Goal: Answer question/provide support: Share knowledge or assist other users

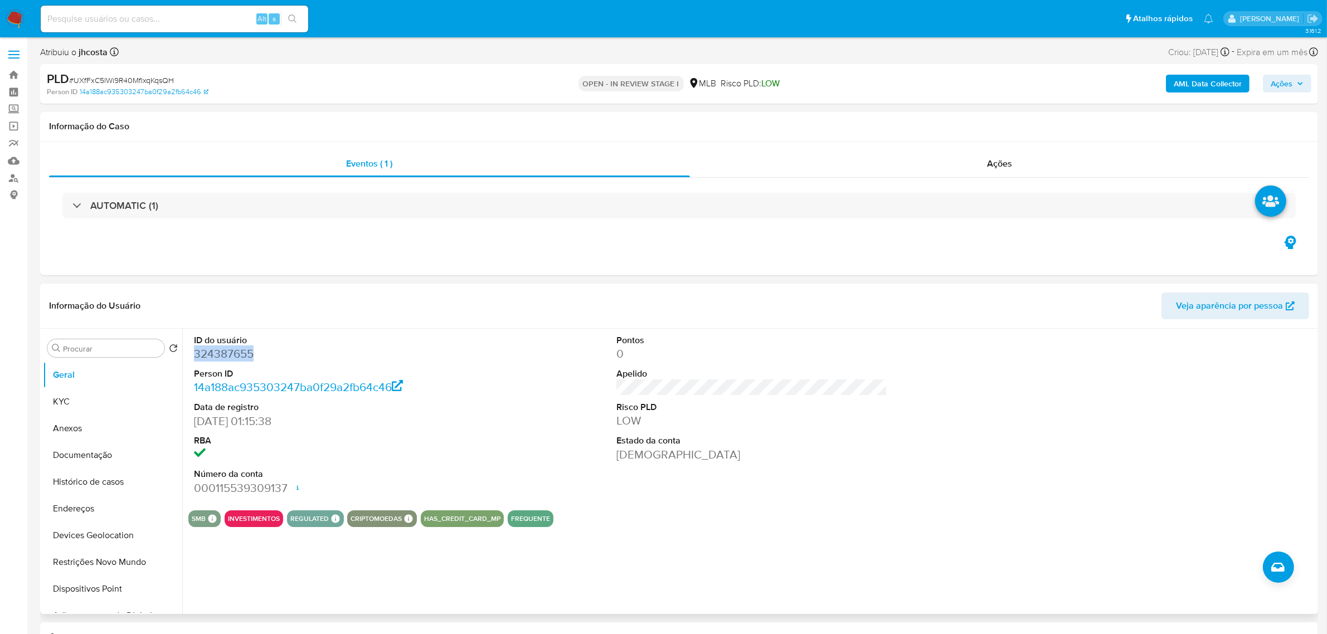
click at [205, 358] on dd "324387655" at bounding box center [329, 354] width 271 height 16
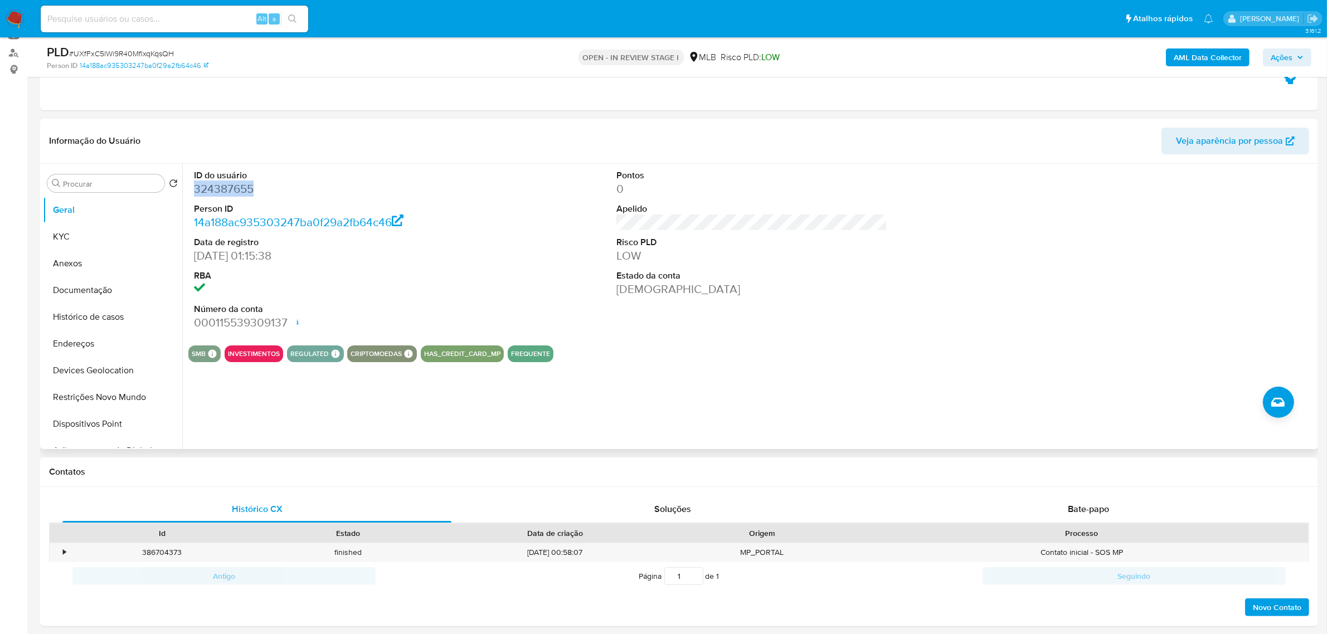
scroll to position [209, 0]
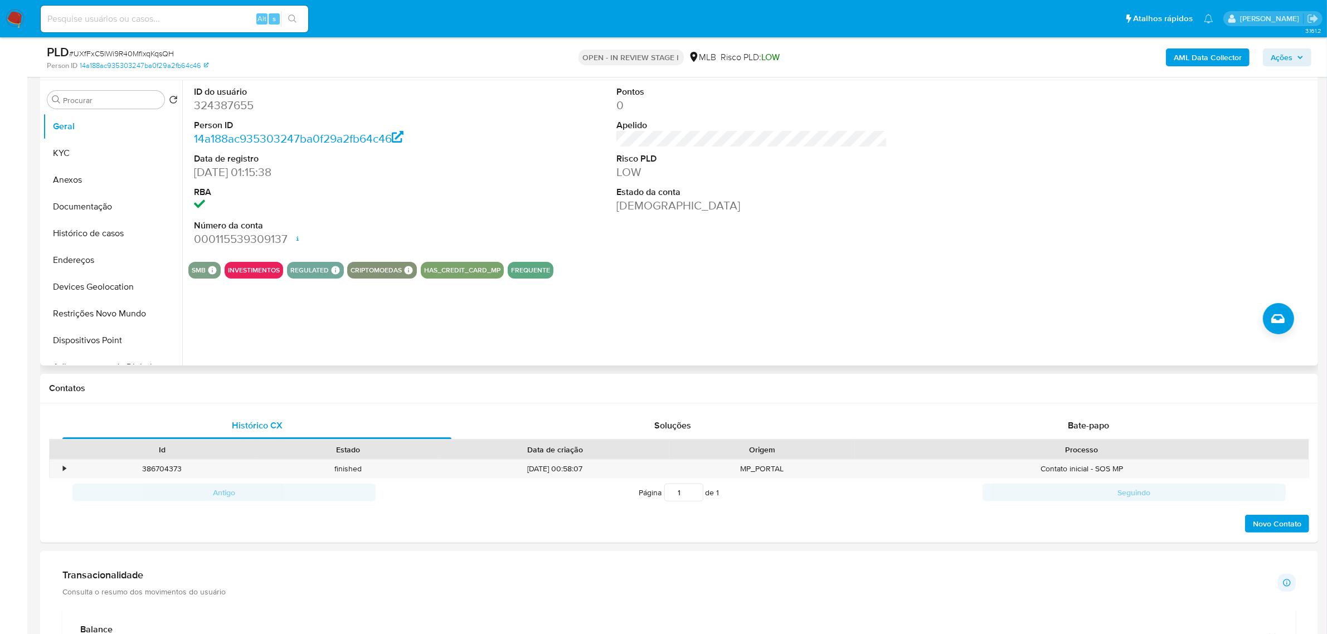
click at [523, 220] on div "ID do usuário 324387655 Person ID 14a188ac935303247ba0f29a2fb64c46 Data de regi…" at bounding box center [751, 166] width 1127 height 173
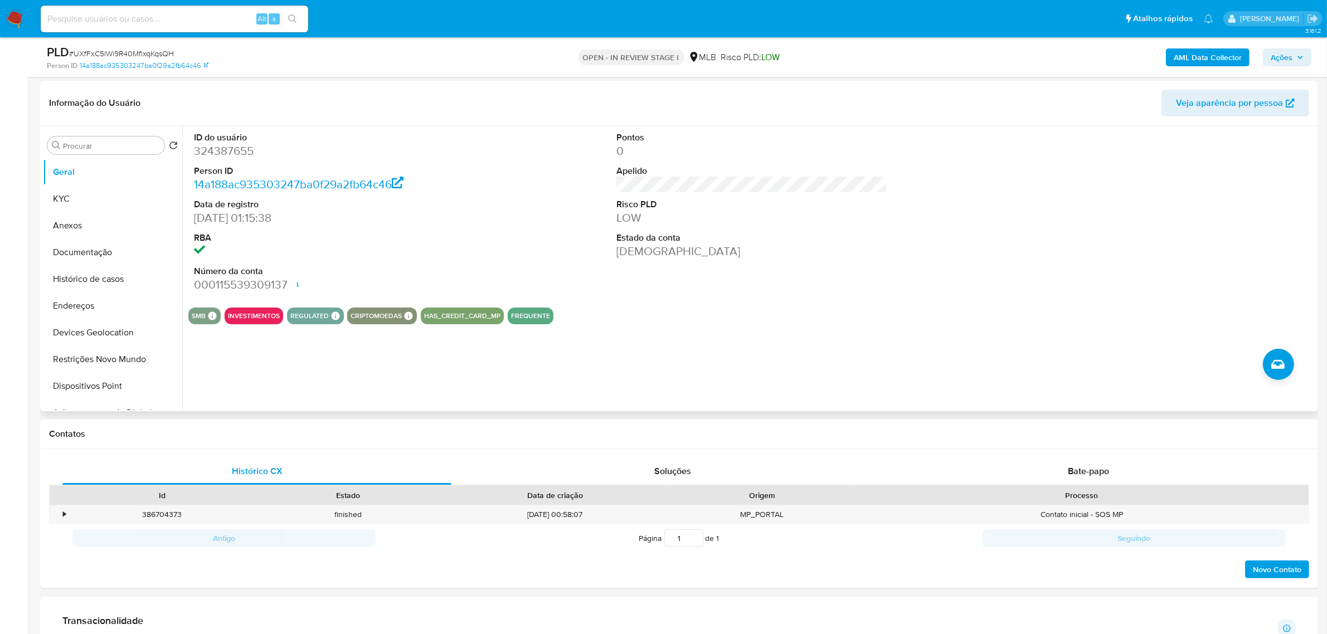
scroll to position [139, 0]
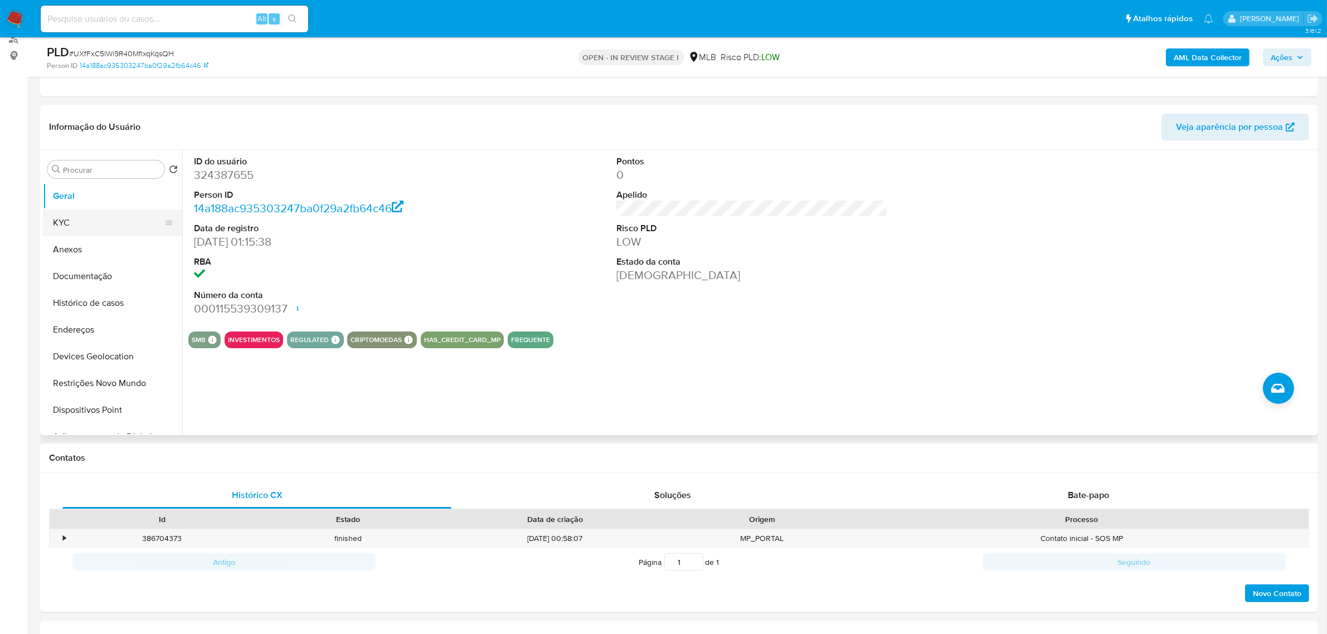
click at [102, 212] on button "KYC" at bounding box center [108, 223] width 130 height 27
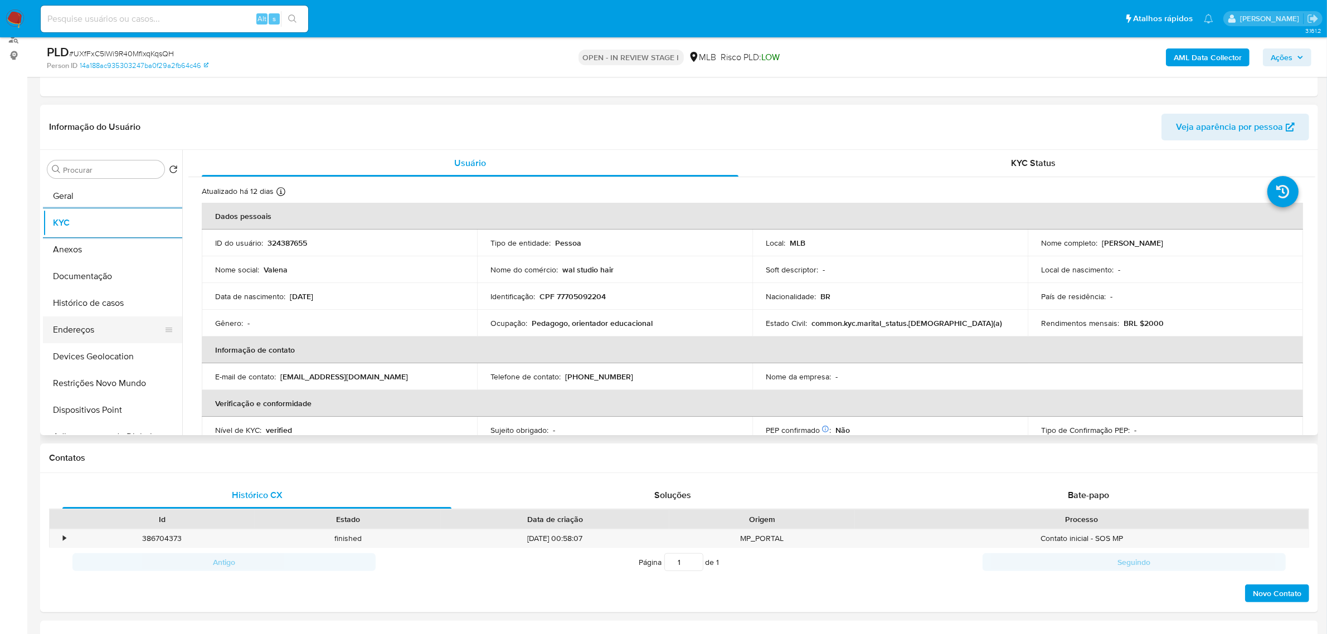
click at [78, 339] on button "Endereços" at bounding box center [108, 330] width 130 height 27
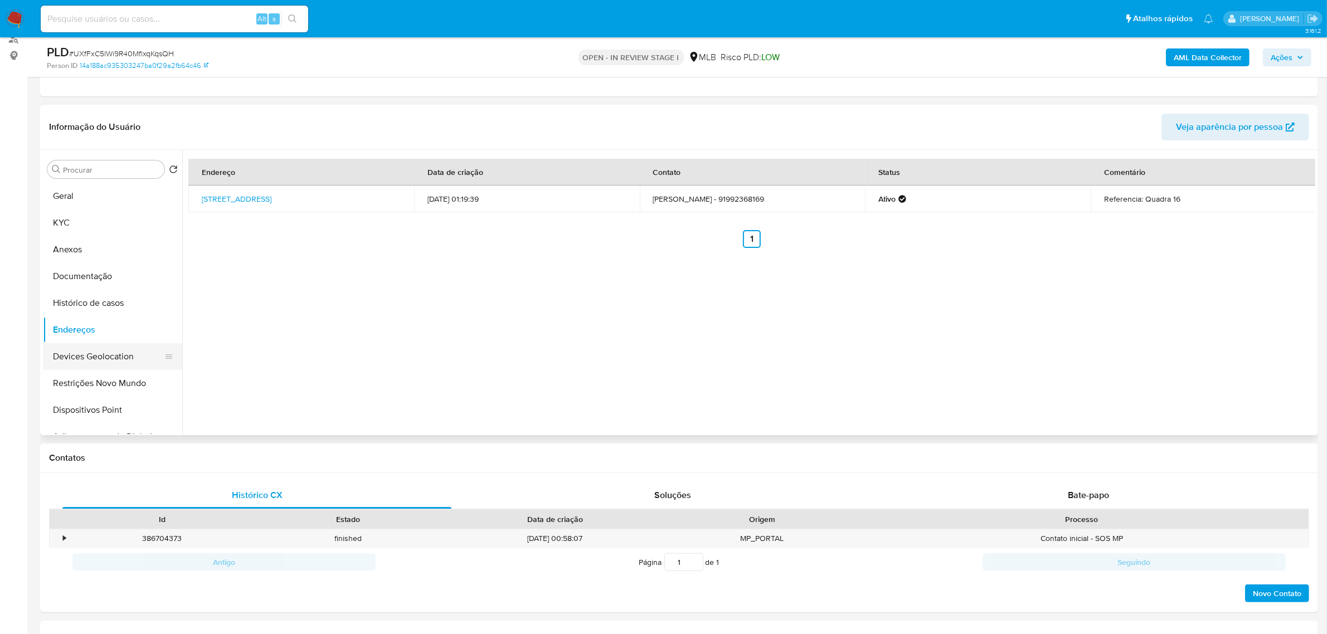
click at [64, 346] on button "Devices Geolocation" at bounding box center [108, 356] width 130 height 27
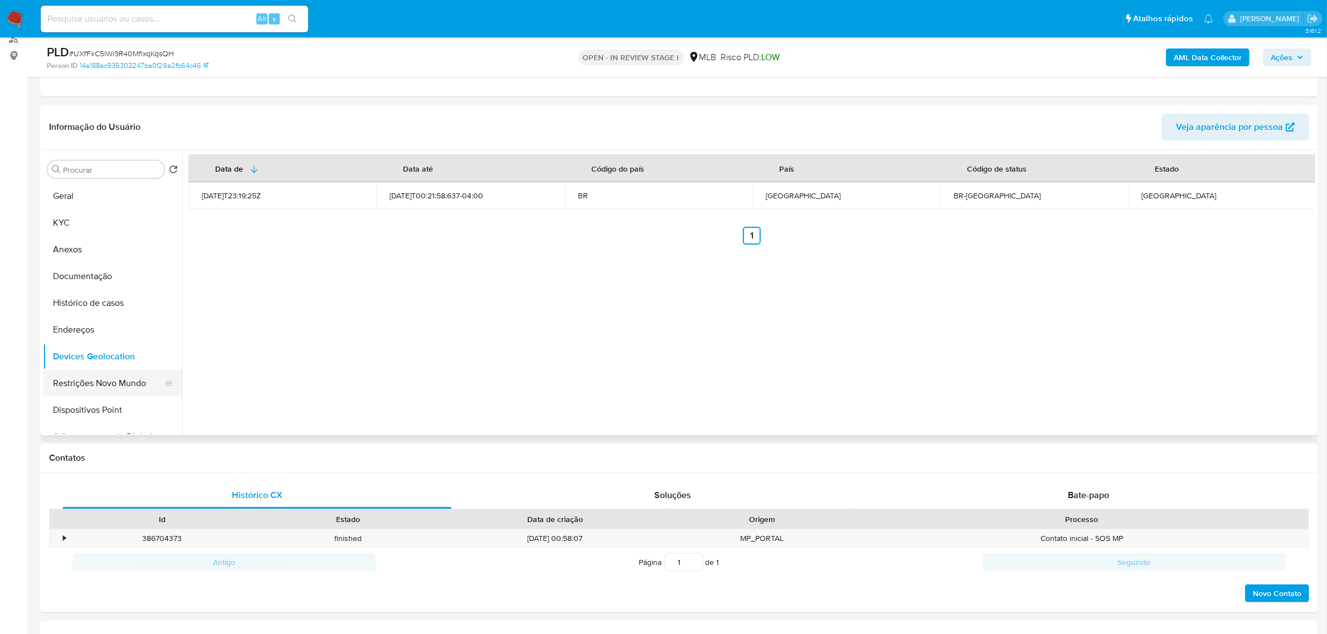
click at [99, 378] on button "Restrições Novo Mundo" at bounding box center [108, 383] width 130 height 27
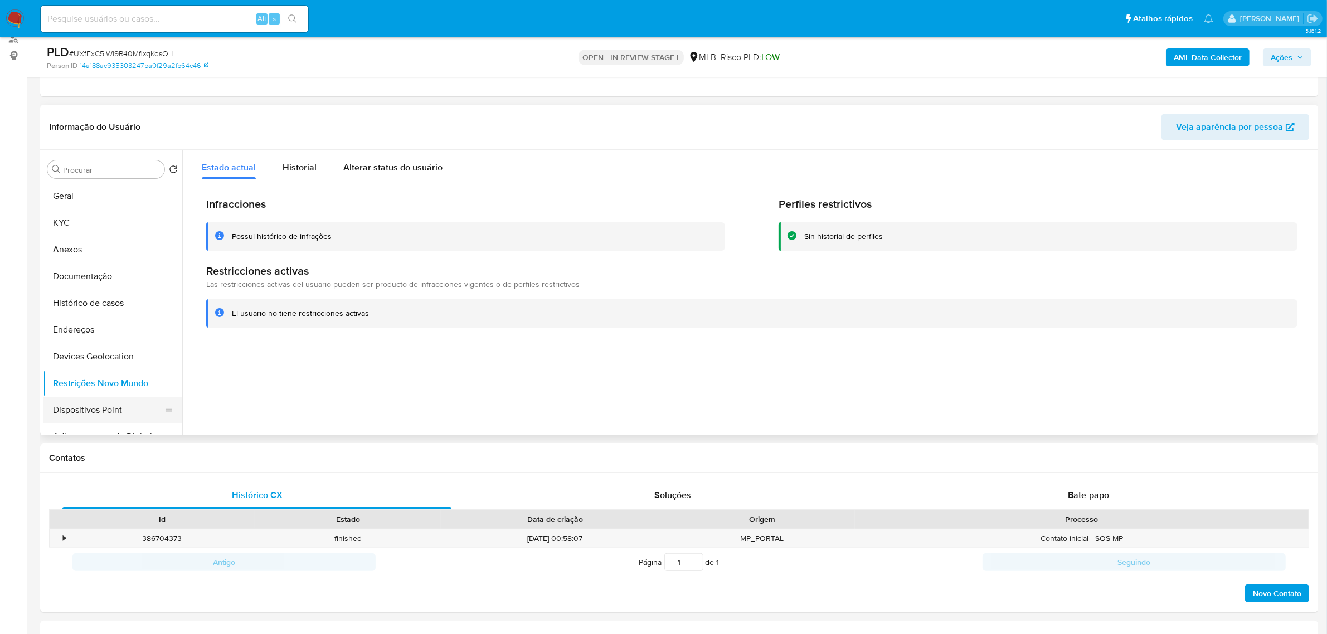
click at [128, 405] on button "Dispositivos Point" at bounding box center [108, 410] width 130 height 27
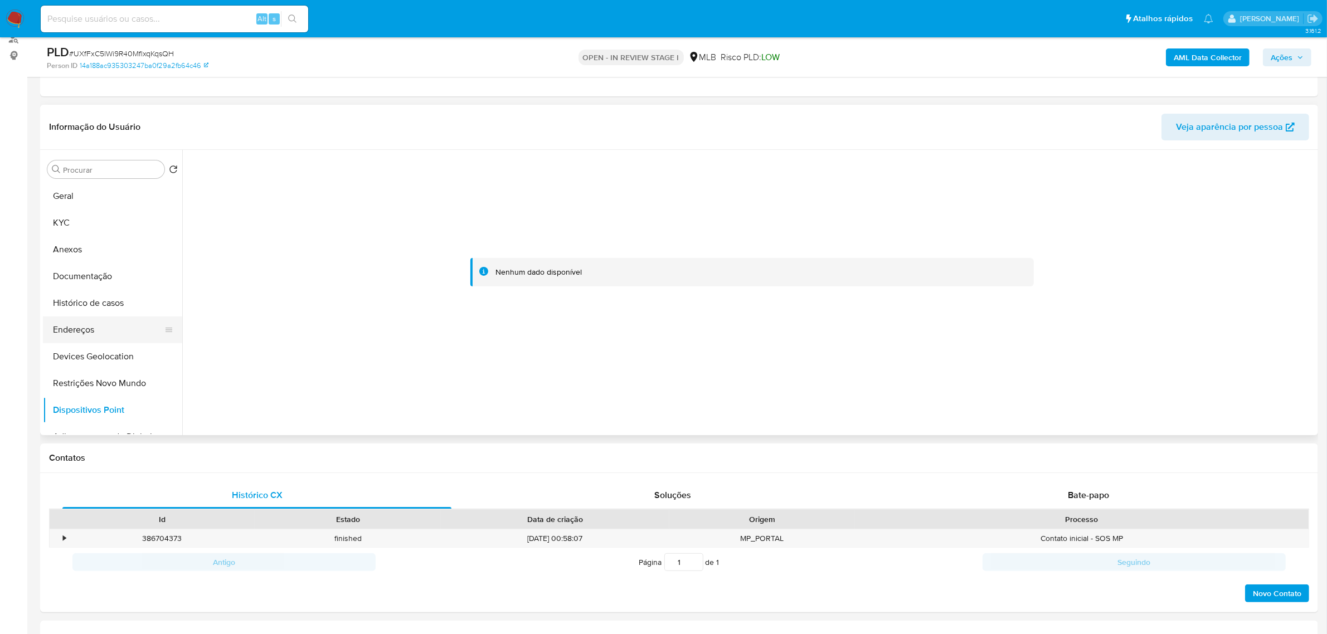
click at [122, 324] on button "Endereços" at bounding box center [108, 330] width 130 height 27
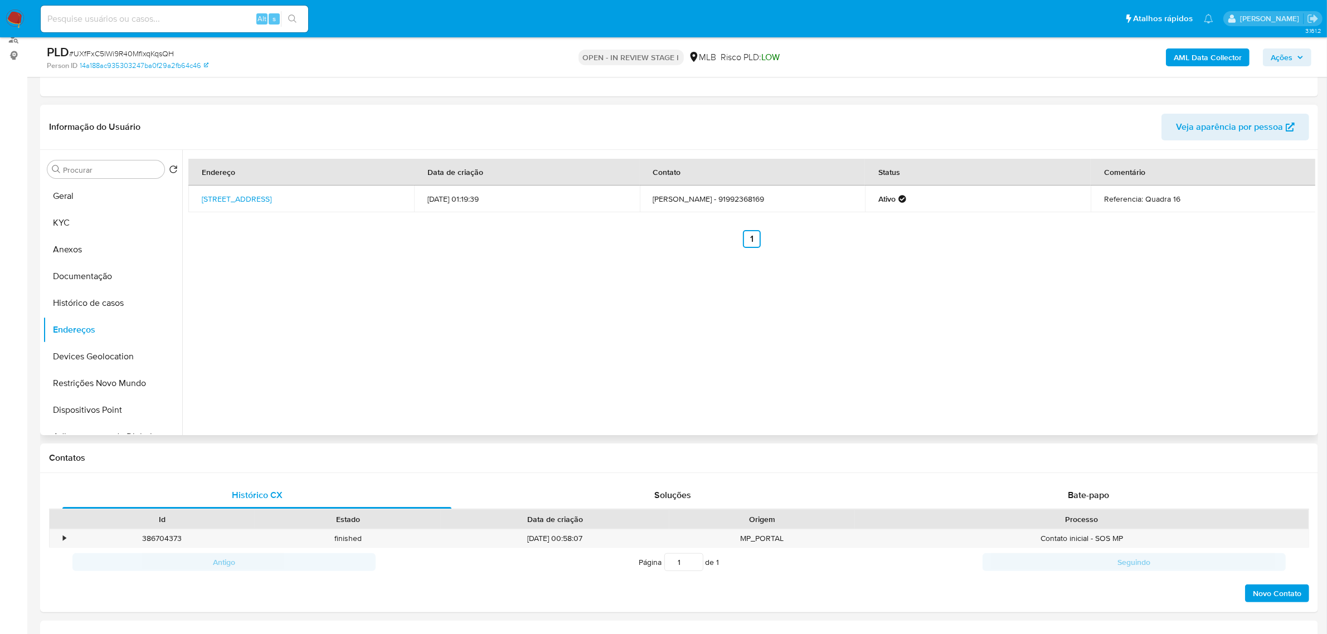
click at [401, 325] on div "Endereço Data de criação Contato Status Comentário Conjunto Verdejante 3 9, Bel…" at bounding box center [748, 292] width 1133 height 285
click at [138, 355] on button "Devices Geolocation" at bounding box center [108, 356] width 130 height 27
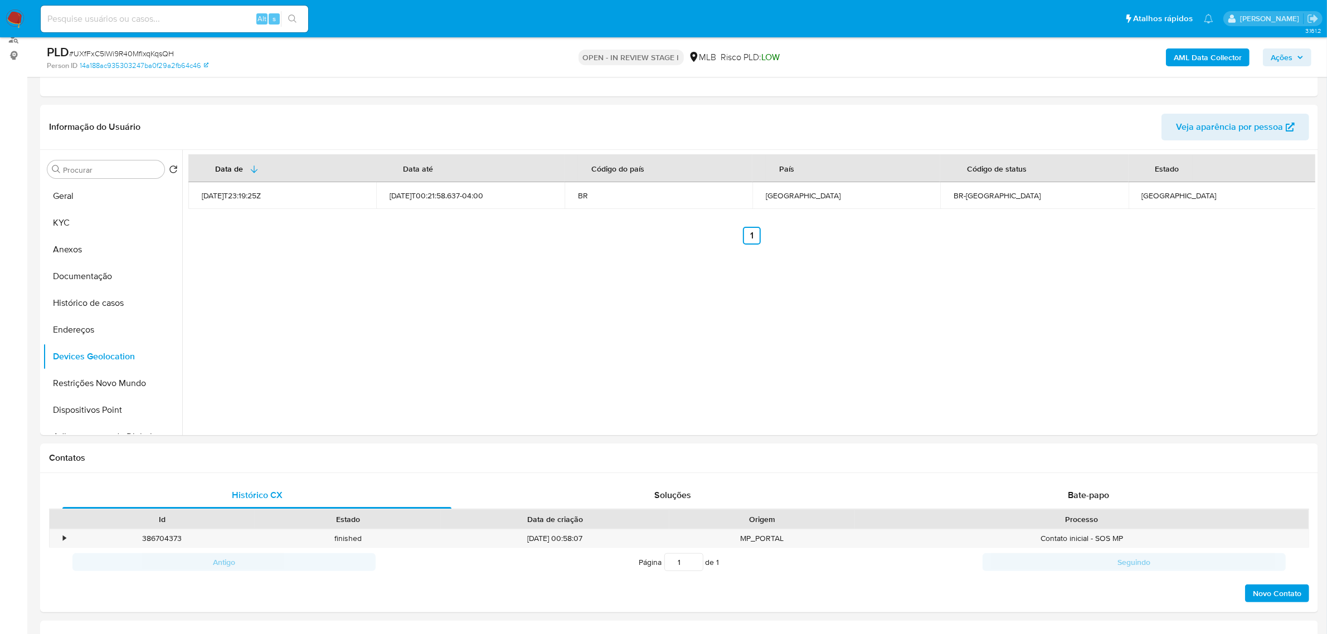
click at [1193, 56] on b "AML Data Collector" at bounding box center [1208, 57] width 68 height 18
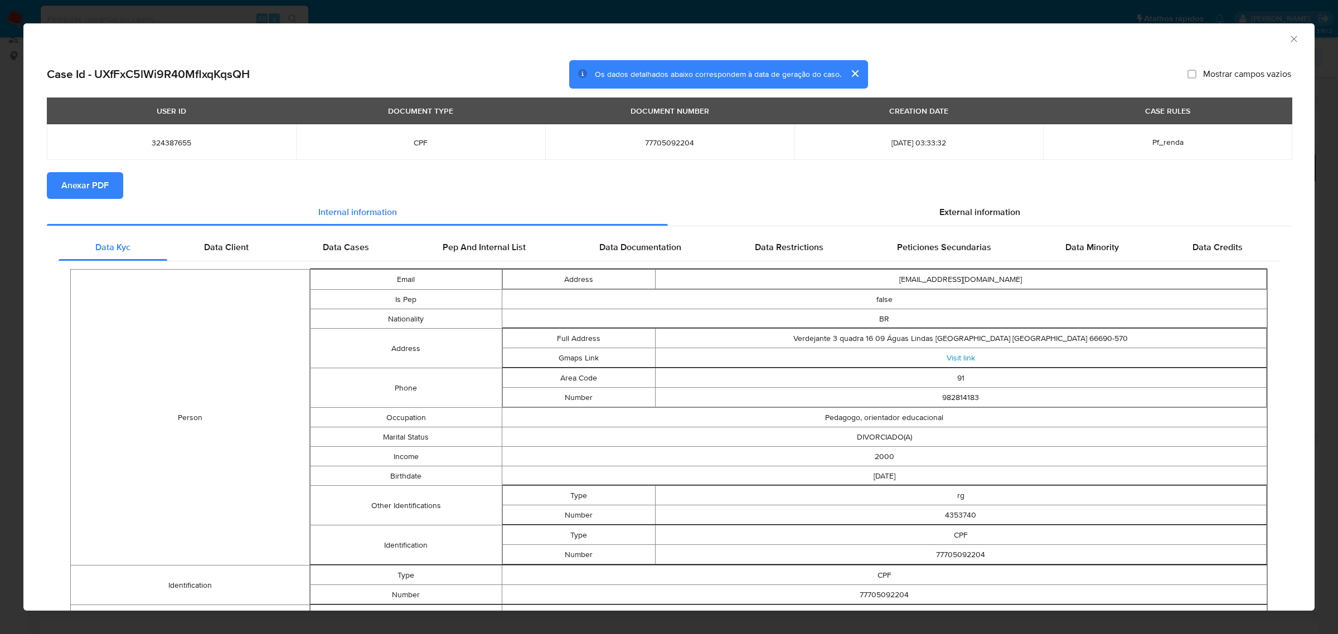
click at [69, 183] on span "Anexar PDF" at bounding box center [84, 185] width 47 height 25
drag, startPoint x: 954, startPoint y: 209, endPoint x: 880, endPoint y: 220, distance: 75.5
click at [954, 208] on span "External information" at bounding box center [979, 214] width 81 height 13
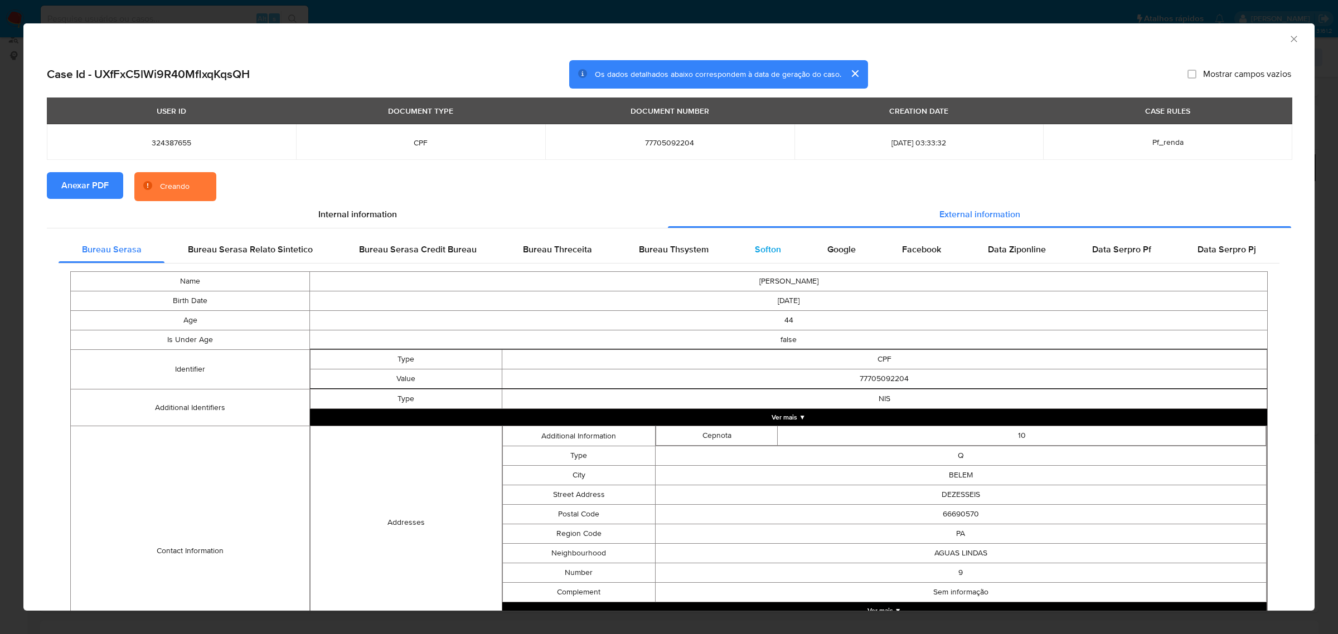
click at [755, 249] on span "Softon" at bounding box center [768, 249] width 26 height 13
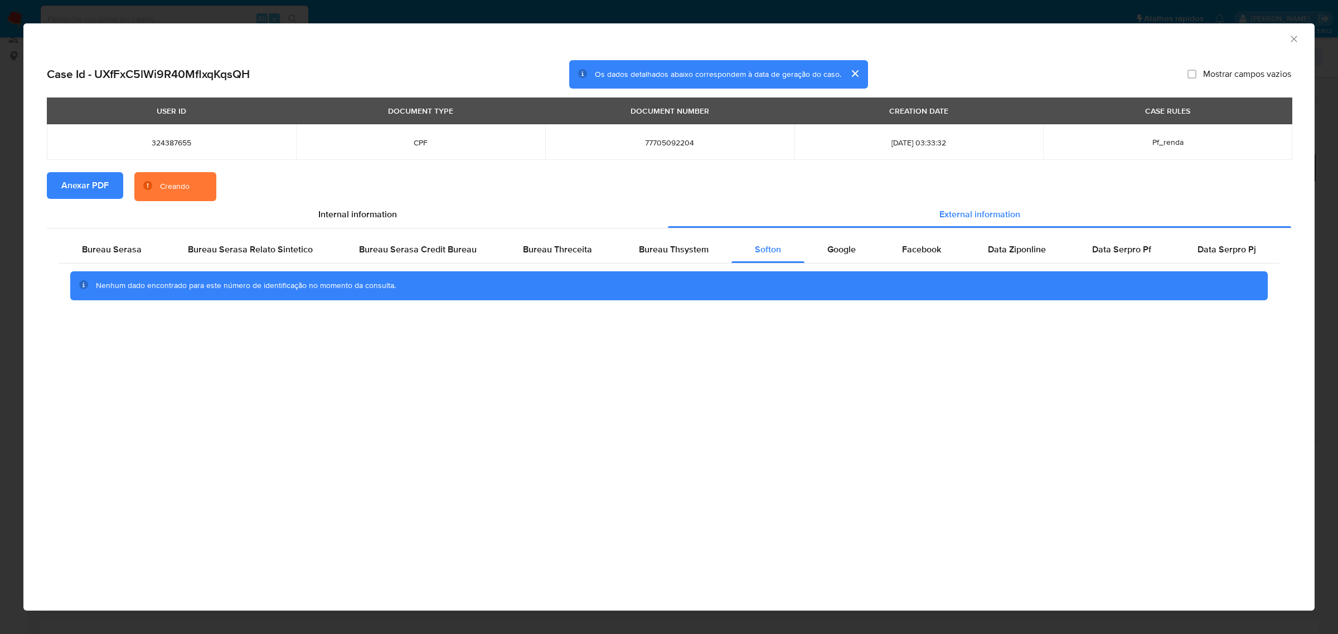
click at [860, 9] on div "AML Data Collector Case Id - UXfFxC5lWi9R40MflxqKqsQH Os dados detalhados abaix…" at bounding box center [669, 317] width 1338 height 634
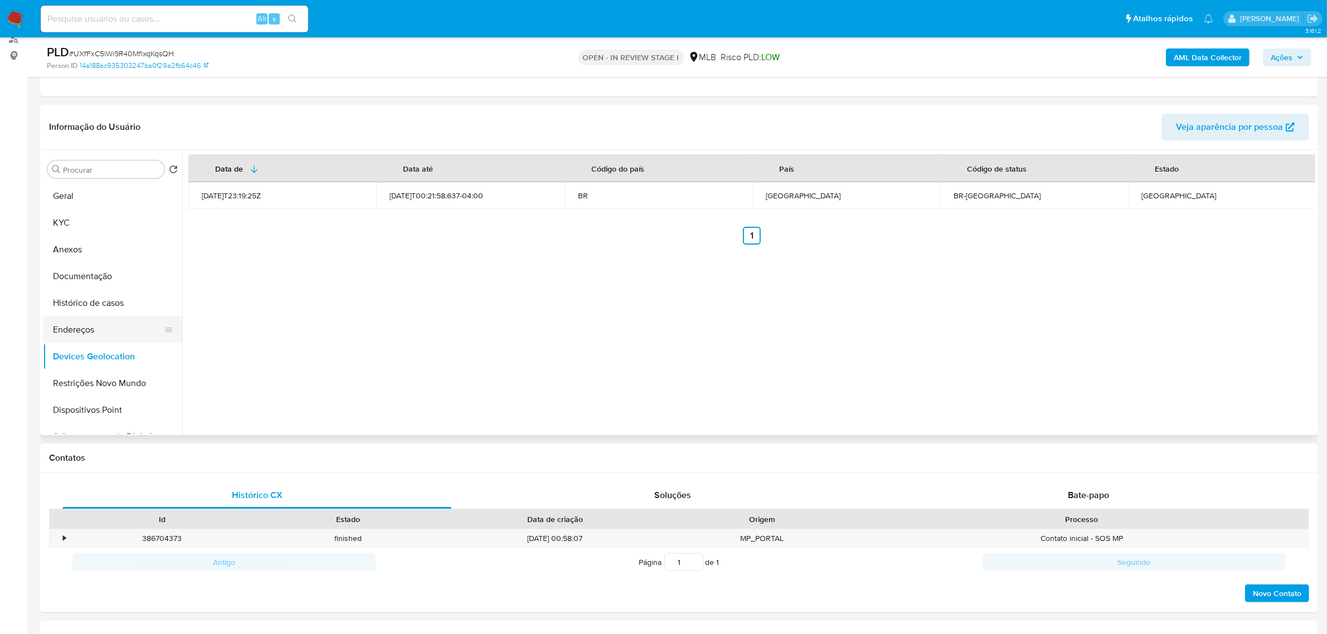
click at [82, 332] on button "Endereços" at bounding box center [108, 330] width 130 height 27
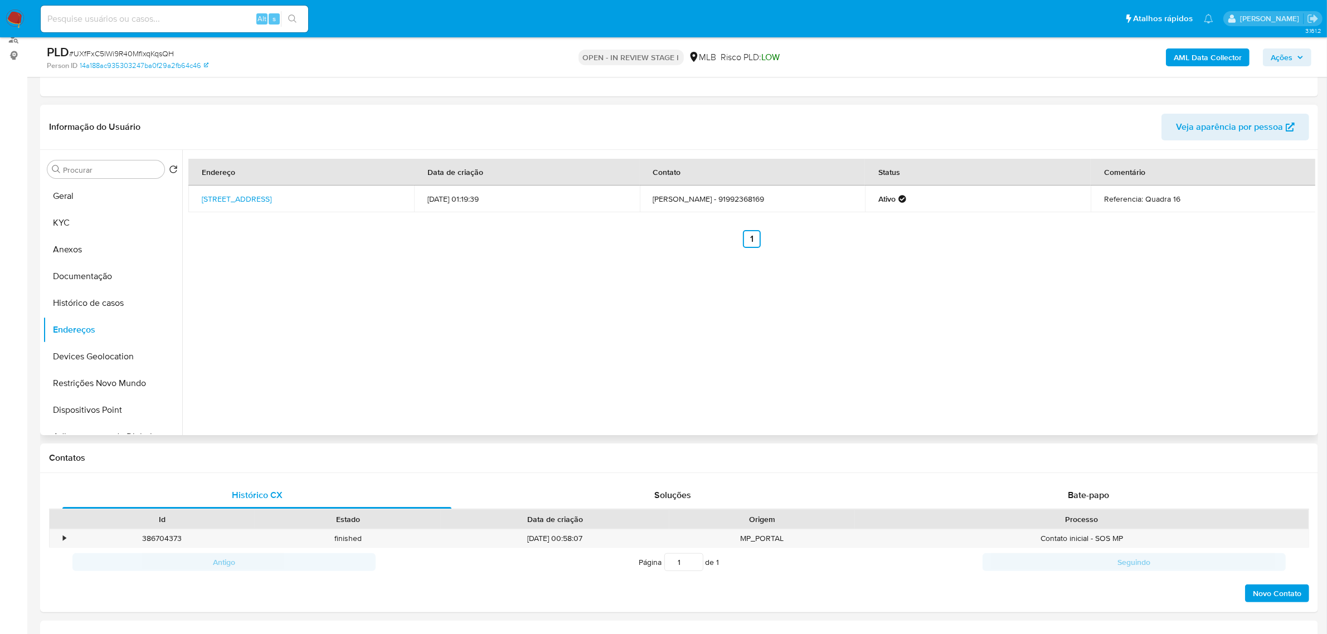
drag, startPoint x: 196, startPoint y: 198, endPoint x: 368, endPoint y: 208, distance: 172.0
click at [368, 208] on td "Conjunto Verdejante 3 9, Belém, Pará, 66690570, Brasil 9" at bounding box center [301, 199] width 226 height 27
copy link "Conjunto Verdejante 3 9, Belém, Pará, 66690570"
click at [271, 202] on link "Conjunto Verdejante 3 9, Belém, Pará, 66690570, Brasil 9" at bounding box center [237, 198] width 70 height 11
click at [85, 214] on button "KYC" at bounding box center [108, 223] width 130 height 27
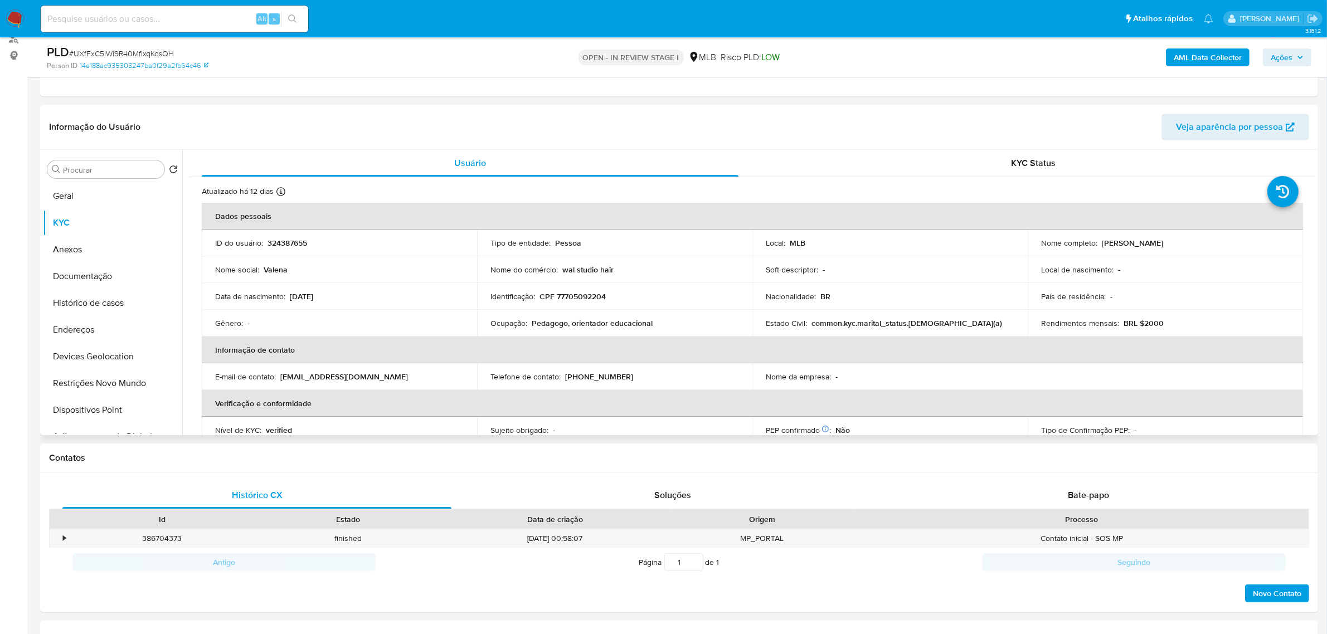
click at [595, 297] on p "CPF 77705092204" at bounding box center [573, 297] width 66 height 10
copy p "77705092204"
click at [594, 301] on p "CPF 77705092204" at bounding box center [573, 297] width 66 height 10
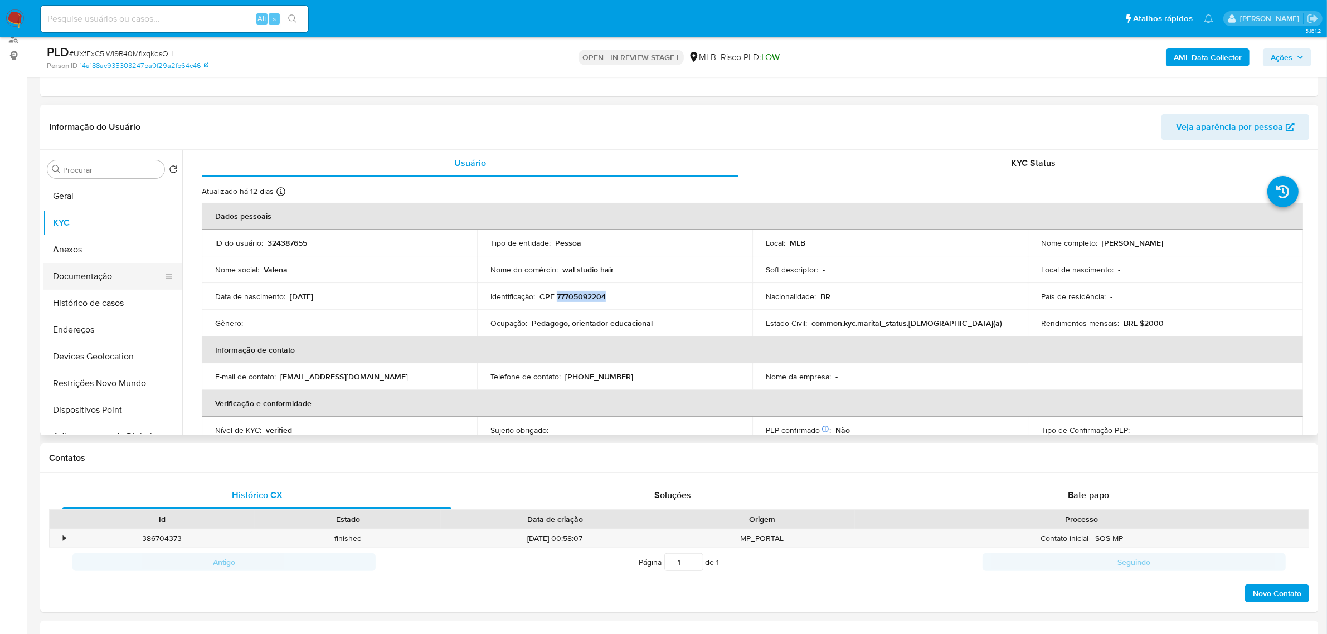
click at [76, 276] on button "Documentação" at bounding box center [108, 276] width 130 height 27
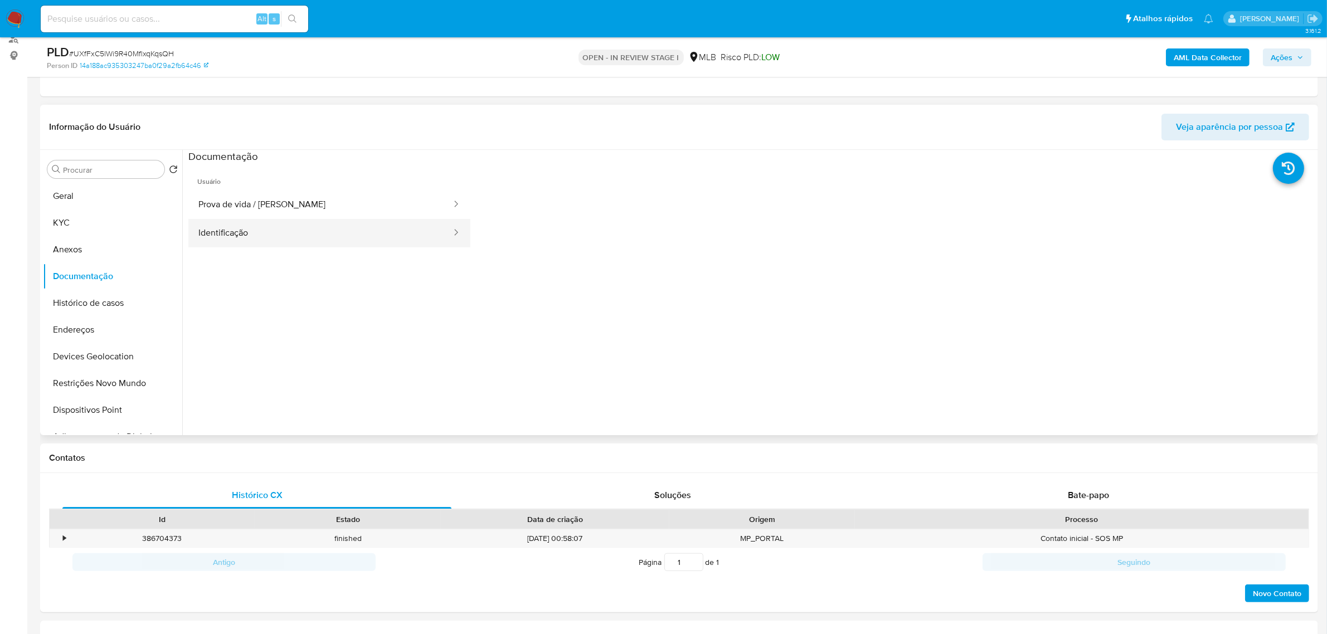
click at [231, 230] on button "Identificação" at bounding box center [320, 233] width 264 height 28
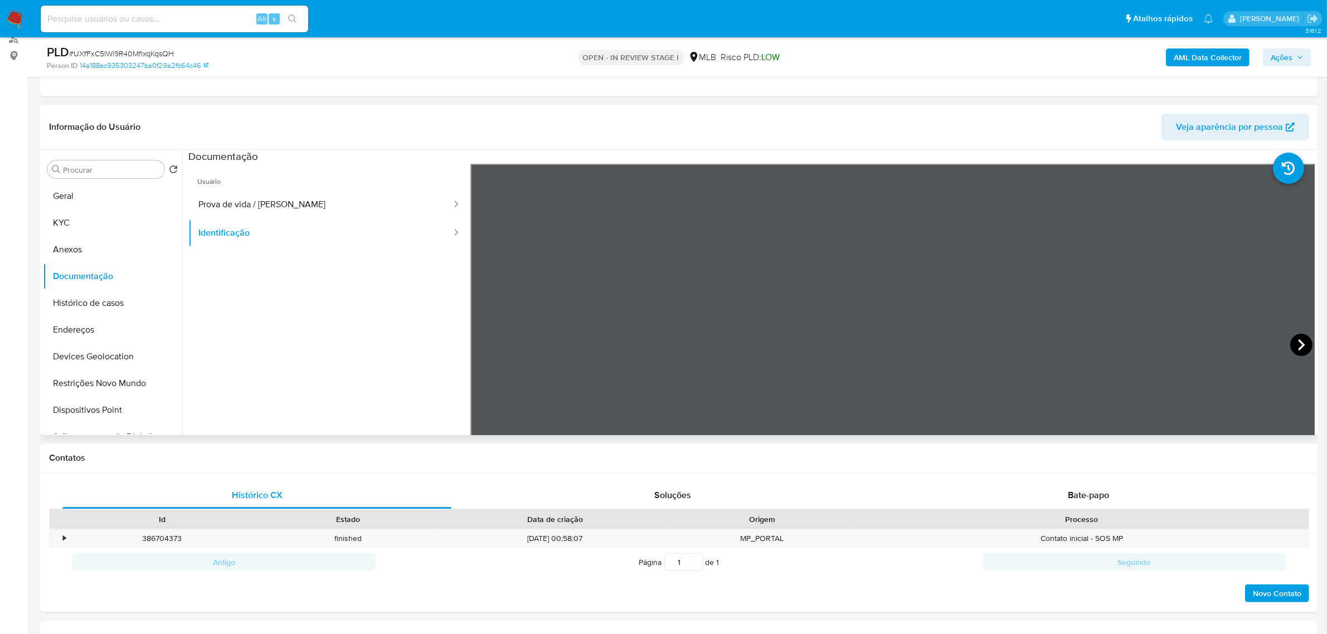
click at [1303, 342] on icon at bounding box center [1301, 345] width 22 height 22
click at [72, 213] on button "KYC" at bounding box center [108, 223] width 130 height 27
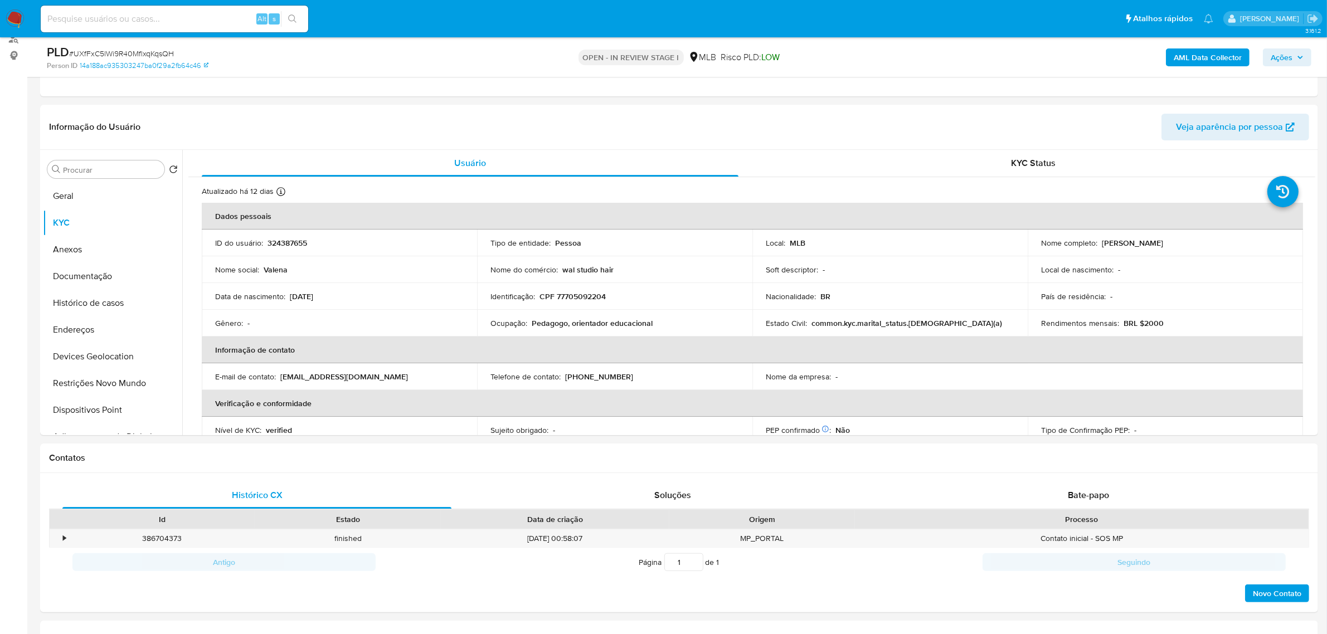
click at [578, 296] on p "CPF 77705092204" at bounding box center [573, 297] width 66 height 10
copy p "77705092204"
drag, startPoint x: 1100, startPoint y: 241, endPoint x: 1210, endPoint y: 236, distance: 110.0
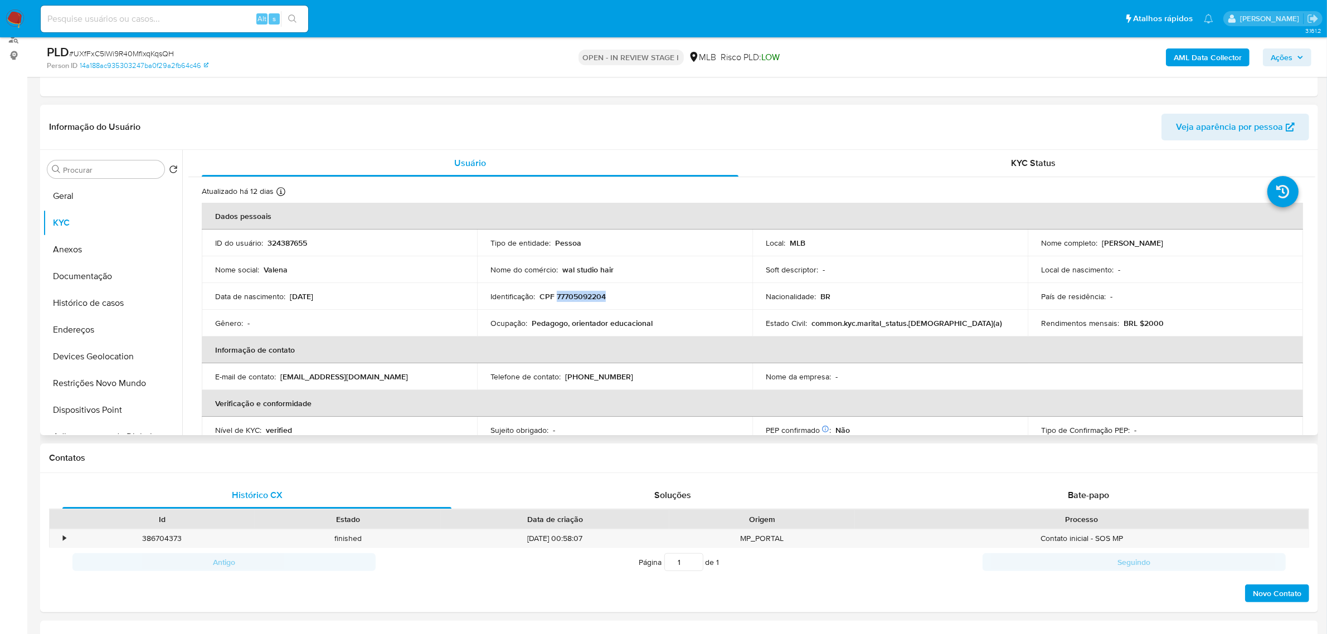
click at [1210, 236] on td "Nome completo : Valena de Castro Santos" at bounding box center [1165, 243] width 275 height 27
copy p "Valena de Castro Santos"
click at [92, 279] on button "Documentação" at bounding box center [108, 276] width 130 height 27
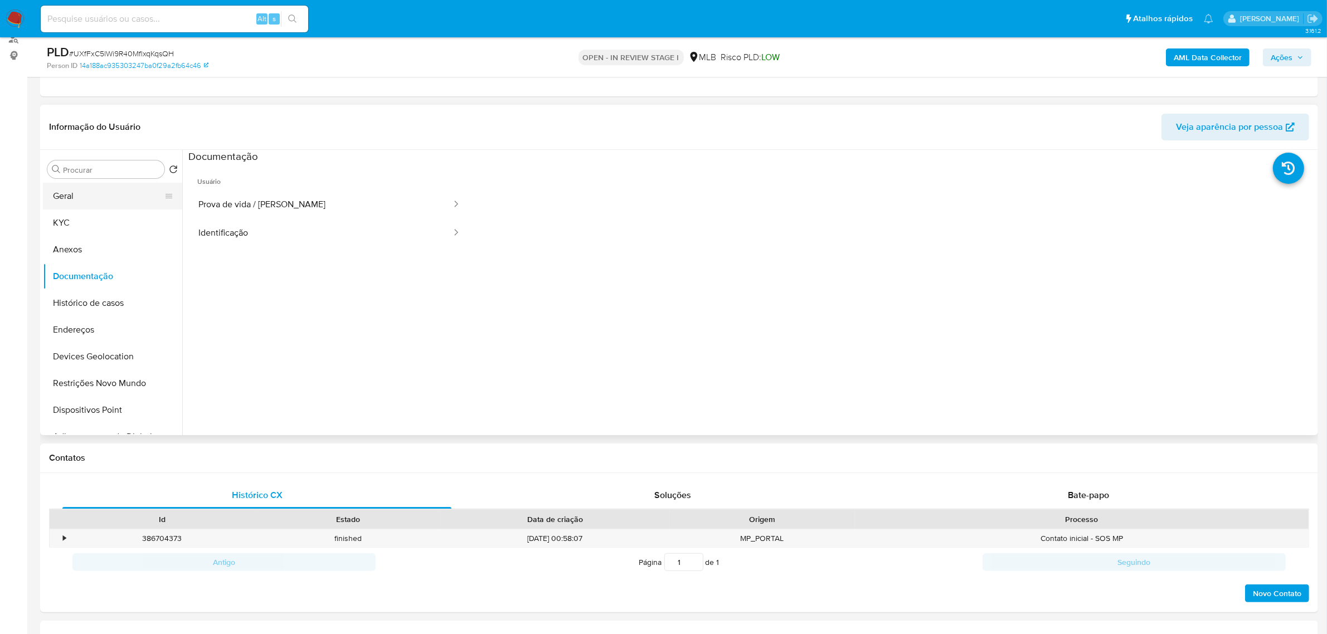
click at [78, 192] on button "Geral" at bounding box center [108, 196] width 130 height 27
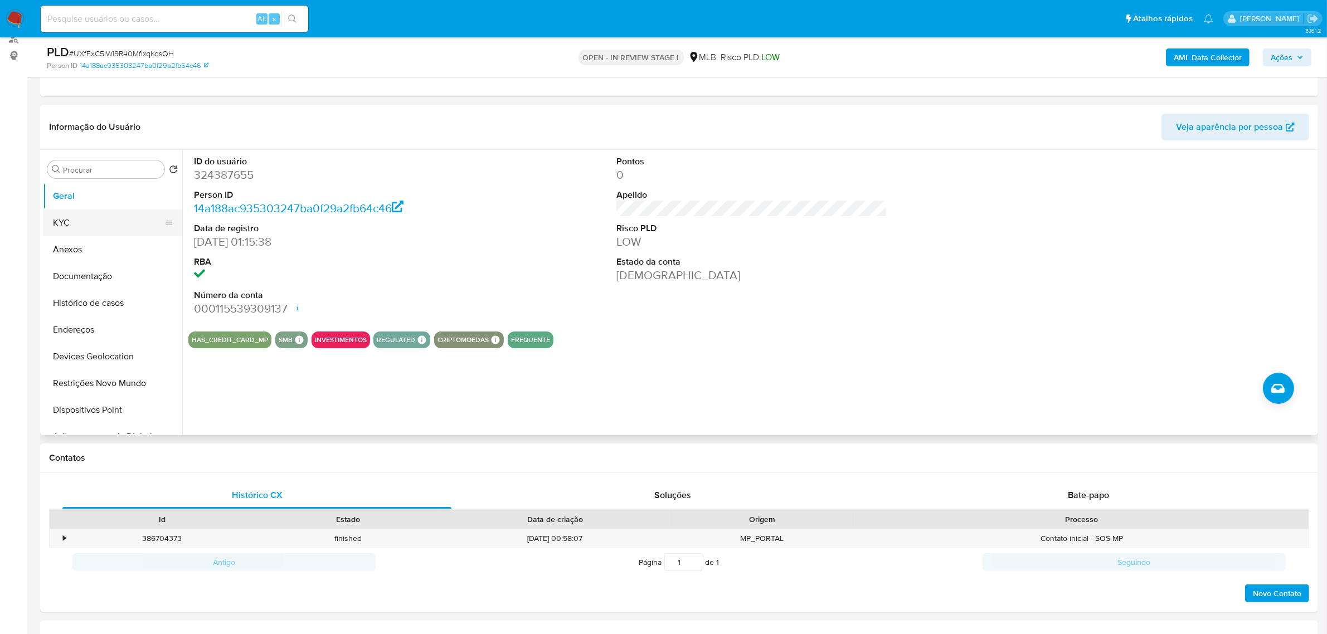
click at [61, 219] on button "KYC" at bounding box center [108, 223] width 130 height 27
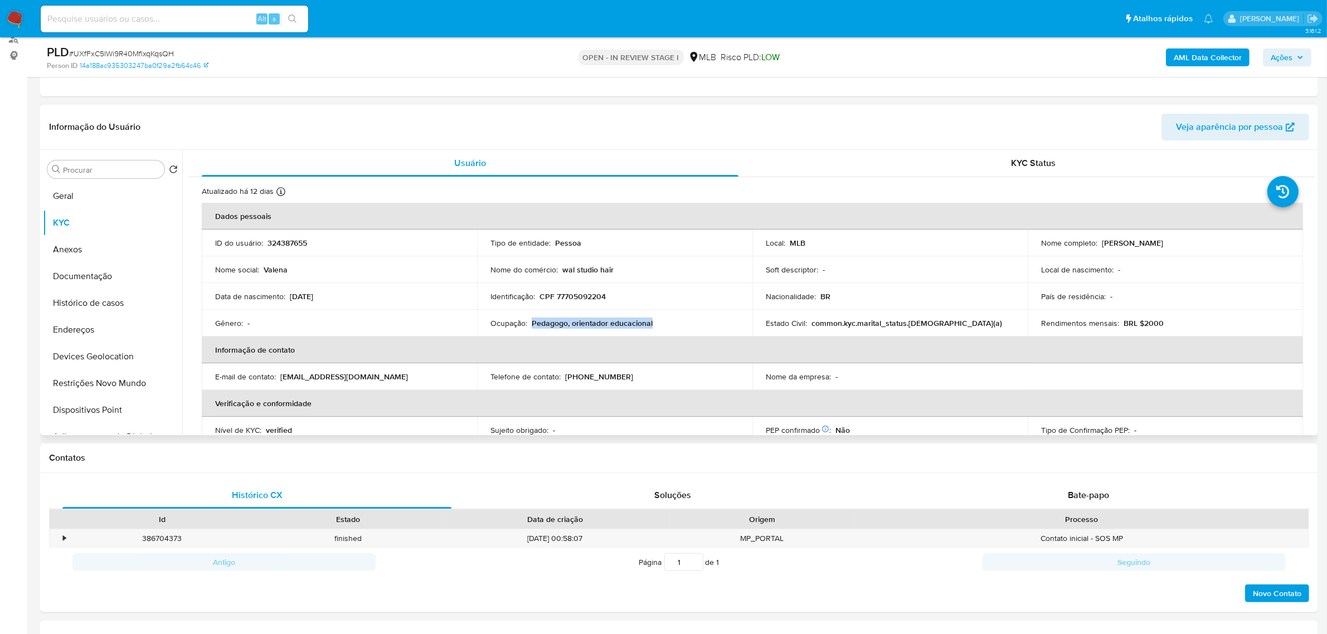
drag, startPoint x: 531, startPoint y: 324, endPoint x: 655, endPoint y: 321, distance: 124.3
click at [655, 321] on div "Ocupação : Pedagogo, orientador educacional" at bounding box center [615, 323] width 249 height 10
copy p "Pedagogo, orientador educacional"
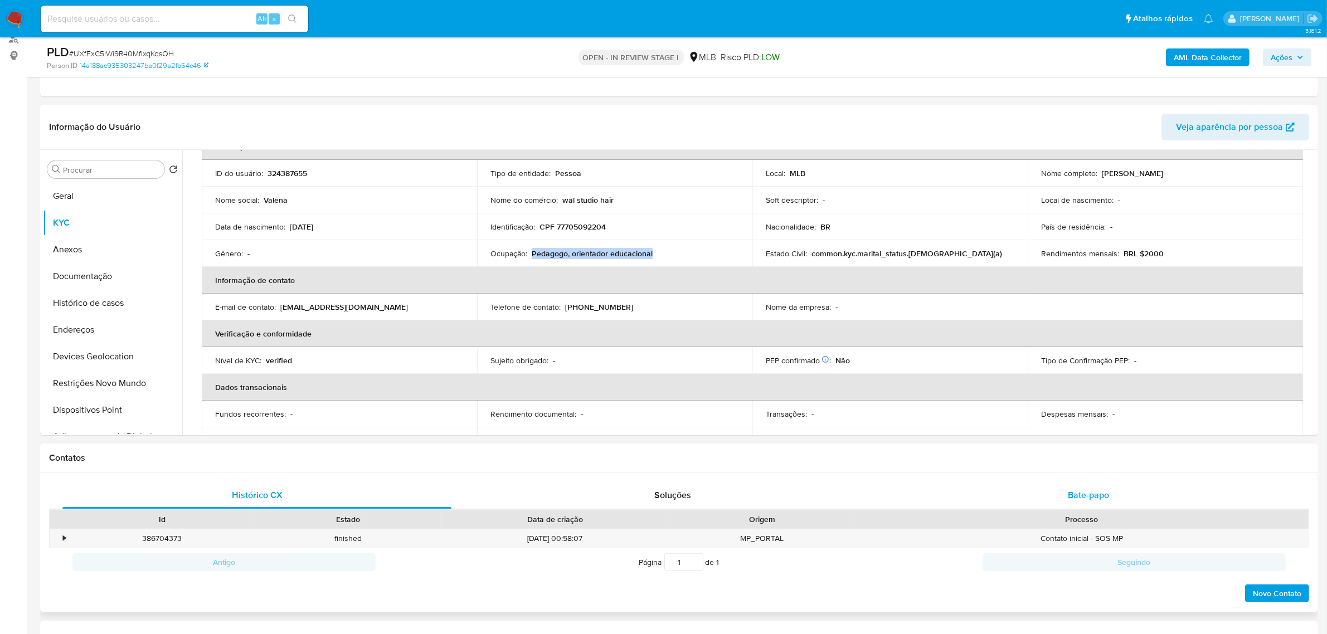
click at [1100, 482] on div "Bate-papo" at bounding box center [1088, 495] width 389 height 27
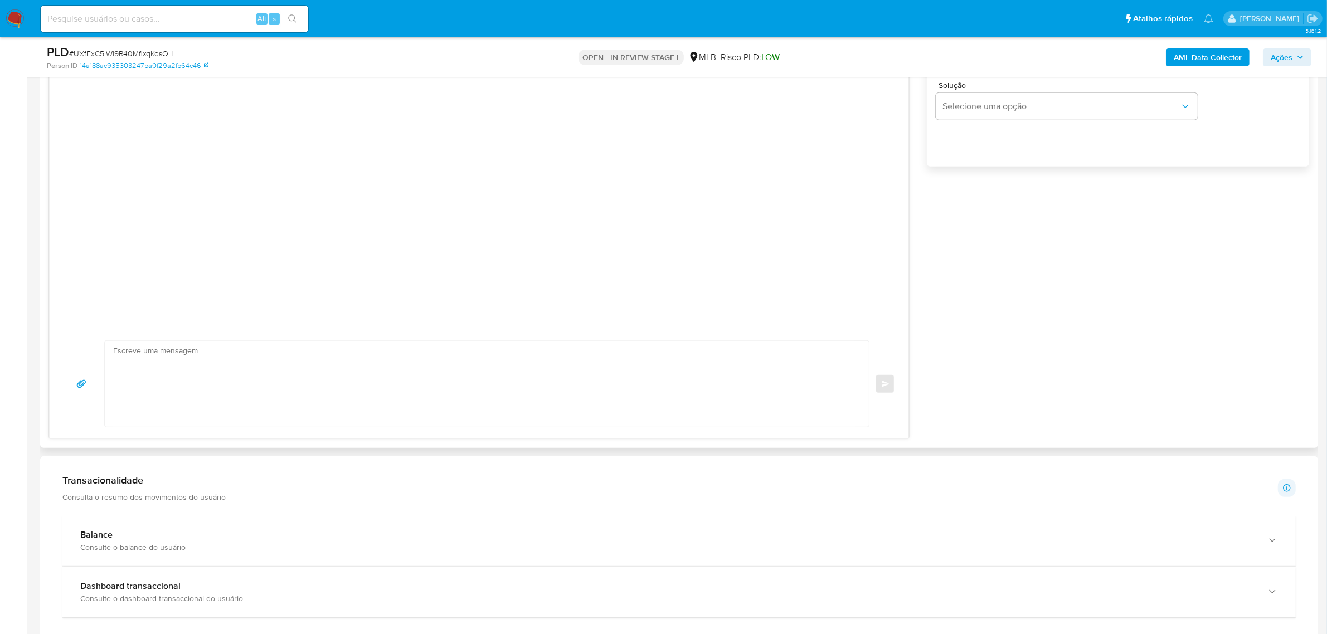
scroll to position [766, 0]
click at [183, 361] on textarea at bounding box center [484, 376] width 742 height 86
paste textarea "Ola, Maria Estamos realizando uma verificação adicional de segurança em contas …"
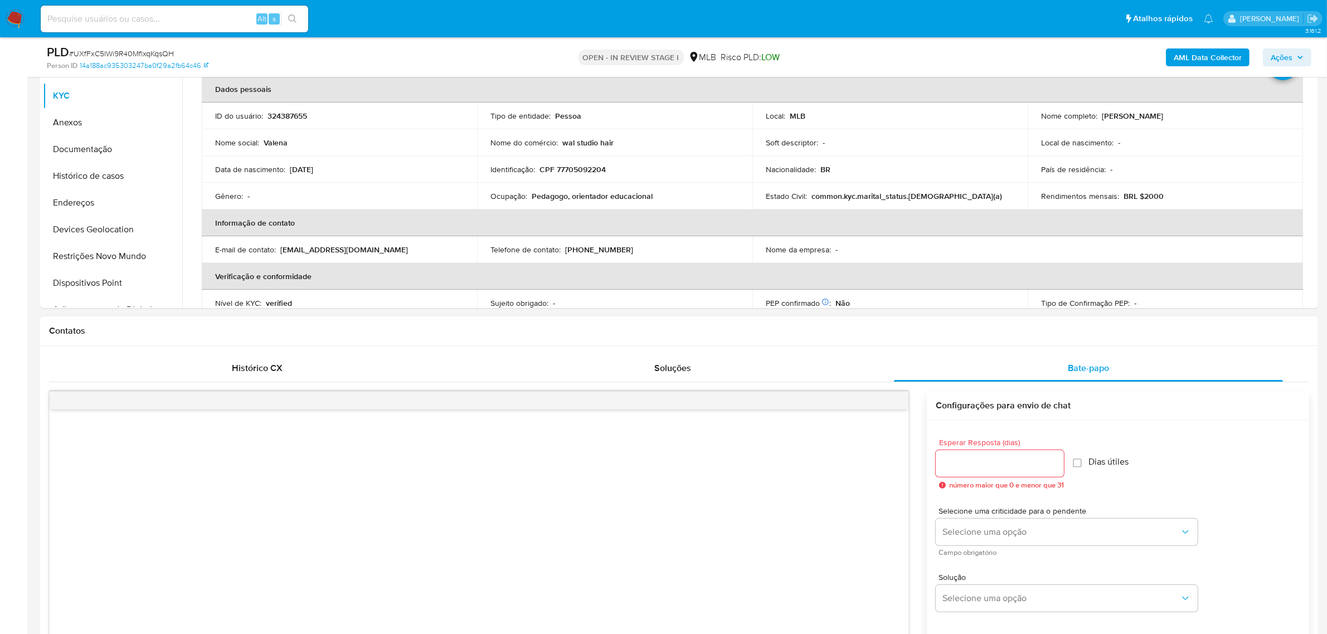
scroll to position [139, 0]
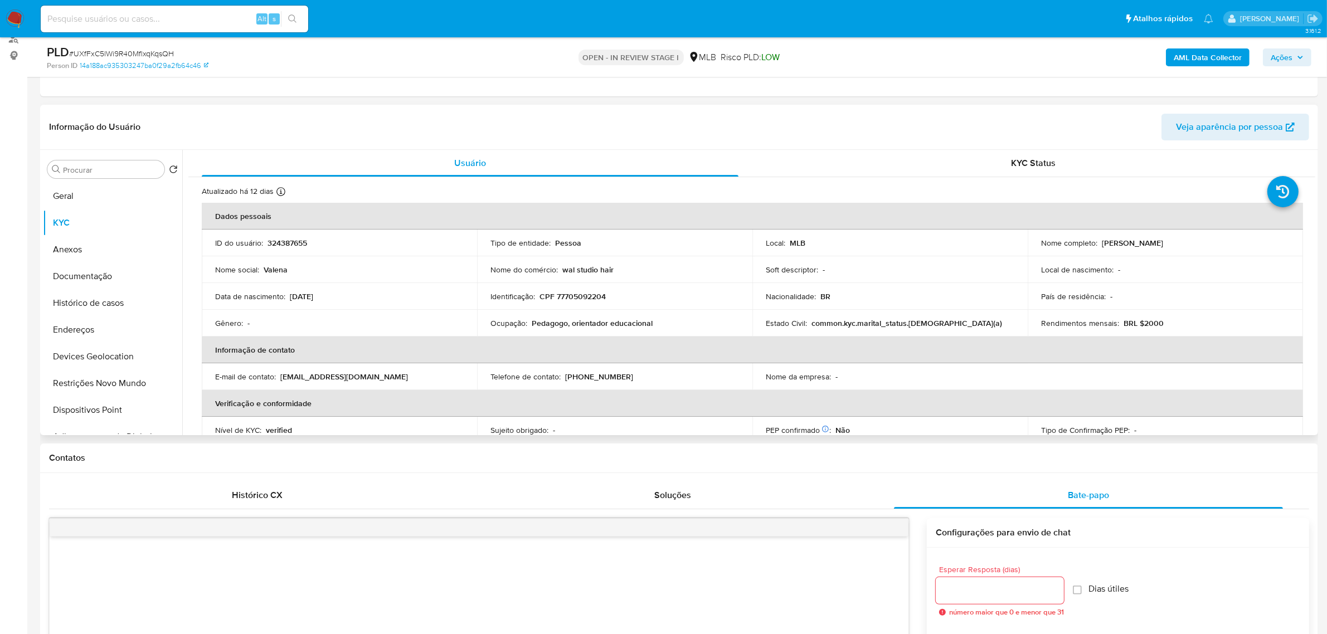
click at [1105, 240] on p "Valena de Castro Santos" at bounding box center [1132, 243] width 61 height 10
copy p "Valena"
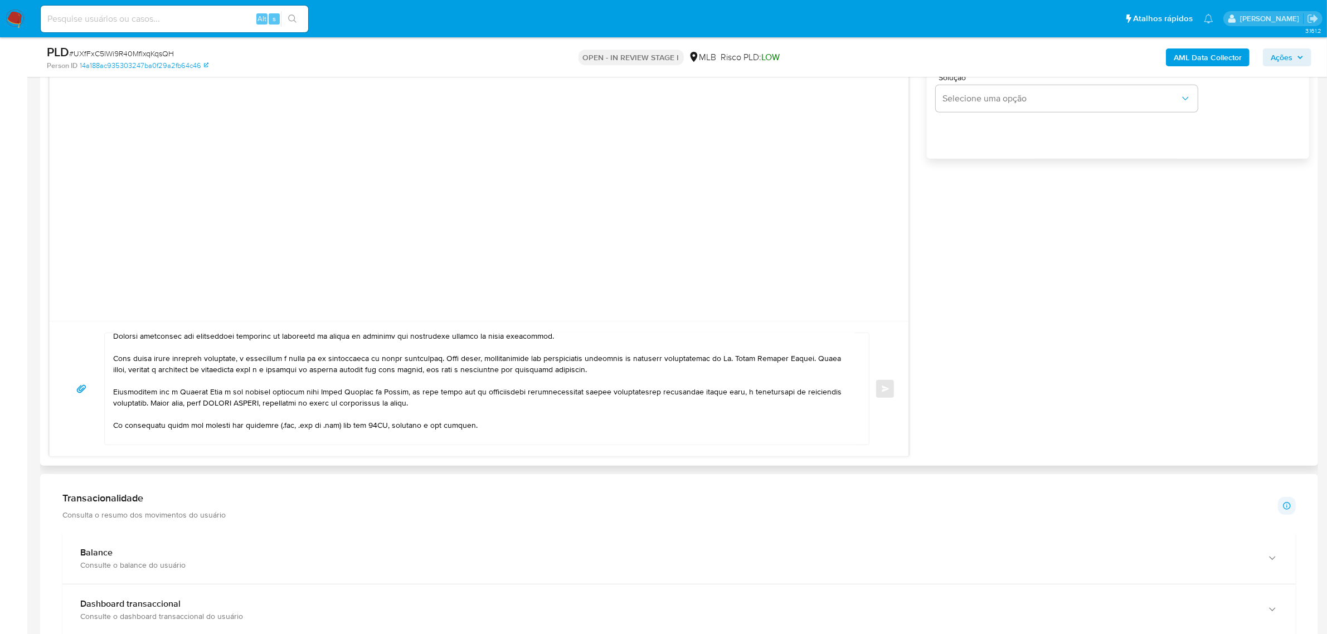
scroll to position [0, 0]
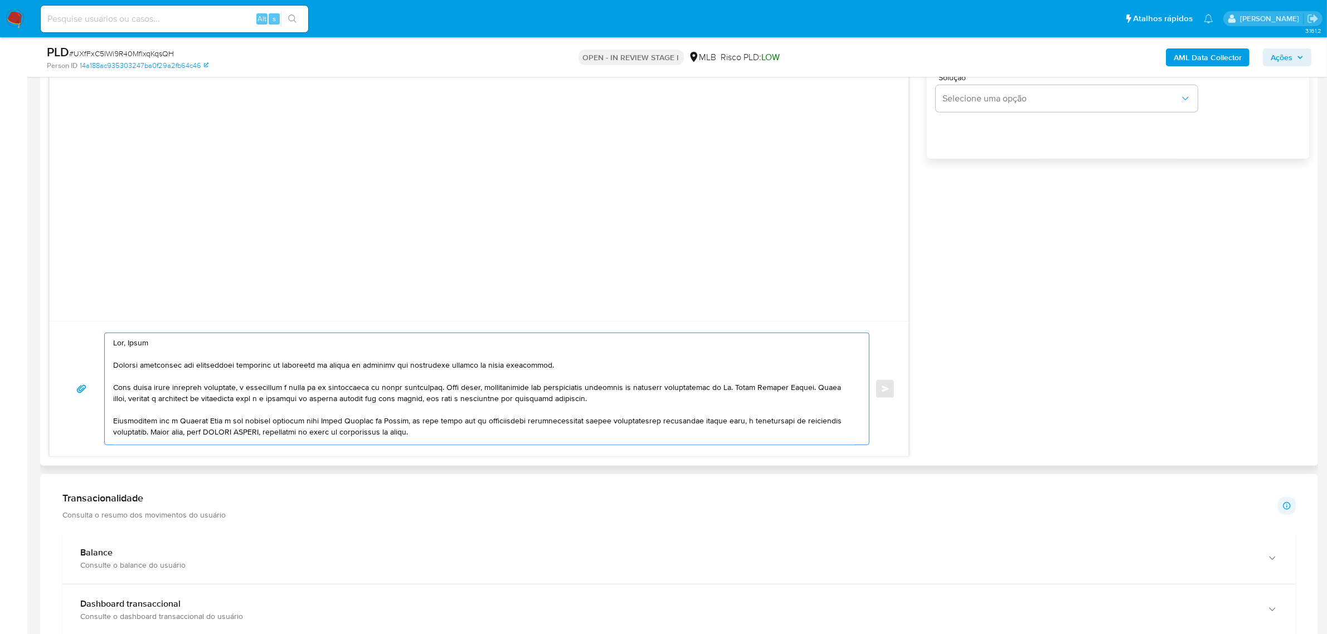
click at [133, 347] on textarea at bounding box center [484, 388] width 742 height 111
paste textarea "Valena"
click at [157, 407] on textarea at bounding box center [484, 388] width 742 height 111
drag, startPoint x: 458, startPoint y: 388, endPoint x: 633, endPoint y: 396, distance: 175.2
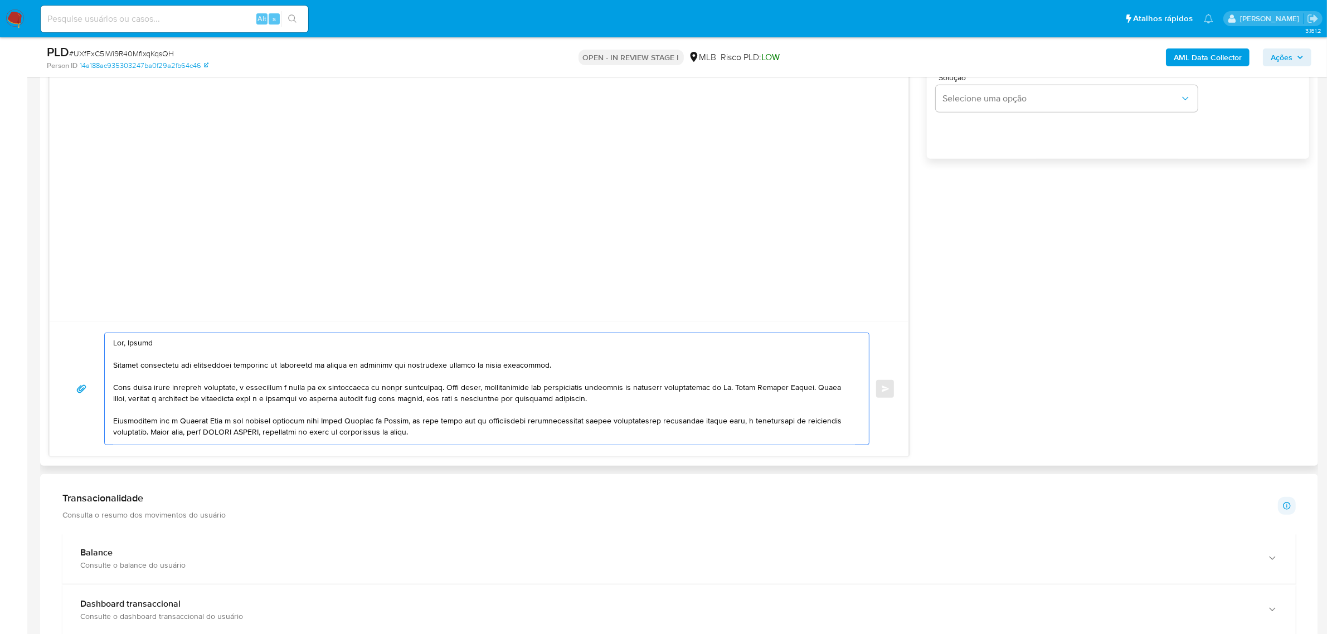
click at [633, 396] on textarea at bounding box center [484, 388] width 742 height 111
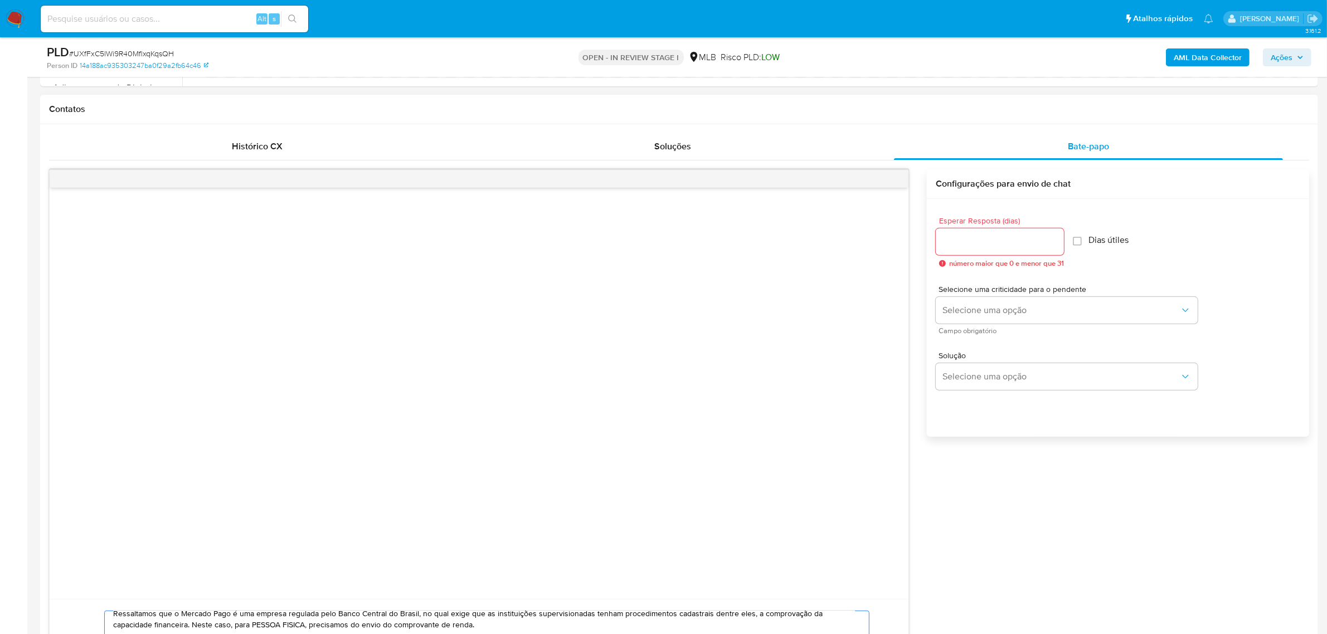
scroll to position [488, 0]
type textarea "Ola, Valena Estamos realizando uma verificação adicional de segurança em contas…"
click at [993, 240] on input "Esperar Resposta (dias)" at bounding box center [1000, 242] width 128 height 14
type input "3"
click at [1072, 498] on div "Ola, Valena Estamos realizando uma verificação adicional de segurança em contas…" at bounding box center [679, 453] width 1260 height 566
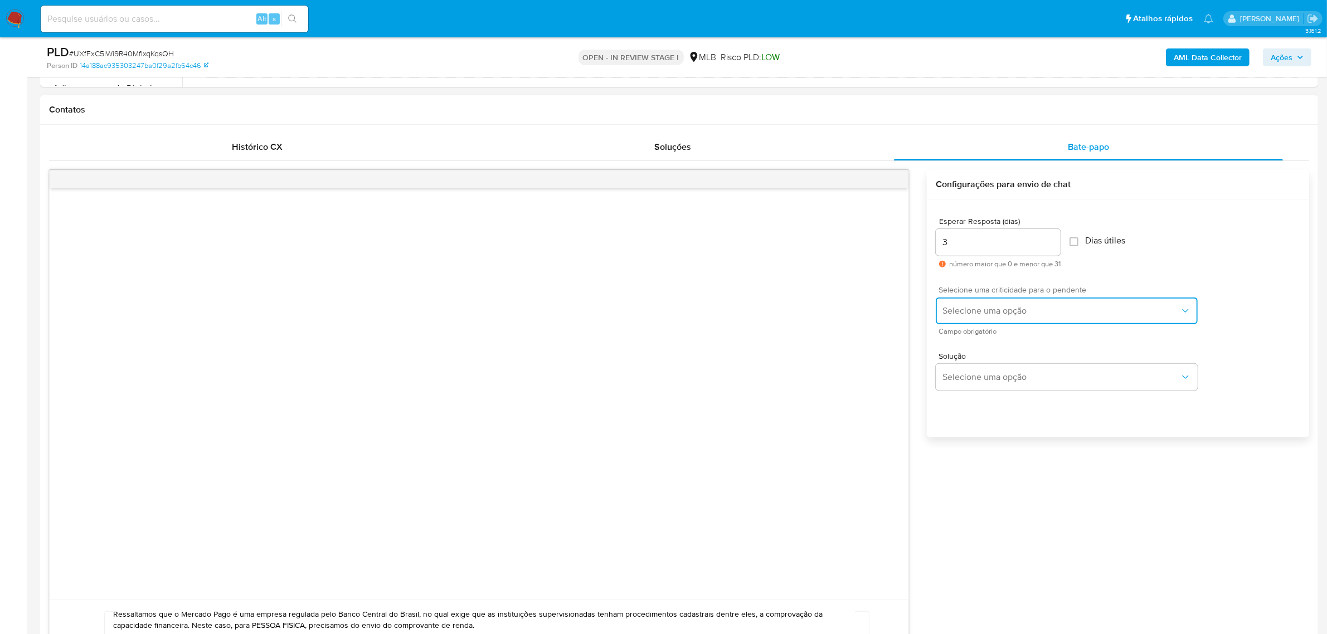
click at [1071, 305] on span "Selecione uma opção" at bounding box center [1061, 310] width 237 height 11
click at [1055, 312] on div "LOW" at bounding box center [1065, 312] width 244 height 22
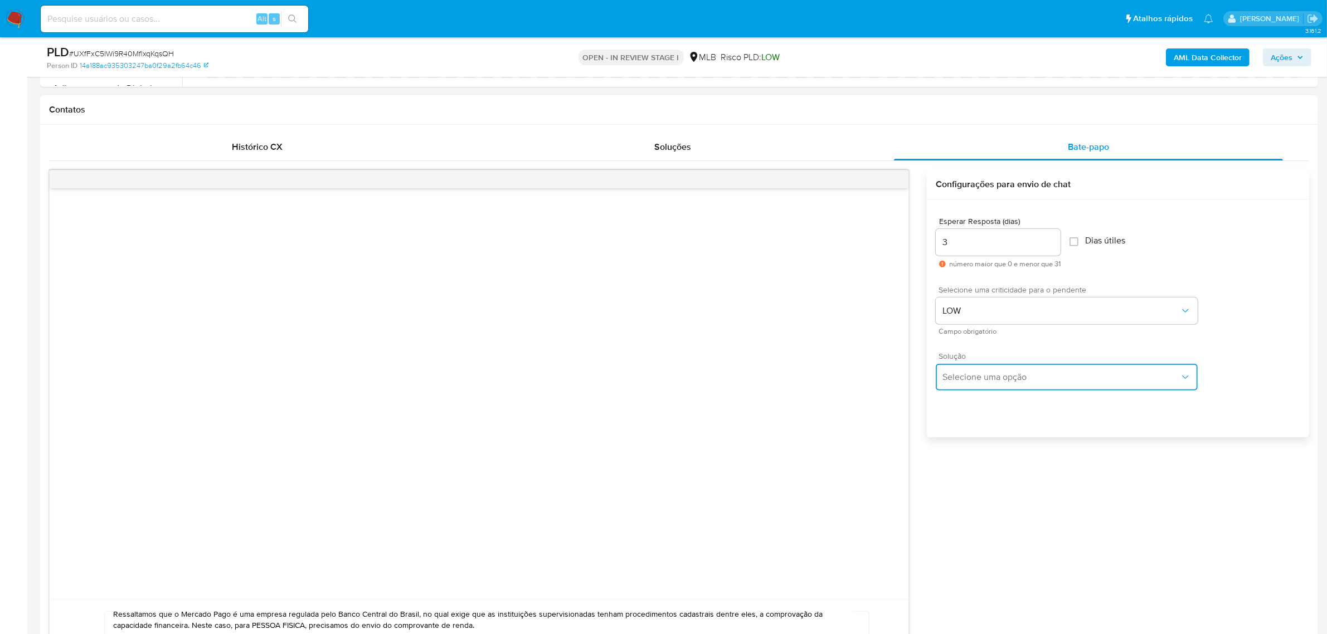
click at [1016, 391] on button "Selecione uma opção" at bounding box center [1067, 377] width 262 height 27
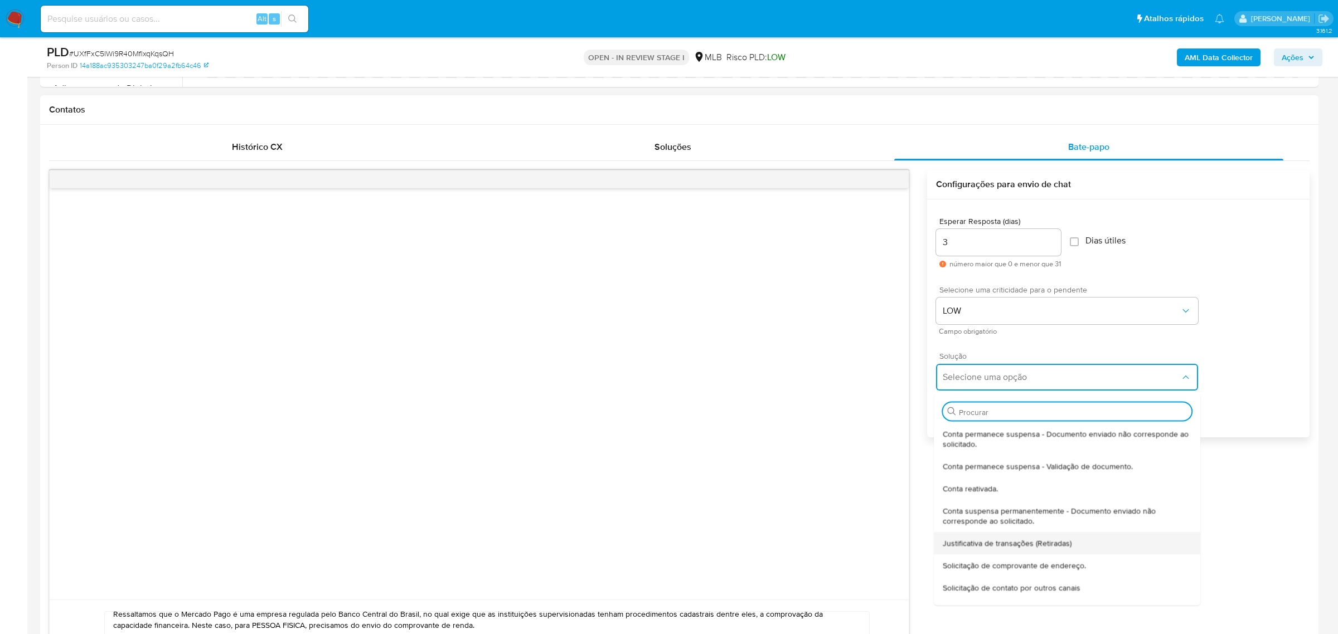
click at [1040, 541] on span "Justificativa de transações (Retiradas)" at bounding box center [1007, 543] width 129 height 10
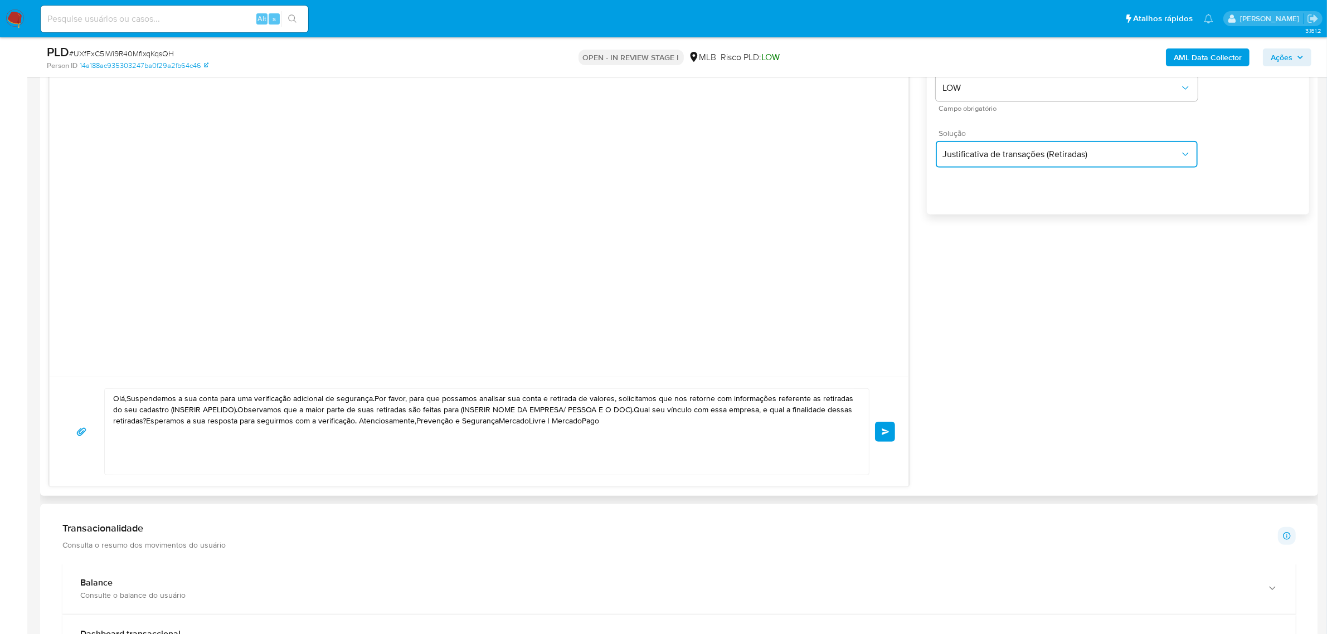
scroll to position [836, 0]
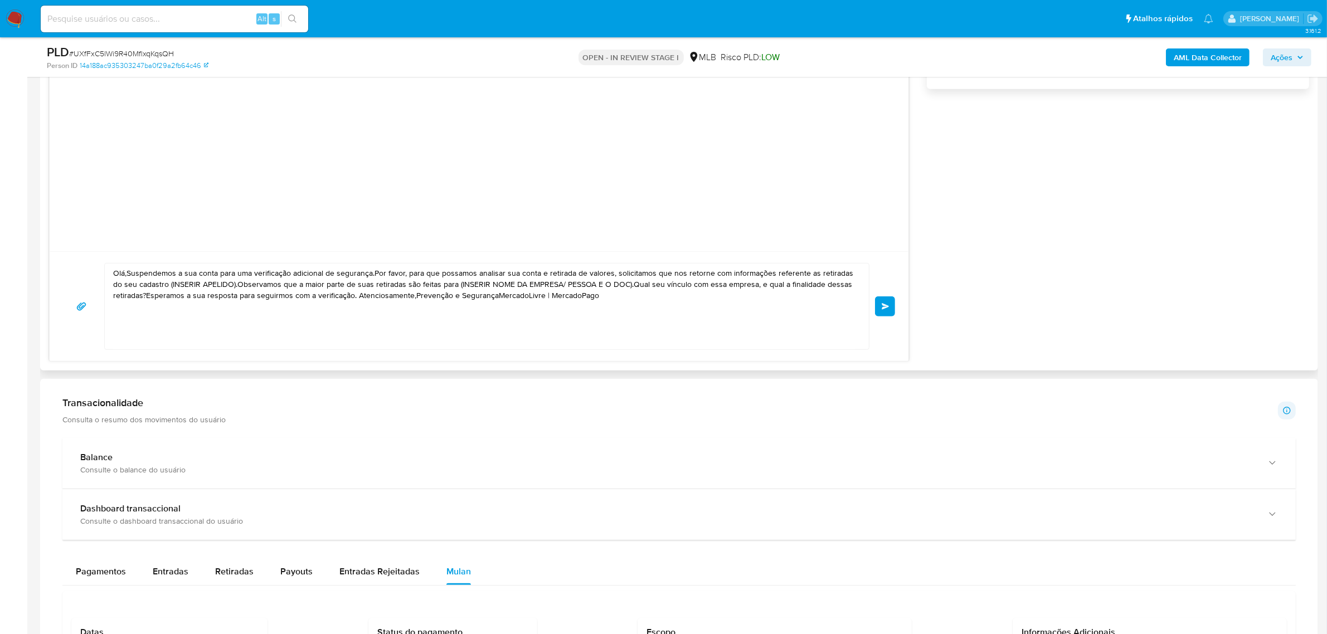
click at [460, 321] on textarea "Olá,Suspendemos a sua conta para uma verificação adicional de segurança.Por fav…" at bounding box center [484, 307] width 742 height 86
paste textarea "Valena"
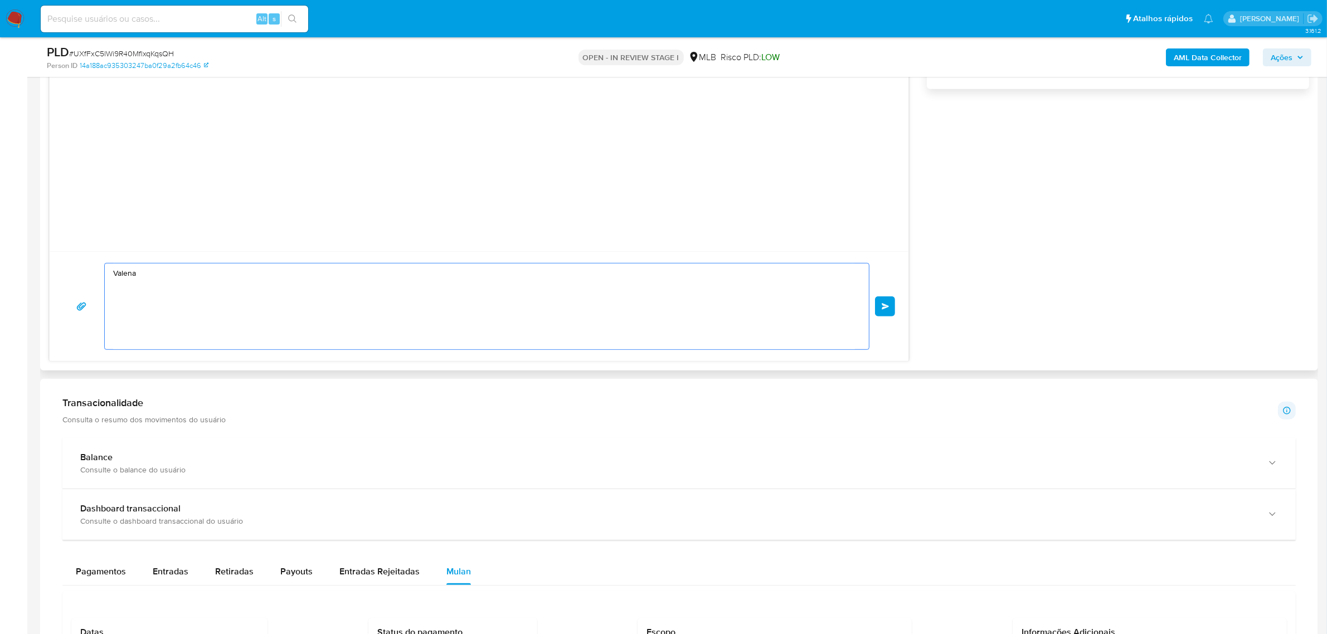
drag, startPoint x: 166, startPoint y: 285, endPoint x: 76, endPoint y: 276, distance: 90.1
click at [76, 276] on div "Valena common.send" at bounding box center [479, 306] width 832 height 87
click at [129, 293] on textarea "Valena" at bounding box center [484, 307] width 742 height 86
click at [149, 280] on textarea "Valena" at bounding box center [484, 307] width 742 height 86
paste textarea "Ola, Maria Estamos realizando uma verificação adicional de segurança em contas …"
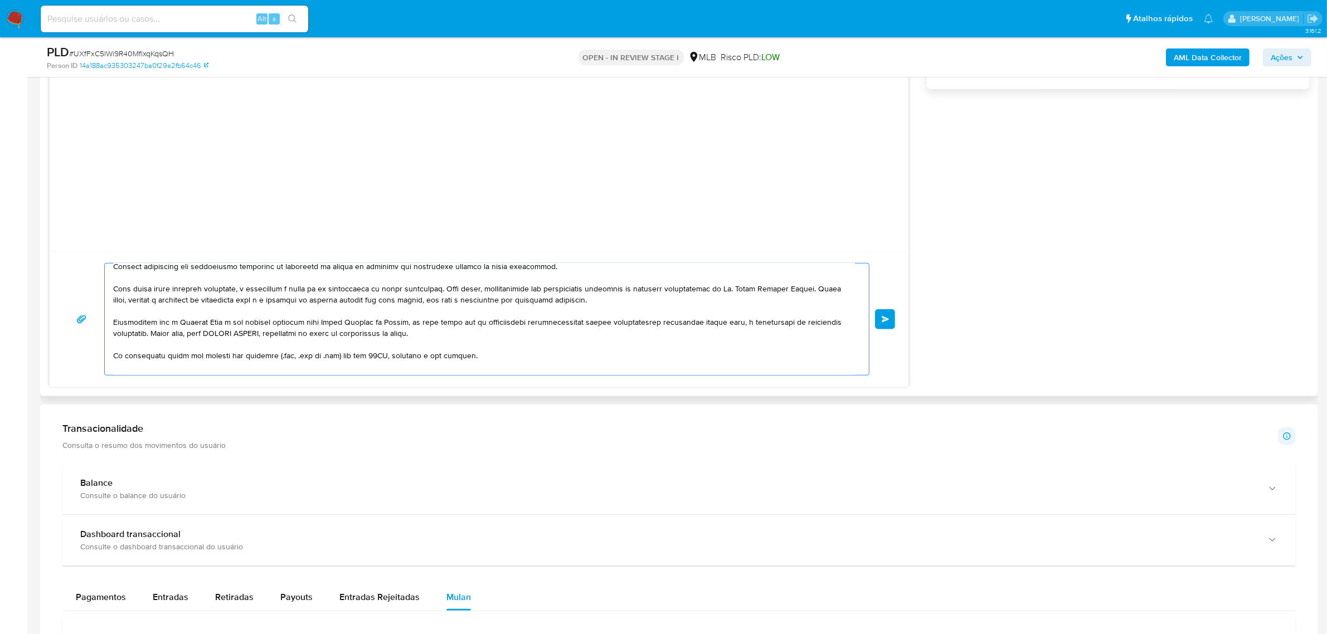
scroll to position [0, 0]
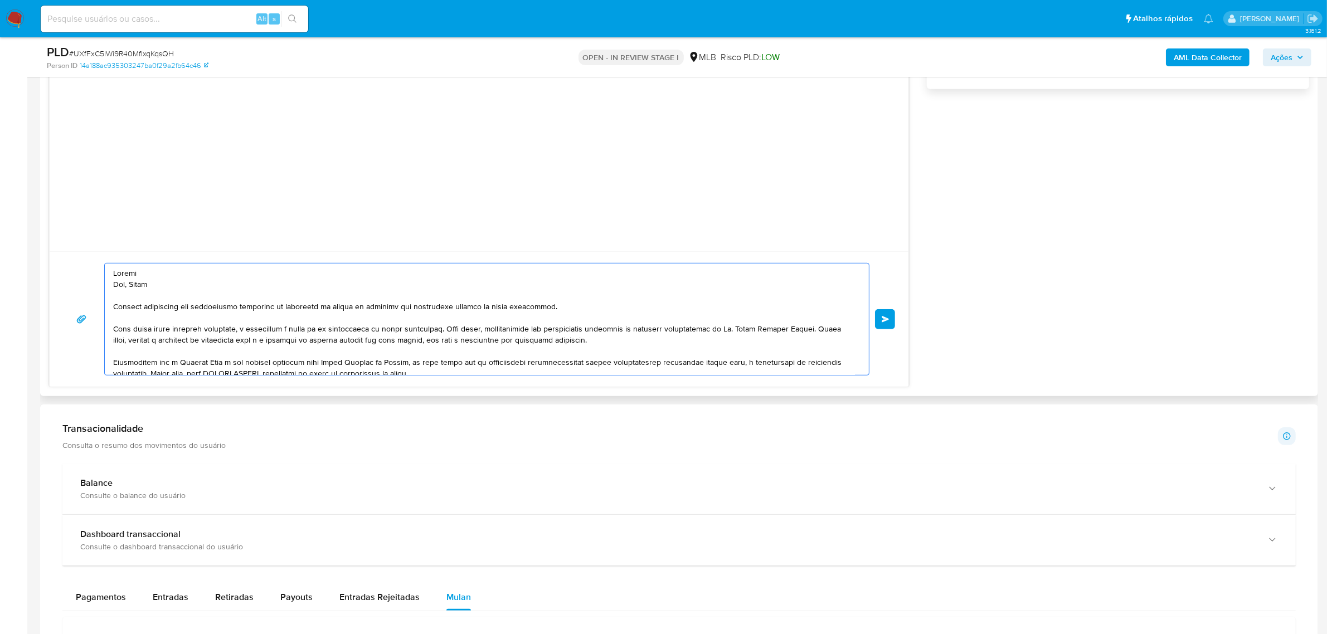
click at [129, 280] on textarea at bounding box center [484, 319] width 742 height 111
click at [124, 275] on textarea at bounding box center [484, 319] width 742 height 111
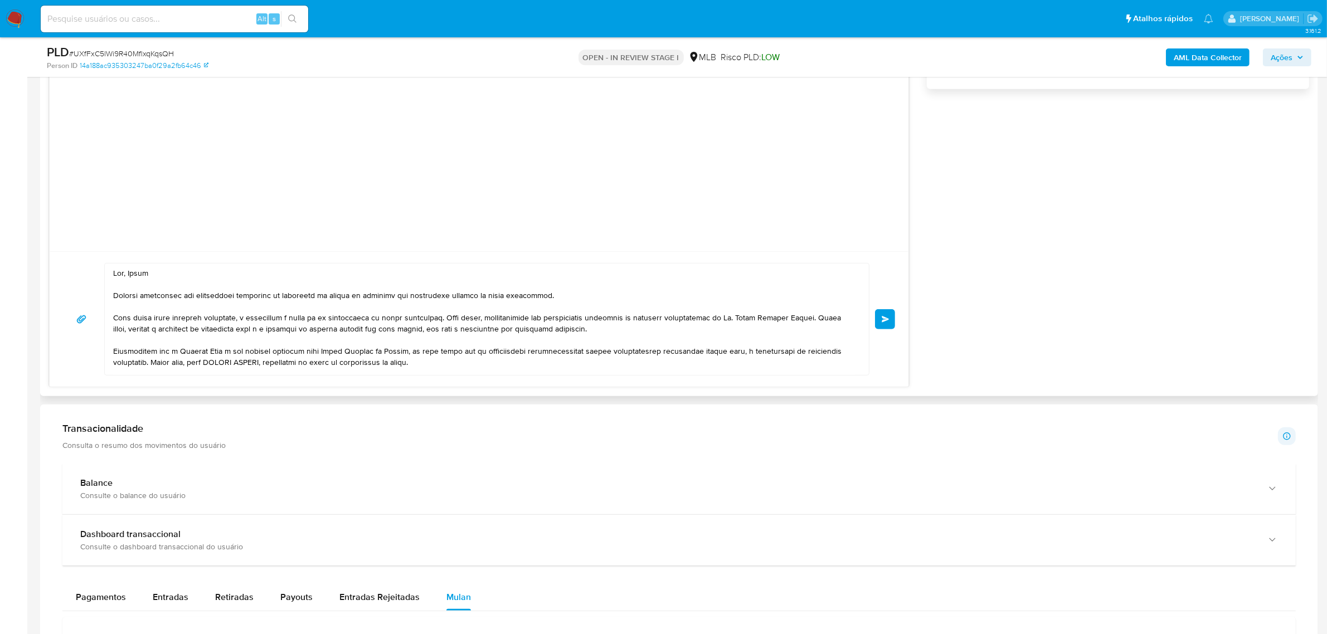
click at [112, 286] on div at bounding box center [484, 319] width 759 height 111
click at [113, 287] on textarea at bounding box center [484, 319] width 742 height 111
click at [140, 279] on textarea at bounding box center [484, 319] width 742 height 111
paste textarea "Valena"
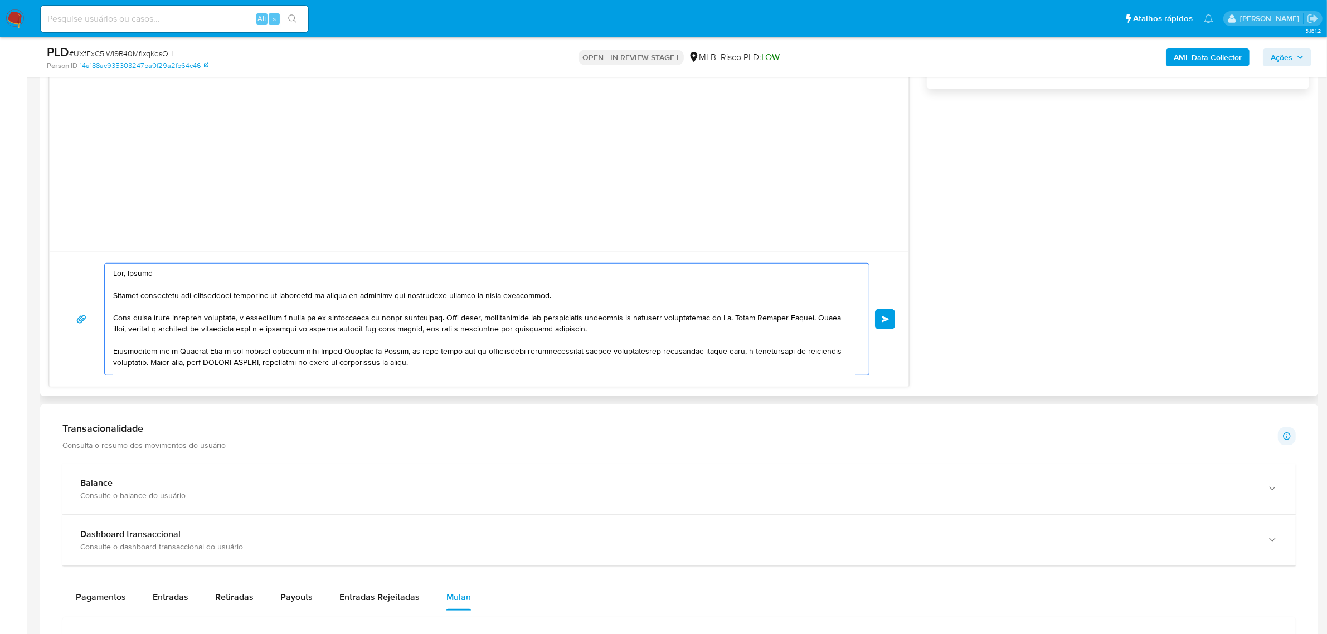
drag, startPoint x: 462, startPoint y: 319, endPoint x: 642, endPoint y: 329, distance: 180.9
click at [642, 329] on textarea at bounding box center [484, 319] width 742 height 111
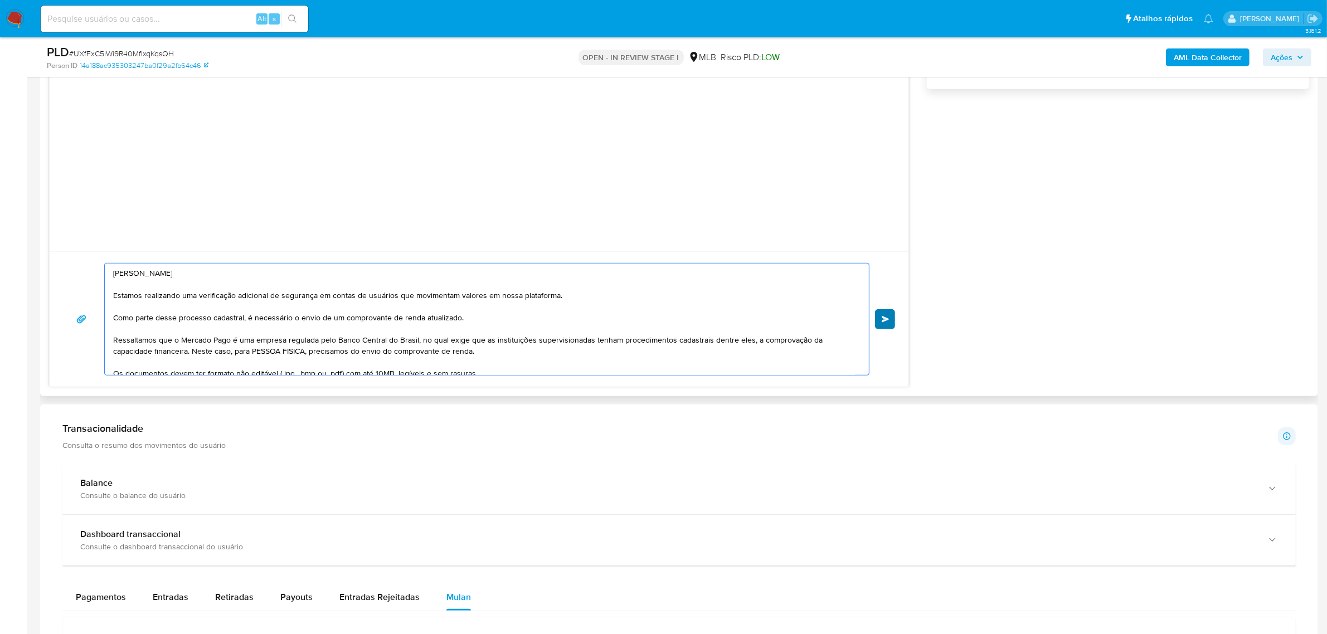
type textarea "Ola, Valena Estamos realizando uma verificação adicional de segurança em contas…"
click at [885, 323] on span "common.send" at bounding box center [886, 319] width 8 height 7
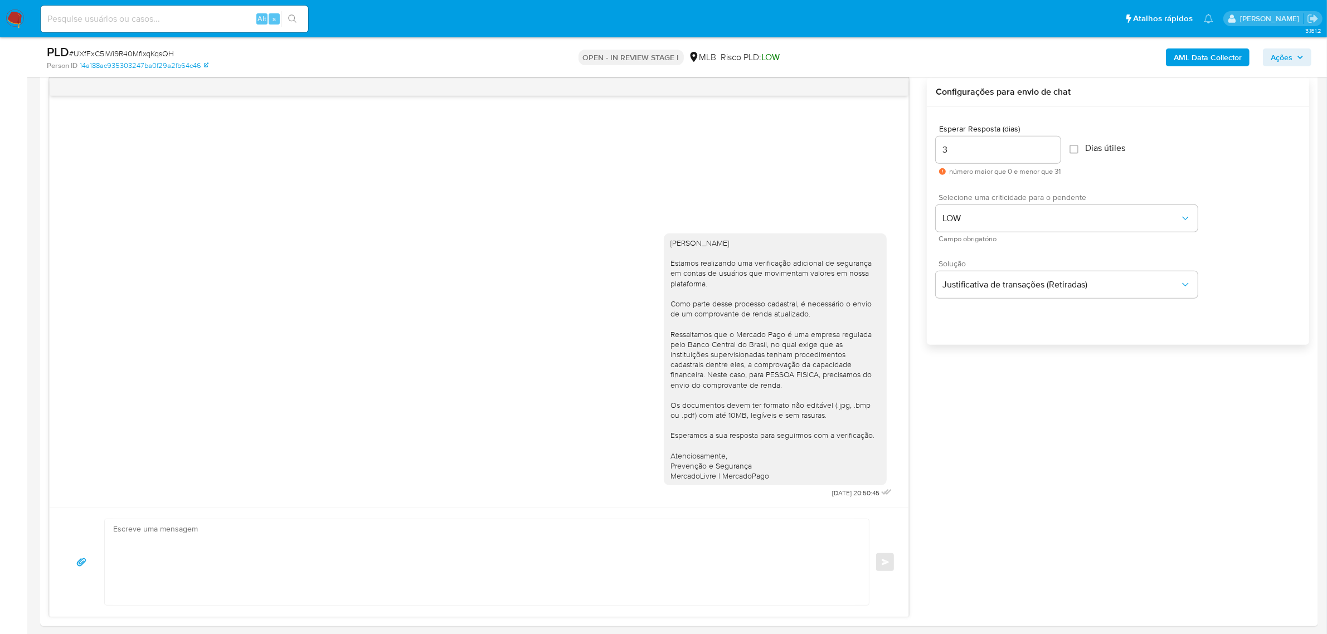
scroll to position [557, 0]
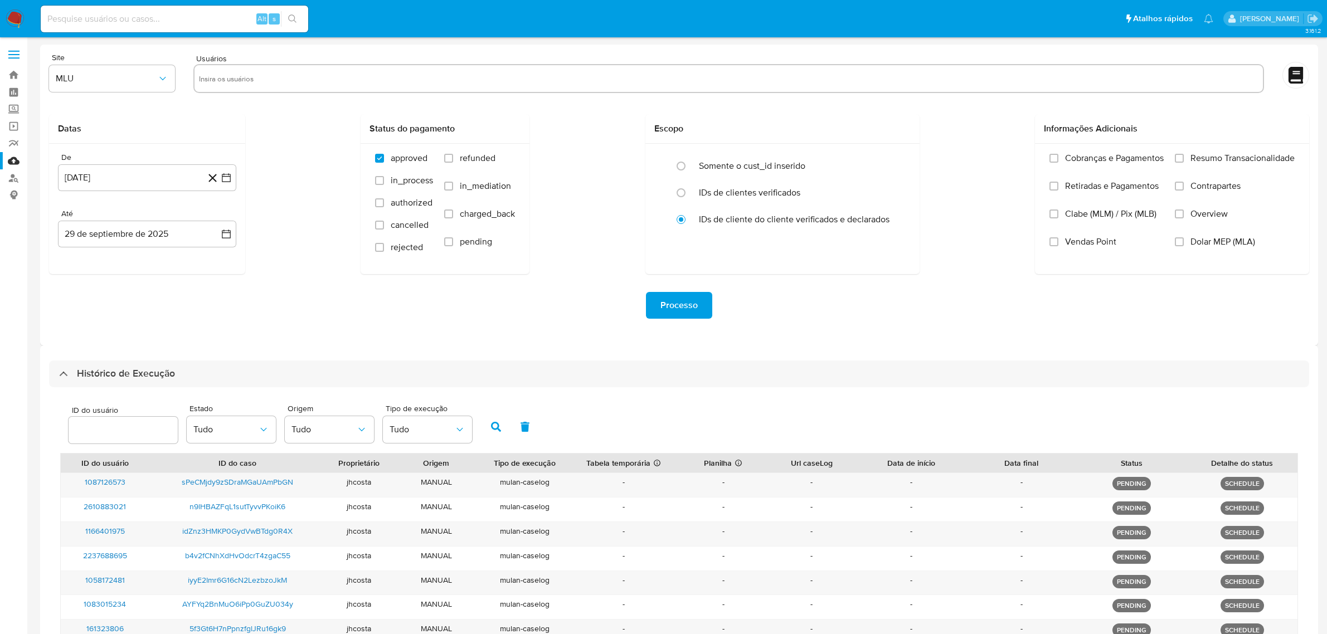
select select "10"
click at [18, 181] on link "Localizador de pessoas" at bounding box center [66, 177] width 133 height 17
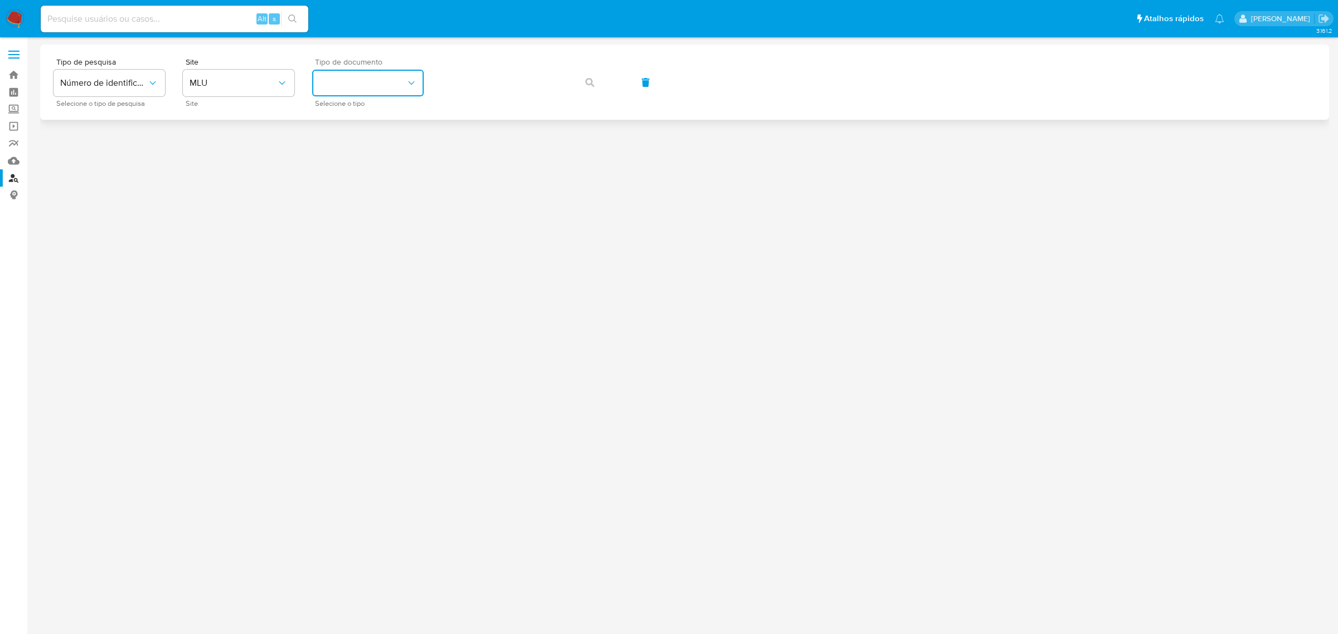
click at [400, 73] on button "identificationType" at bounding box center [367, 83] width 111 height 27
click at [259, 86] on span "MLU" at bounding box center [233, 82] width 87 height 11
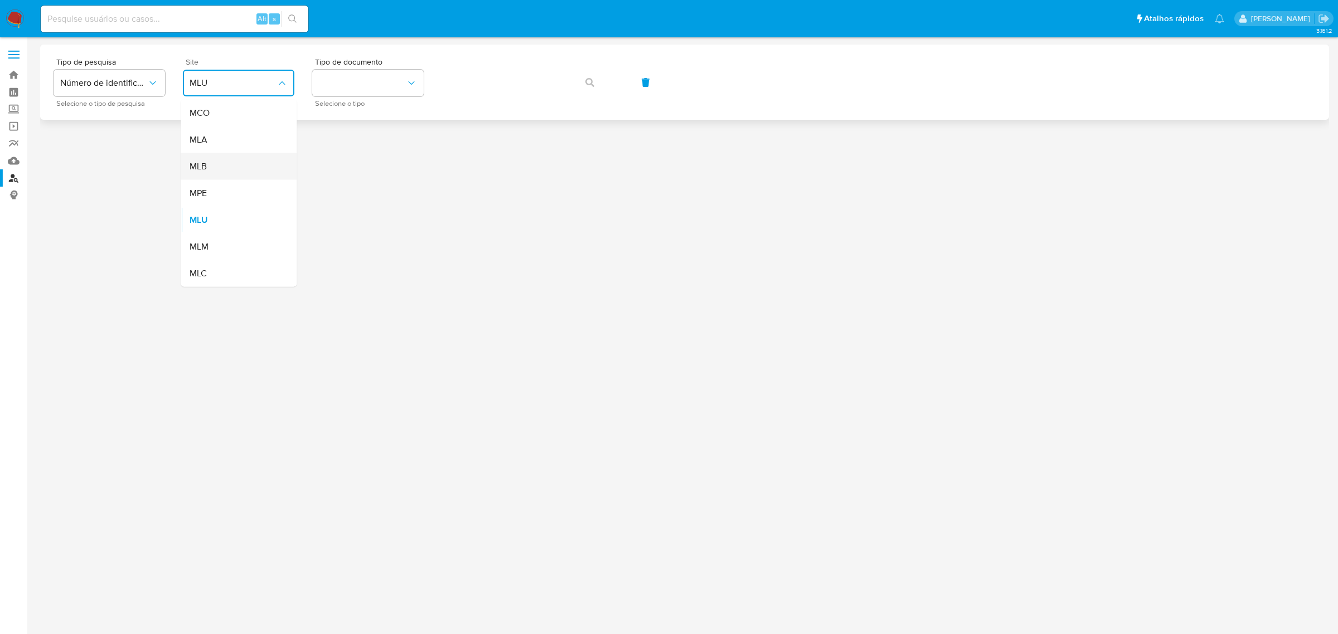
click at [229, 164] on div "MLB" at bounding box center [235, 166] width 91 height 27
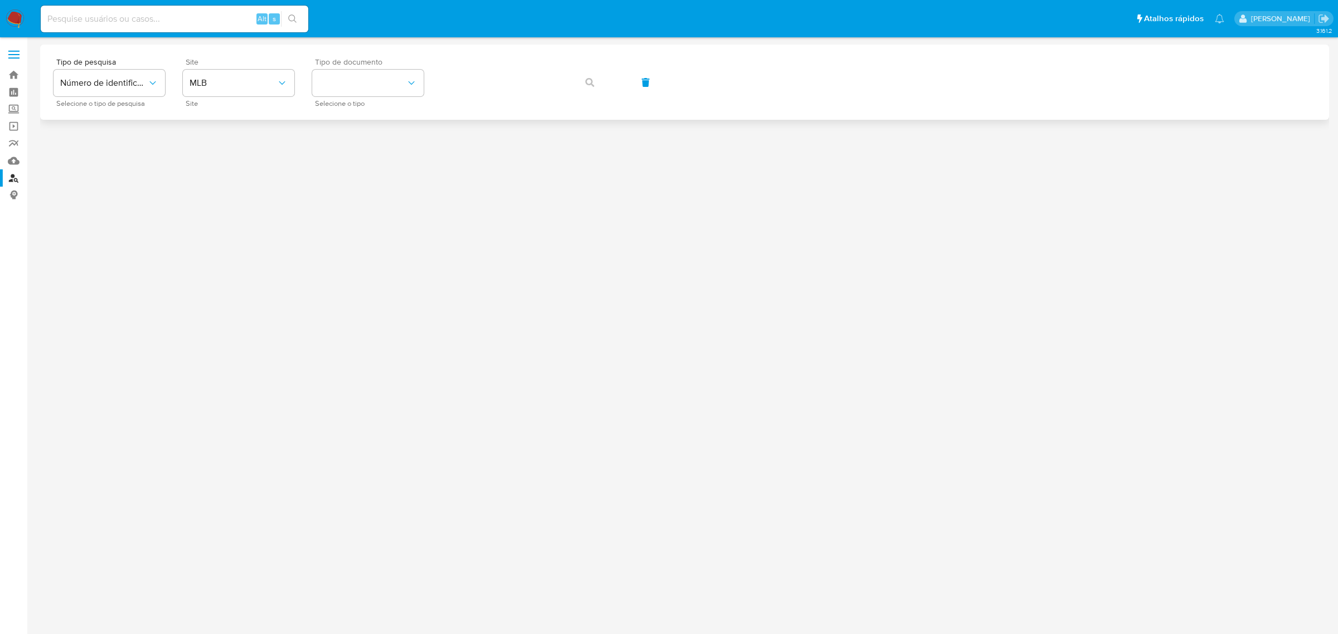
click at [369, 65] on span "Tipo de documento" at bounding box center [370, 62] width 111 height 8
click at [372, 75] on button "identificationType" at bounding box center [367, 83] width 111 height 27
click at [352, 167] on div "CPF CPF" at bounding box center [364, 157] width 91 height 38
click at [588, 79] on icon "button" at bounding box center [589, 82] width 9 height 9
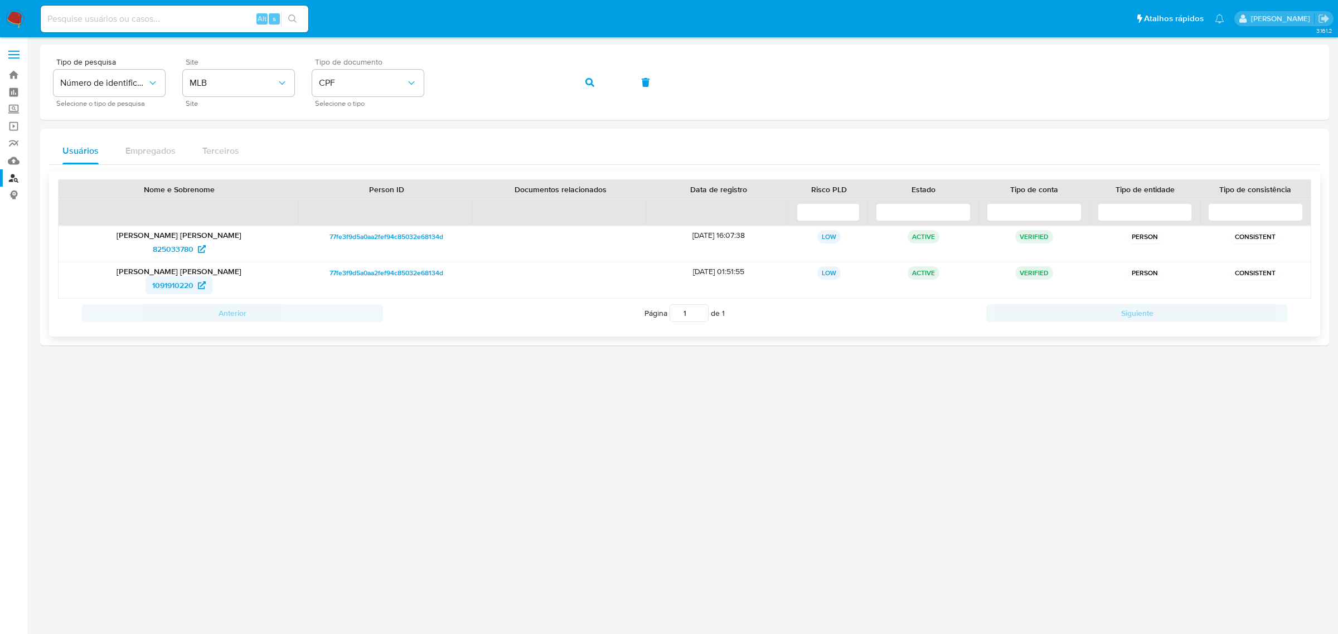
click at [180, 292] on span "1091910220" at bounding box center [172, 285] width 41 height 18
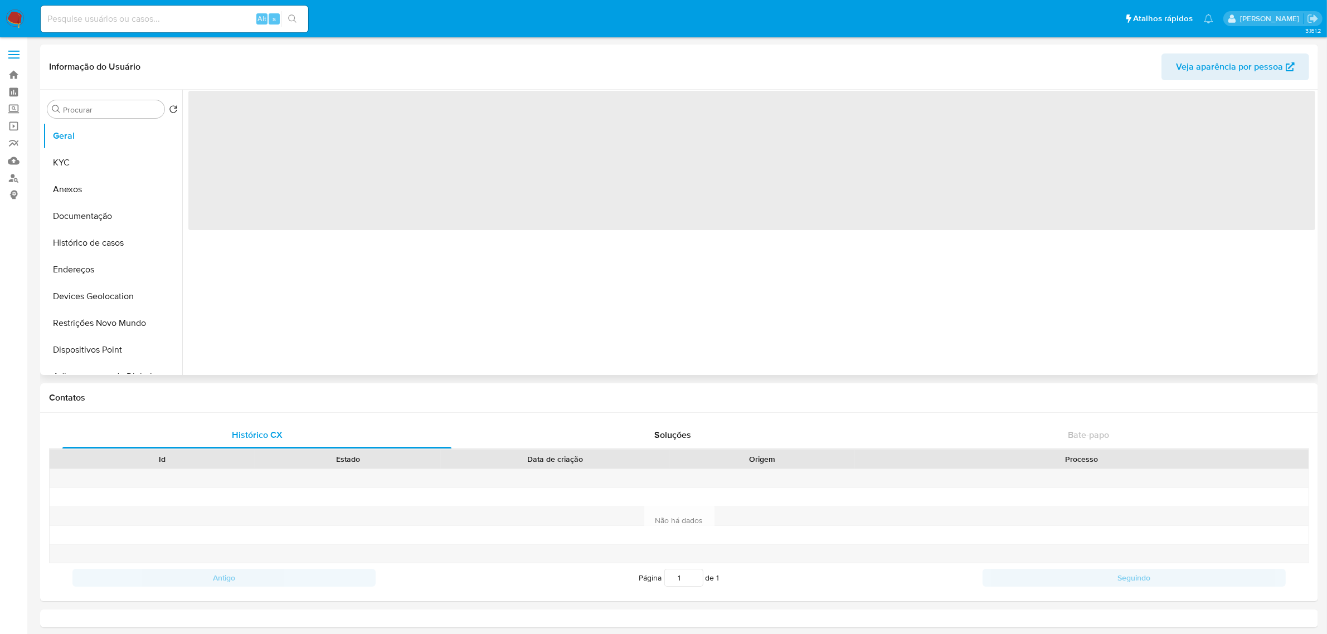
select select "10"
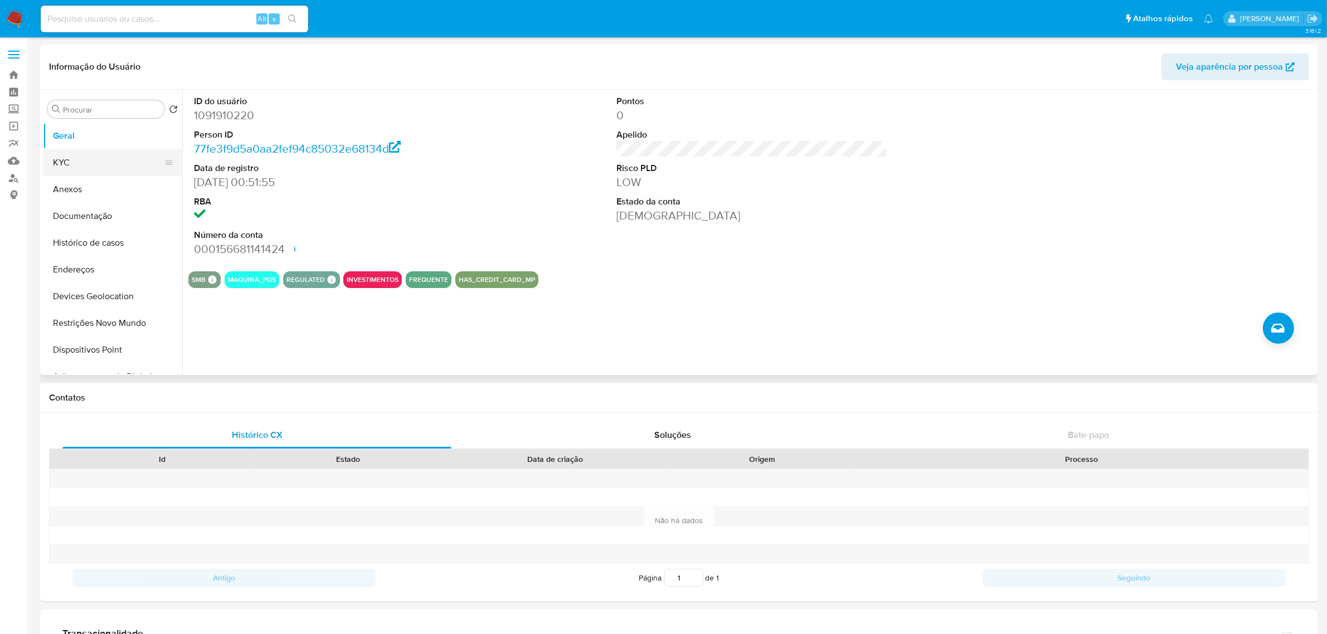
click at [95, 166] on button "KYC" at bounding box center [108, 162] width 130 height 27
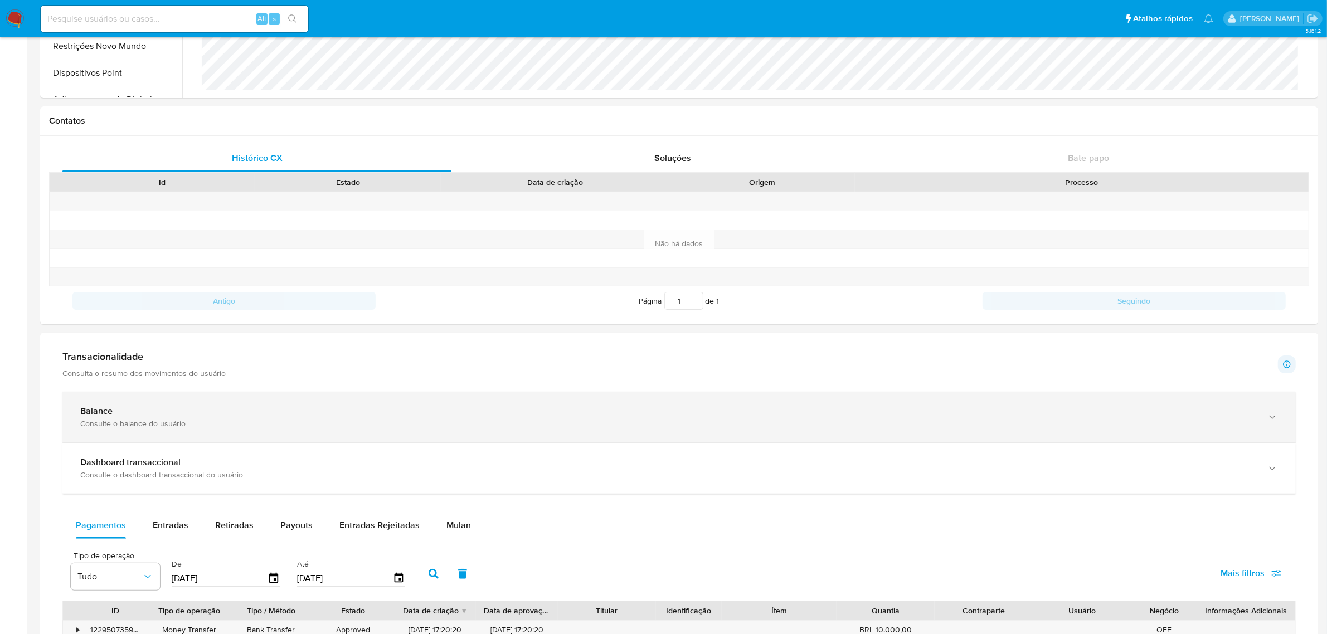
scroll to position [279, 0]
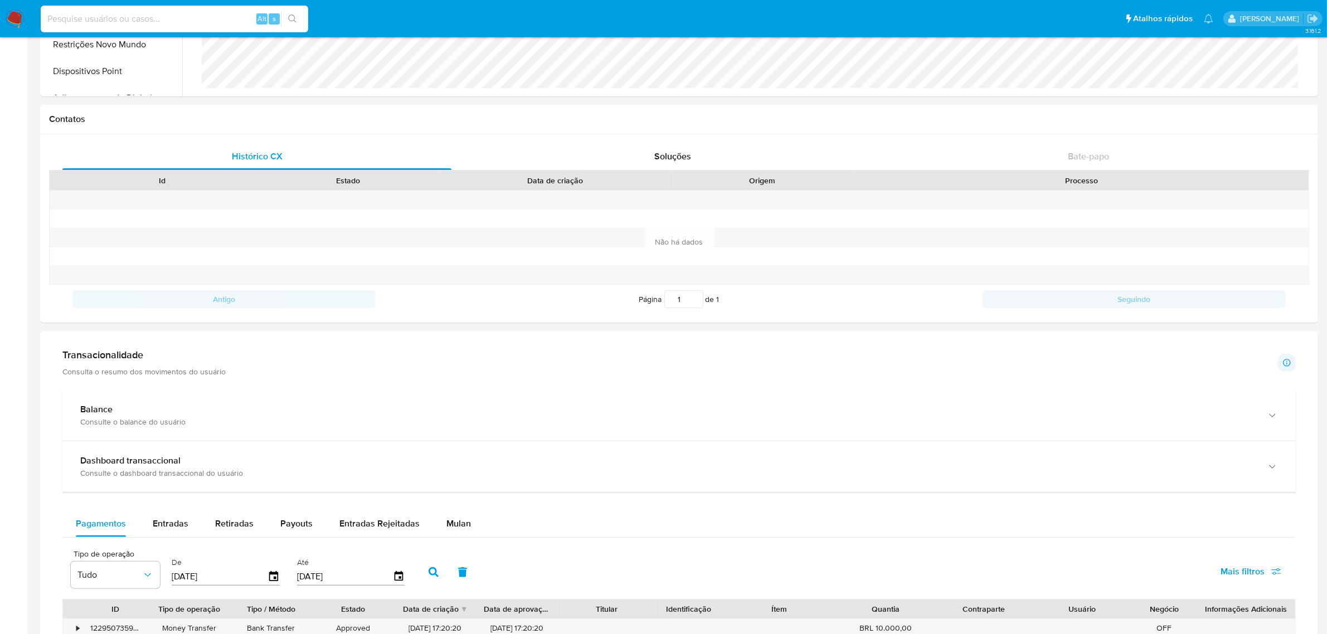
click at [135, 21] on input at bounding box center [175, 19] width 268 height 14
paste input "uszIxvPnn0q9Fw5KhDfpLzvU"
type input "uszIxvPnn0q9Fw5KhDfpLzvU"
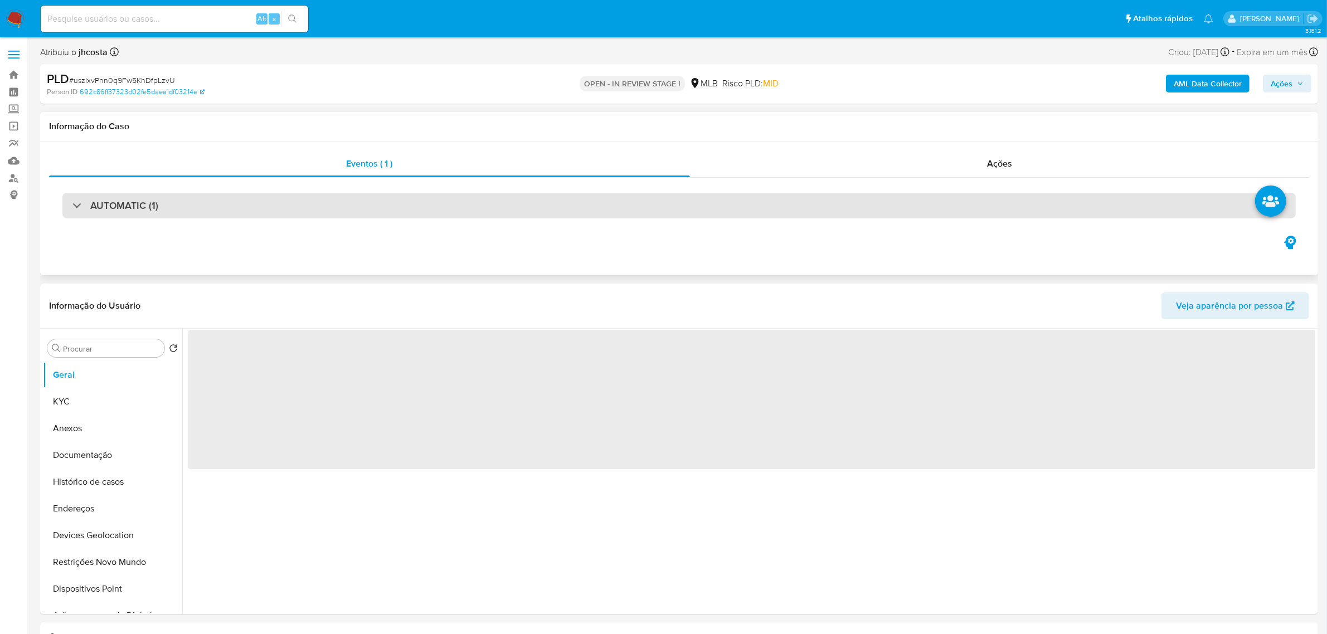
select select "10"
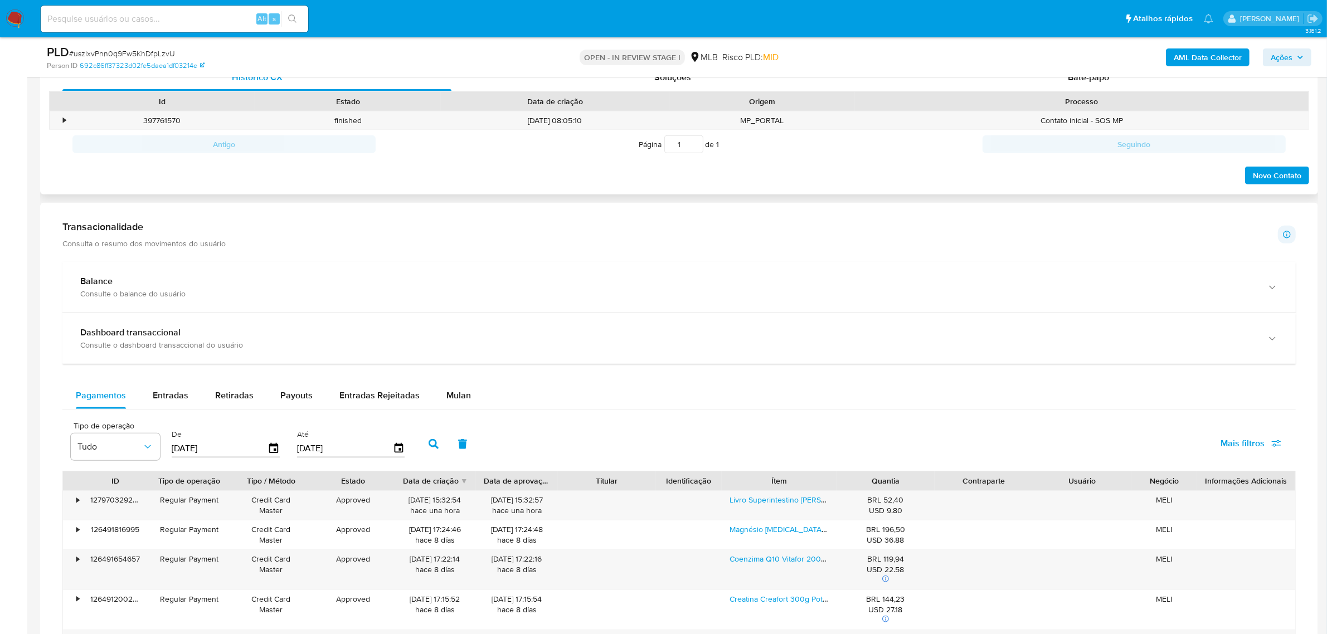
scroll to position [418, 0]
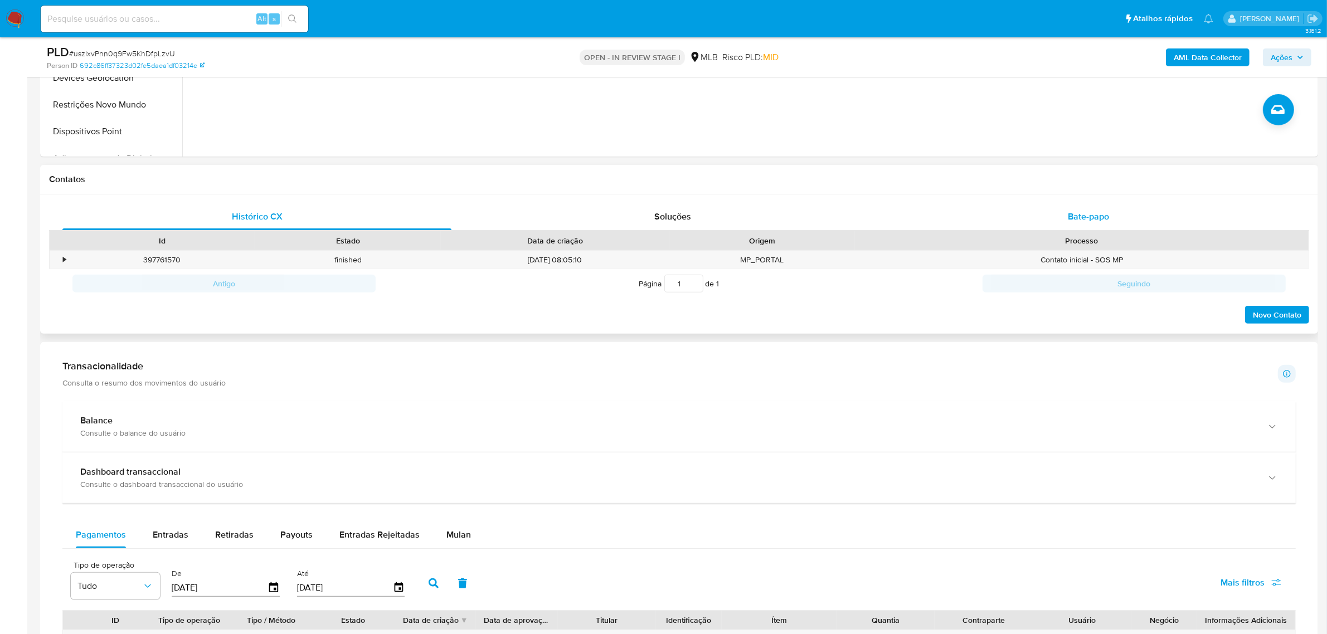
click at [1102, 211] on span "Bate-papo" at bounding box center [1088, 216] width 41 height 13
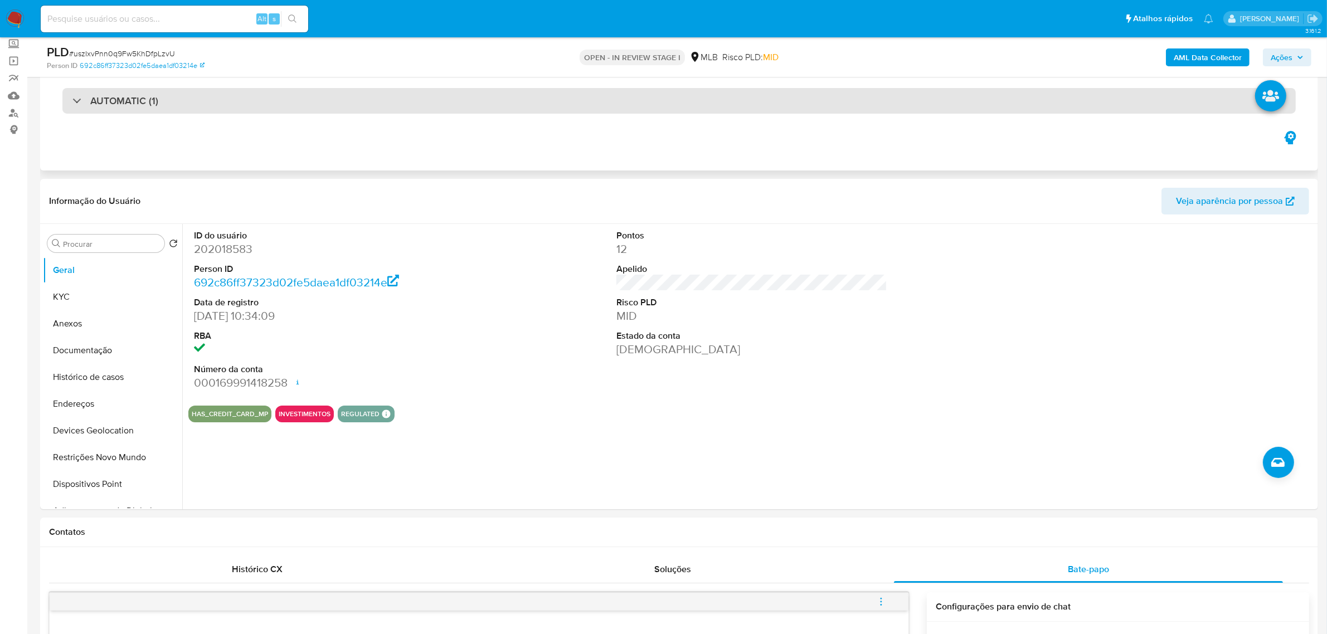
scroll to position [0, 0]
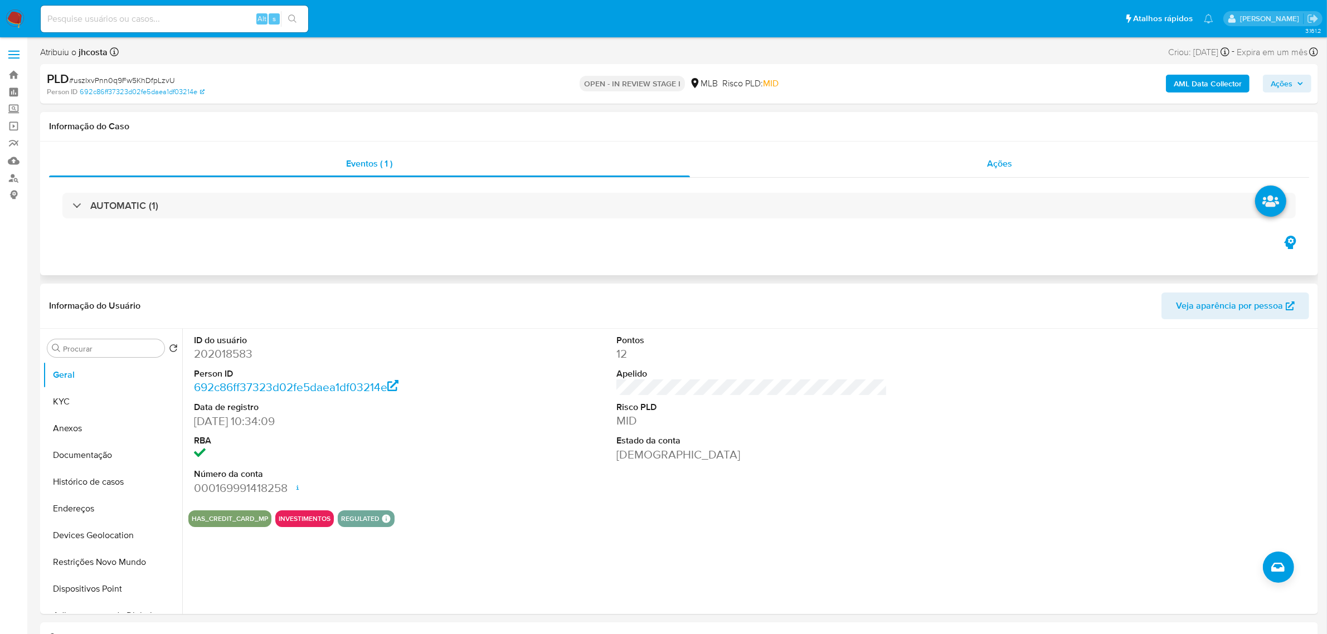
click at [939, 165] on div "Ações" at bounding box center [1000, 164] width 620 height 27
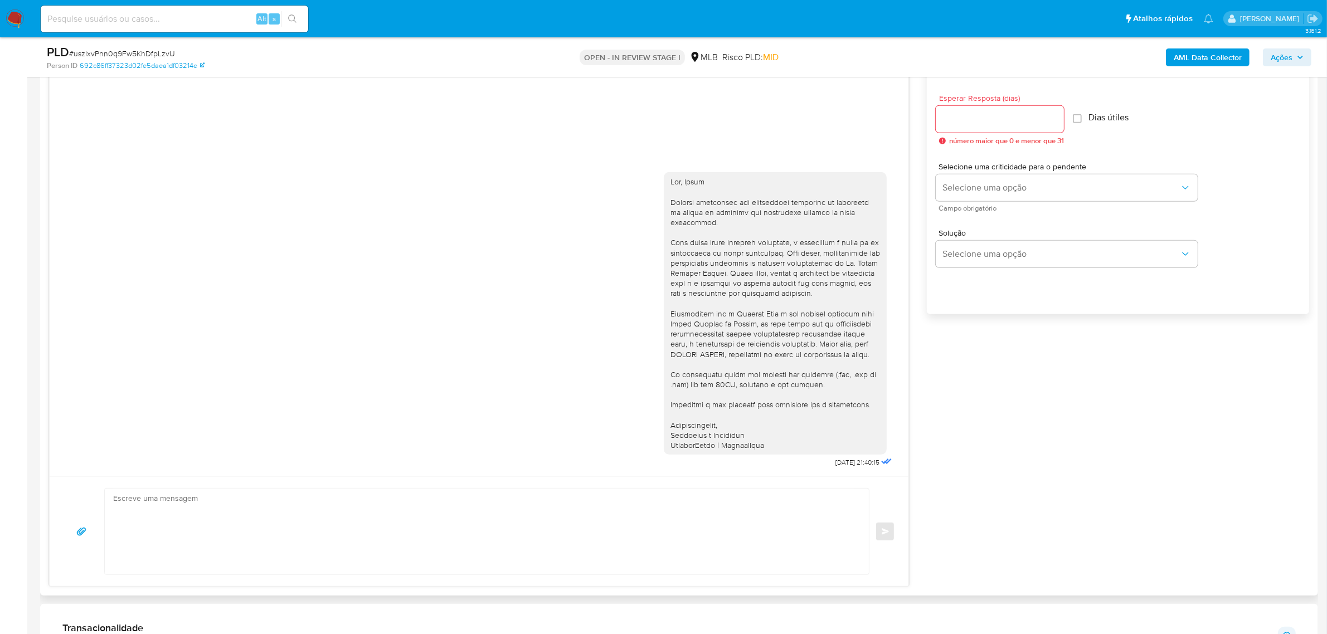
scroll to position [766, 0]
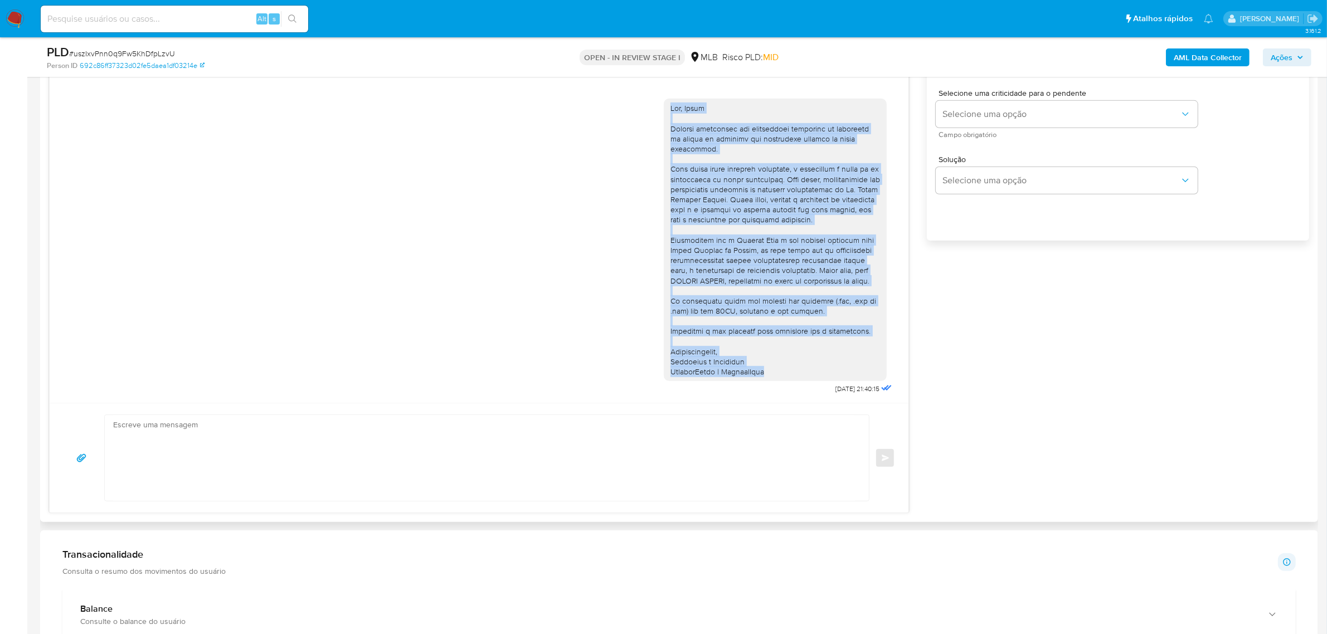
drag, startPoint x: 670, startPoint y: 86, endPoint x: 770, endPoint y: 371, distance: 302.0
click at [770, 371] on div at bounding box center [776, 240] width 210 height 274
copy div "Ola, Maria Estamos realizando uma verificação adicional de segurança em contas …"
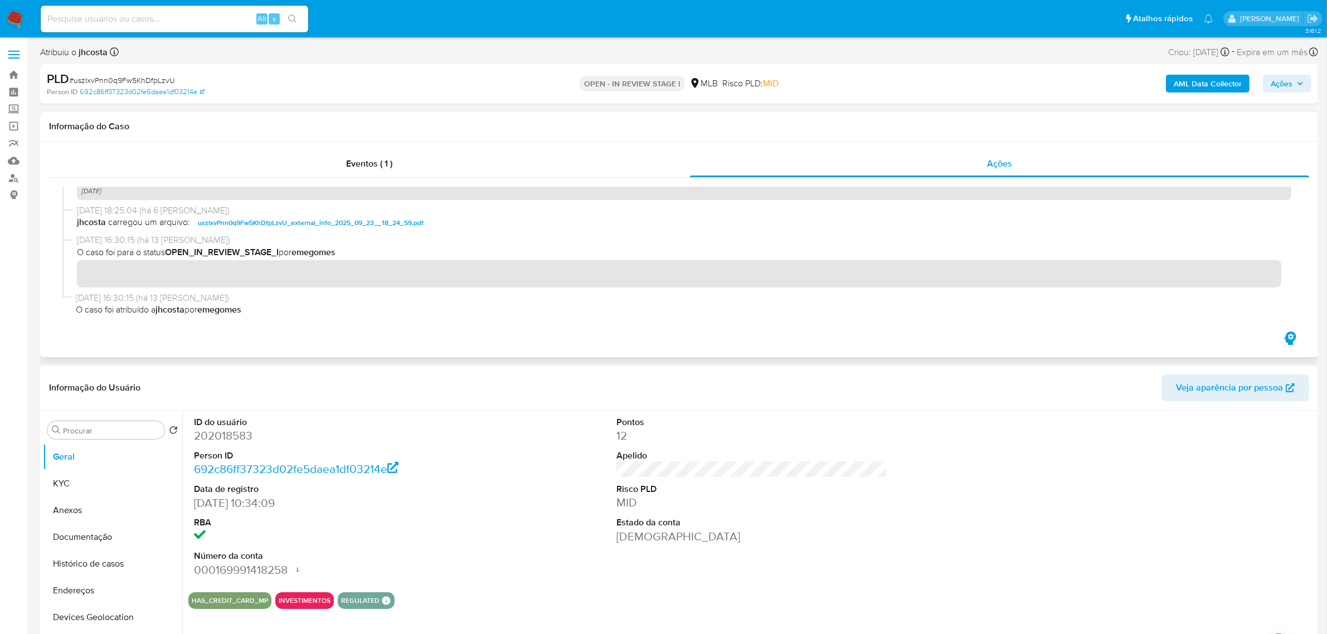
scroll to position [139, 0]
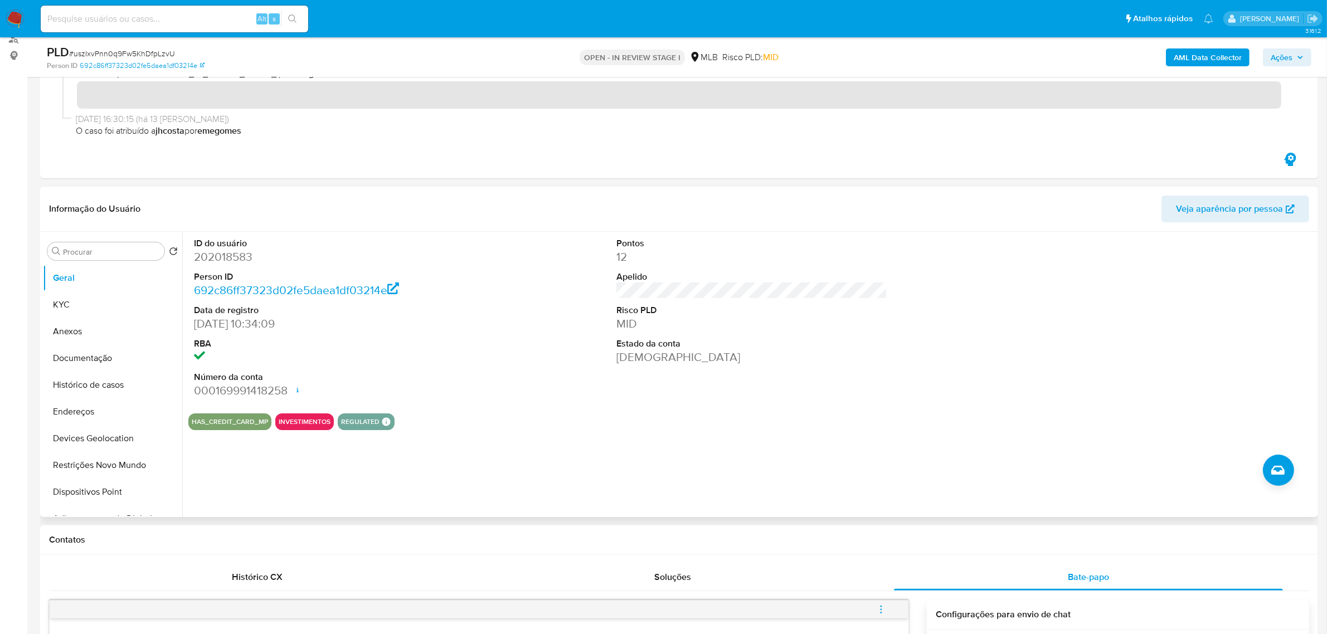
click at [224, 262] on dd "202018583" at bounding box center [329, 257] width 271 height 16
copy dd "202018583"
drag, startPoint x: 1290, startPoint y: 60, endPoint x: 1274, endPoint y: 65, distance: 17.5
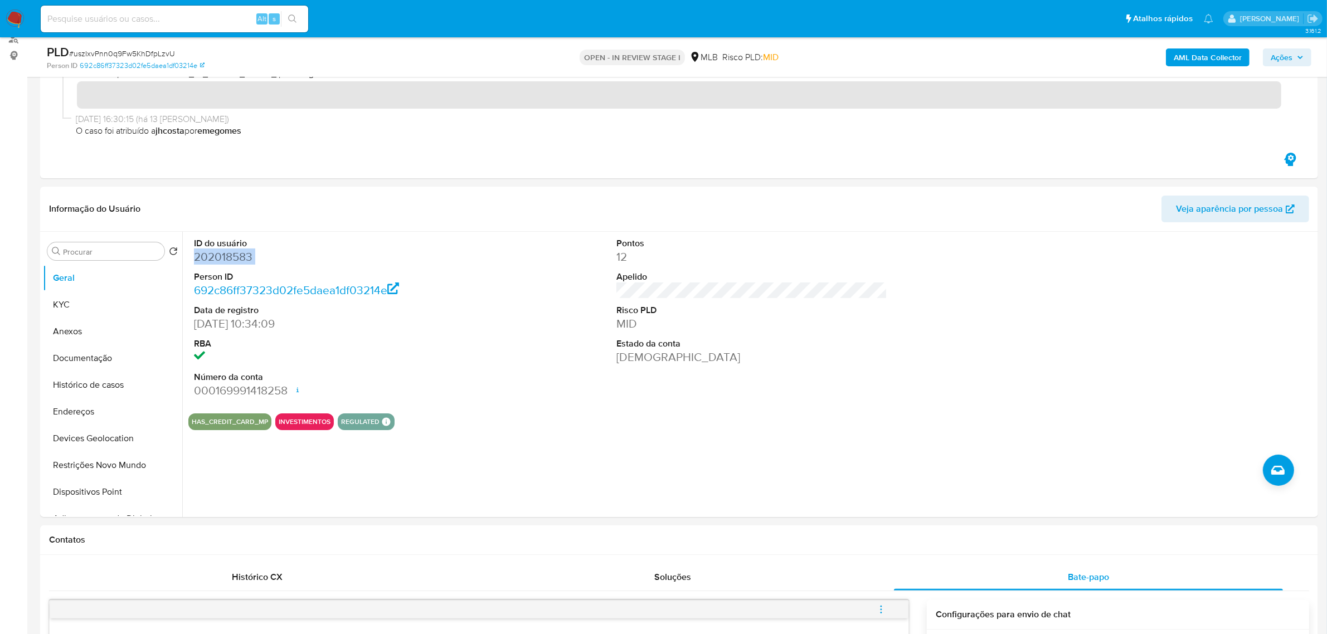
click at [1290, 60] on span "Ações" at bounding box center [1282, 57] width 22 height 18
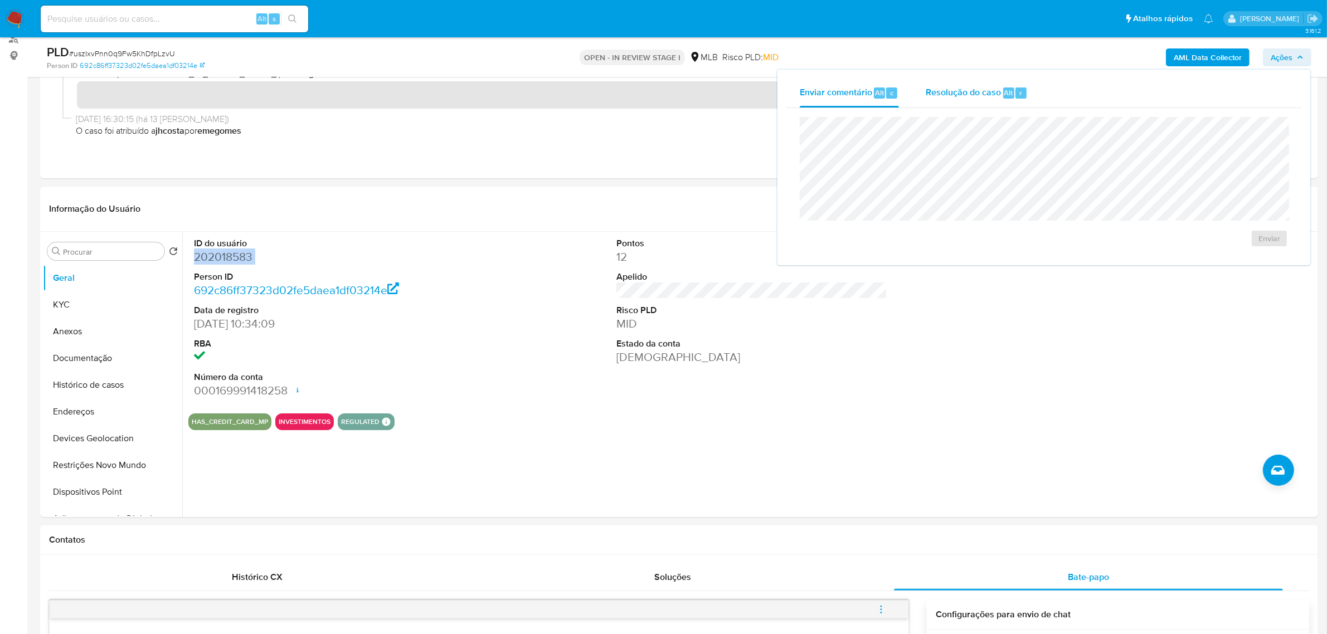
click at [998, 101] on div "Resolução do caso Alt r" at bounding box center [977, 93] width 102 height 29
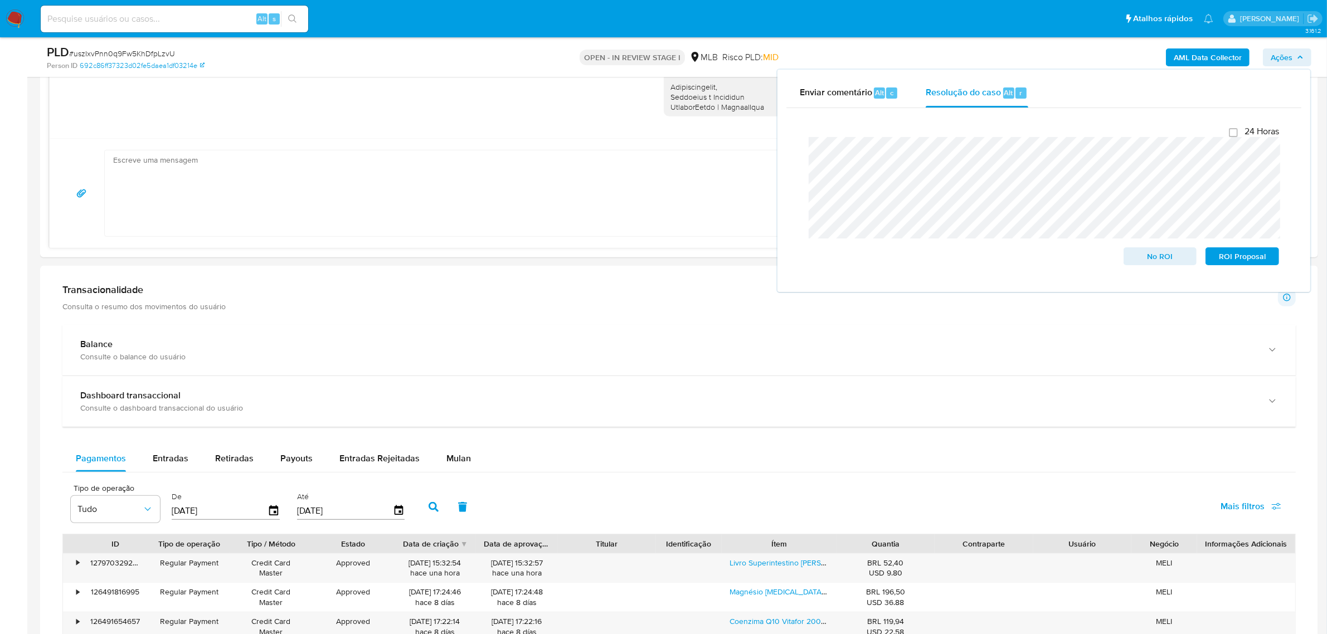
scroll to position [1115, 0]
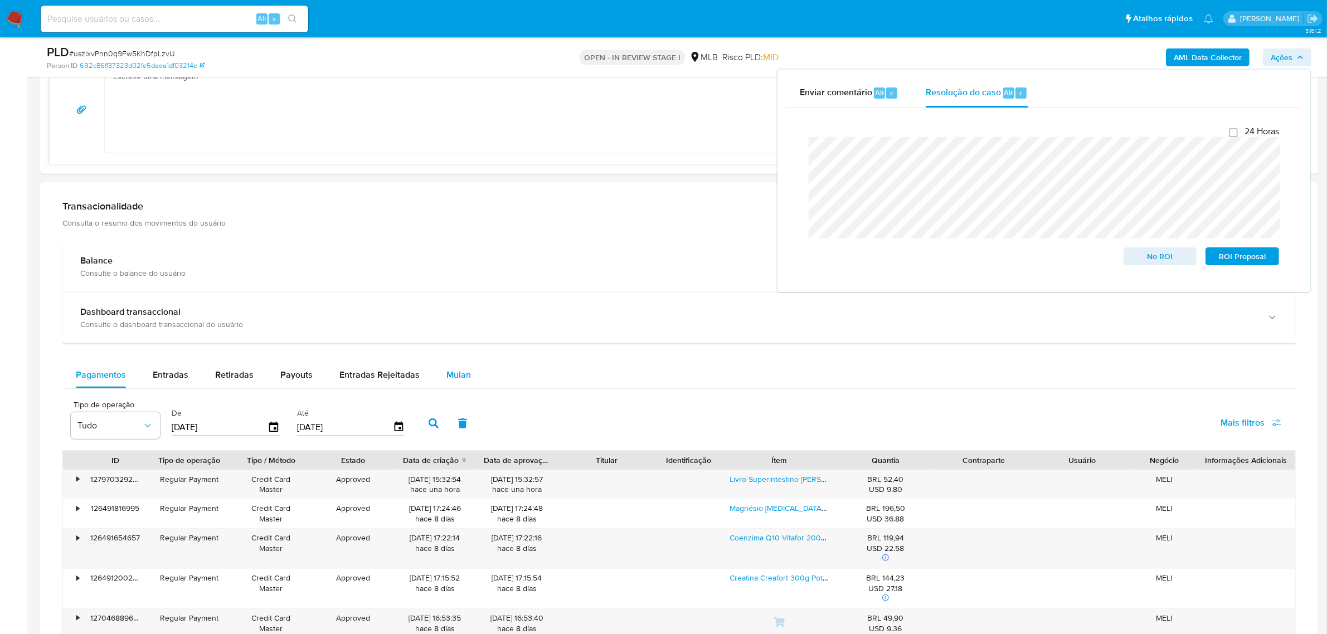
click at [454, 371] on span "Mulan" at bounding box center [459, 374] width 25 height 13
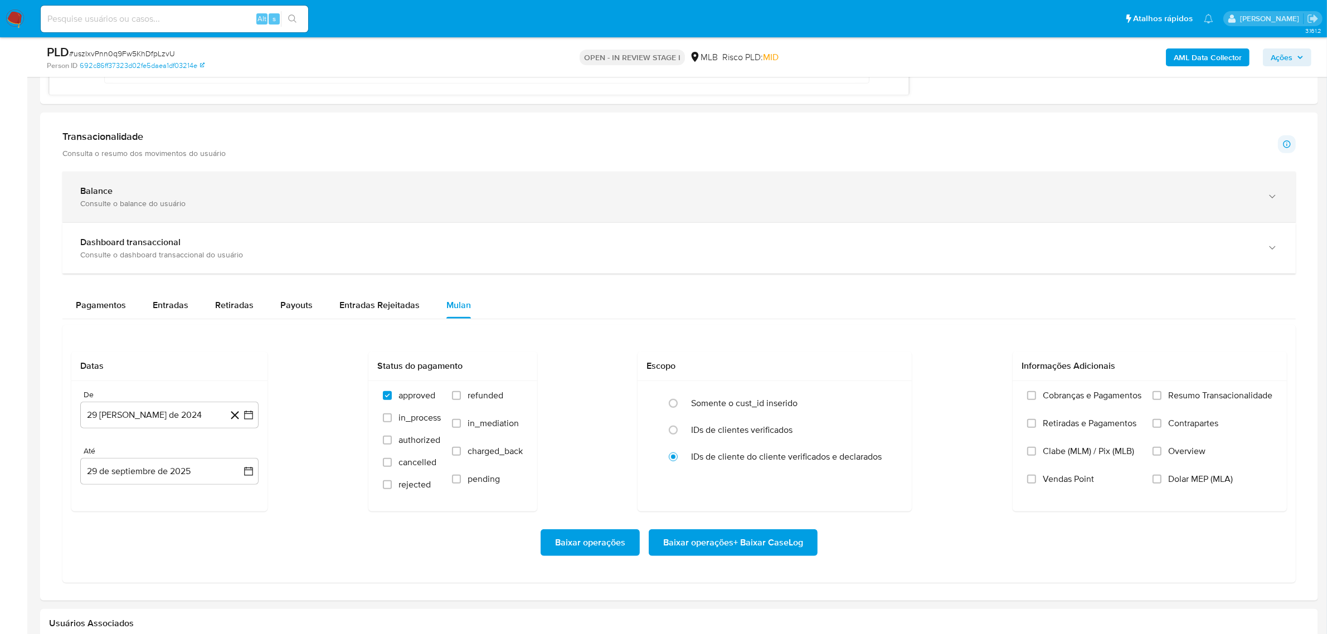
scroll to position [1254, 0]
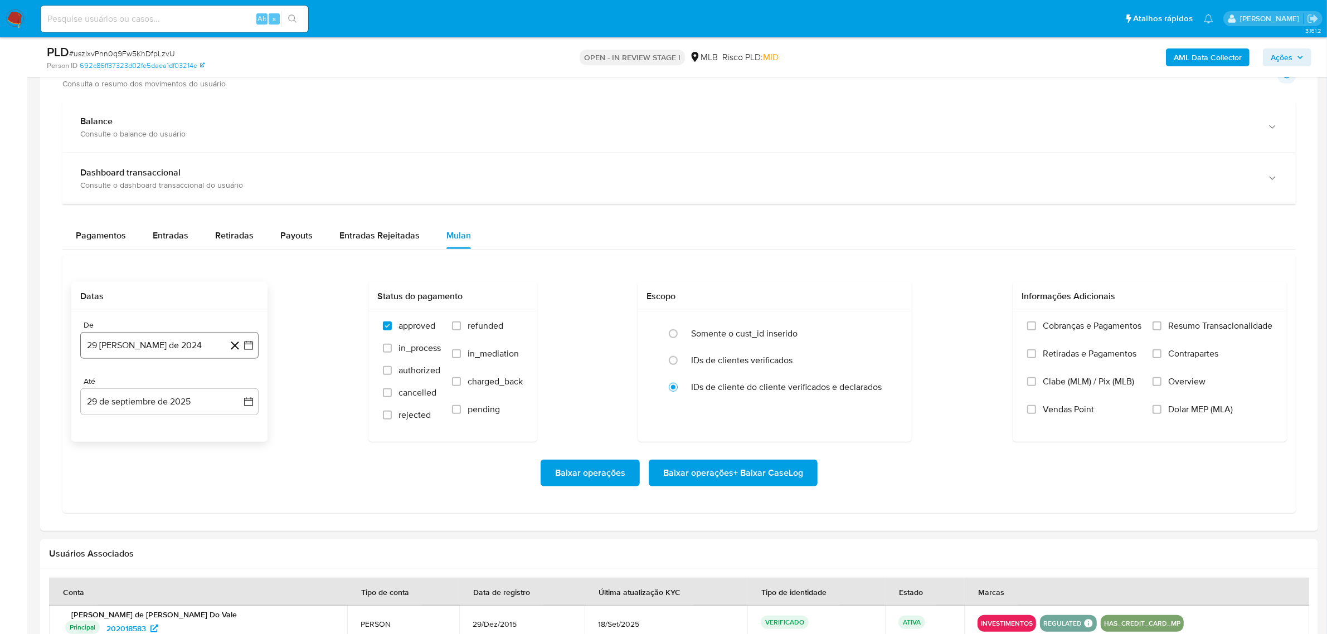
click at [179, 337] on button "29 de agosto de 2024" at bounding box center [169, 345] width 178 height 27
click at [101, 385] on icon "Mes anterior" at bounding box center [100, 385] width 13 height 13
click at [217, 430] on button "1" at bounding box center [214, 427] width 18 height 18
click at [1168, 326] on span "Resumo Transacionalidade" at bounding box center [1220, 326] width 104 height 11
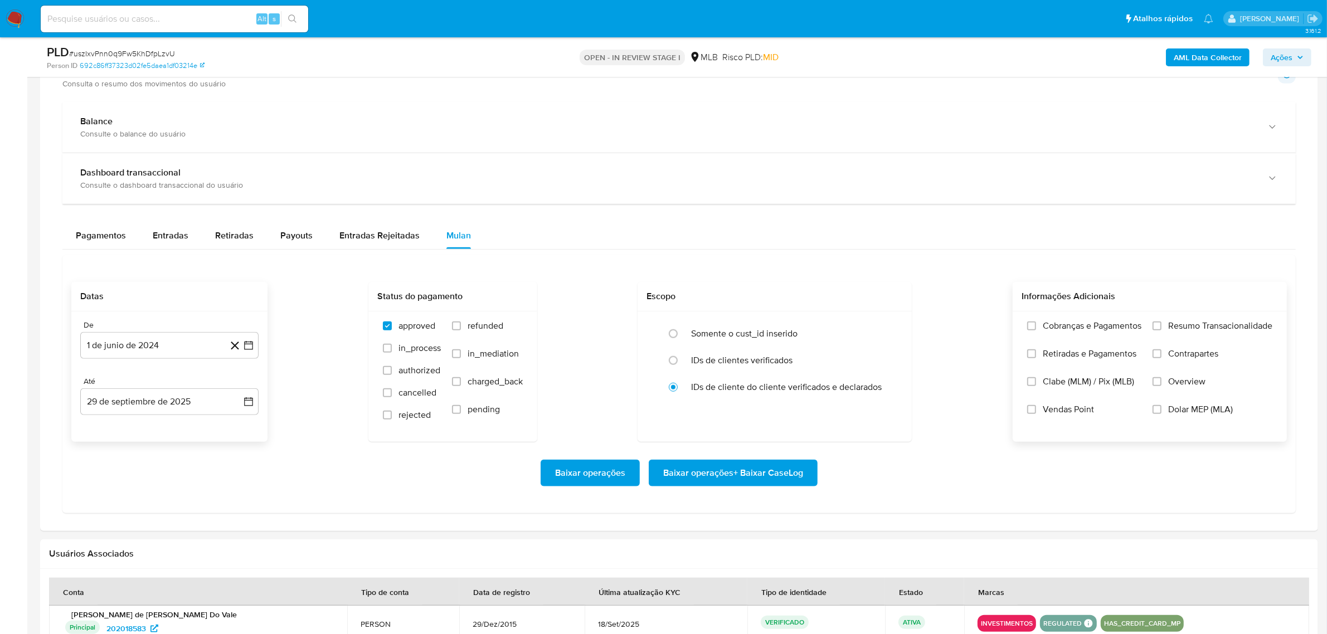
click at [1162, 326] on input "Resumo Transacionalidade" at bounding box center [1157, 326] width 9 height 9
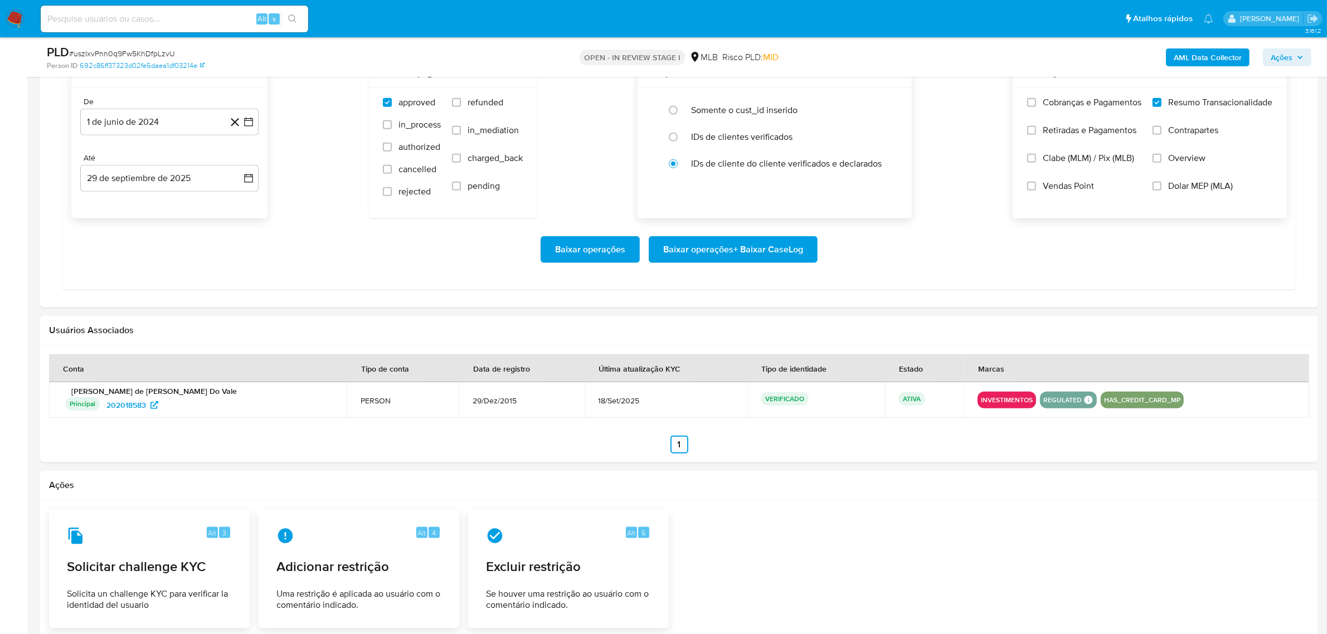
scroll to position [1324, 0]
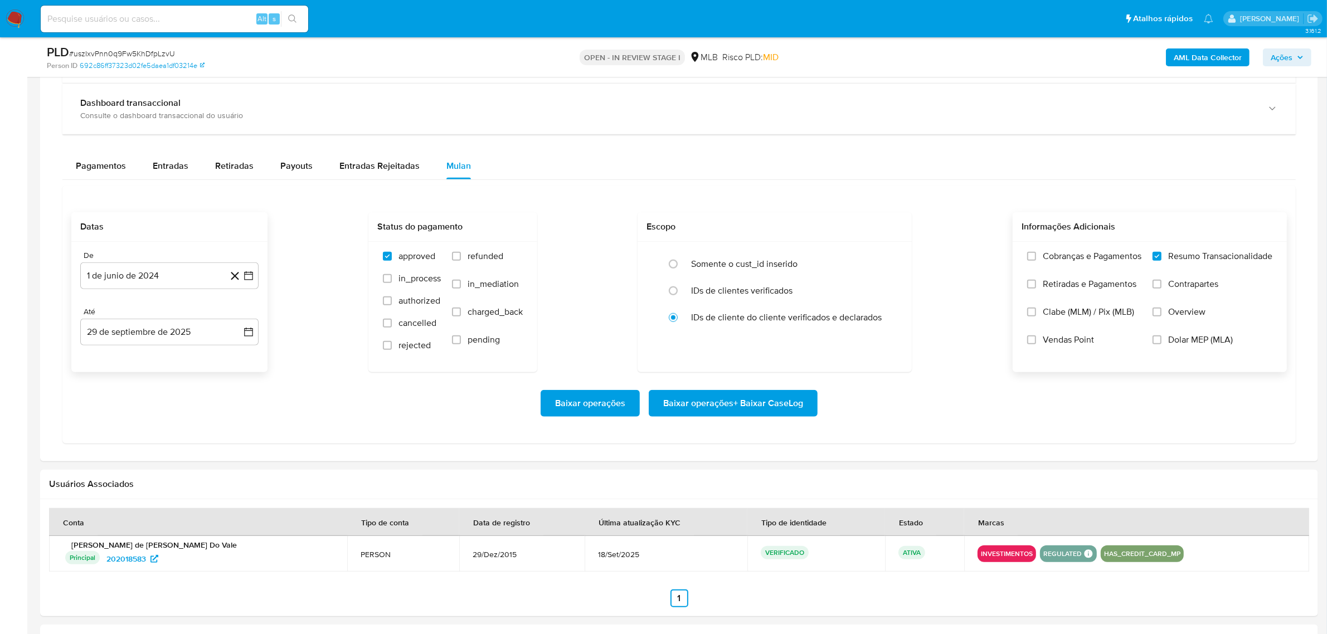
click at [710, 405] on span "Baixar operações + Baixar CaseLog" at bounding box center [733, 403] width 140 height 25
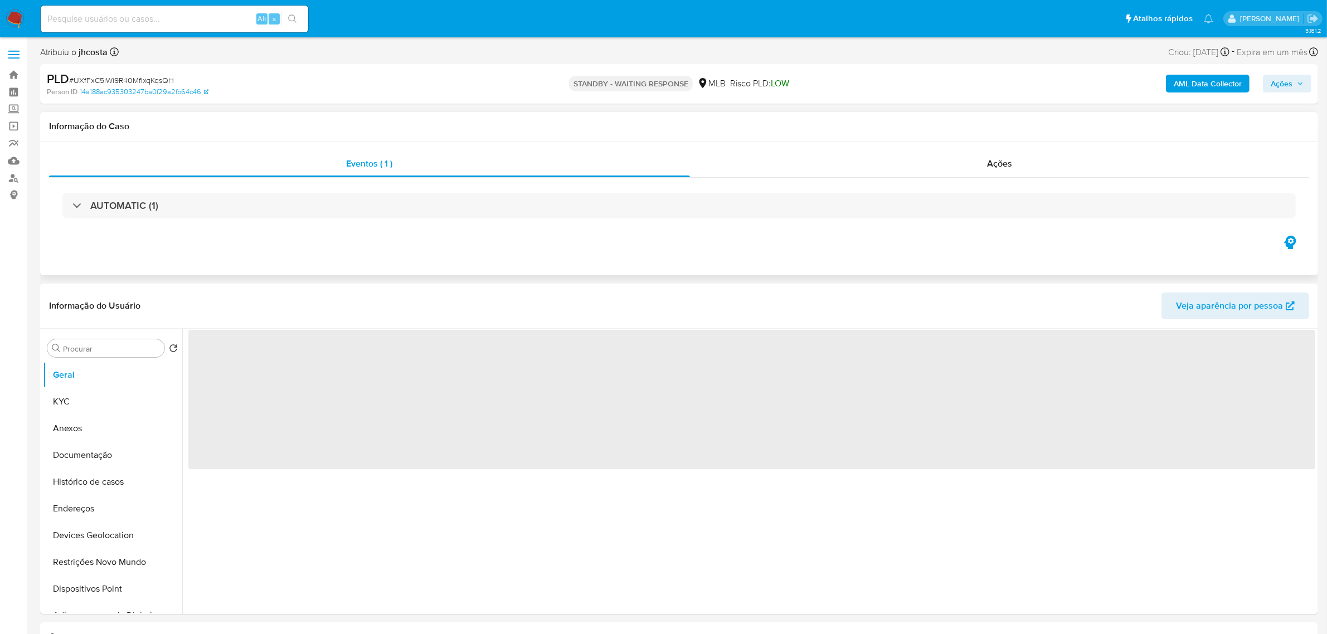
select select "10"
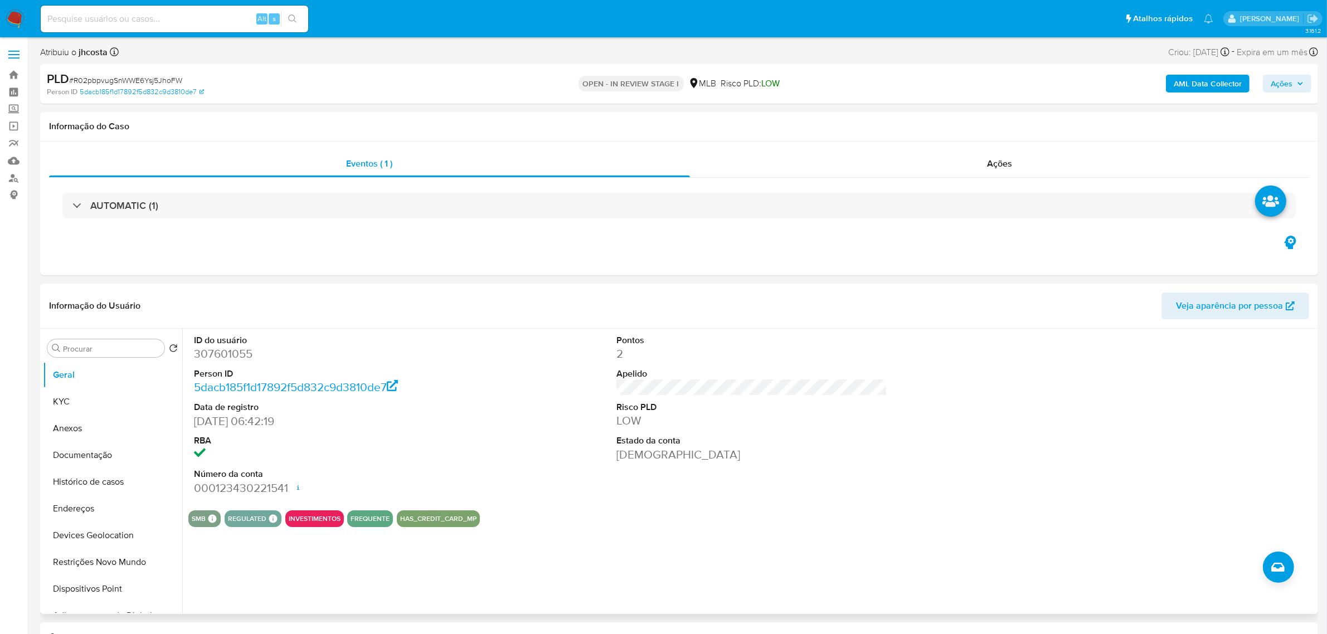
click at [219, 357] on dd "307601055" at bounding box center [329, 354] width 271 height 16
copy dd "307601055"
click at [219, 358] on dd "307601055" at bounding box center [329, 354] width 271 height 16
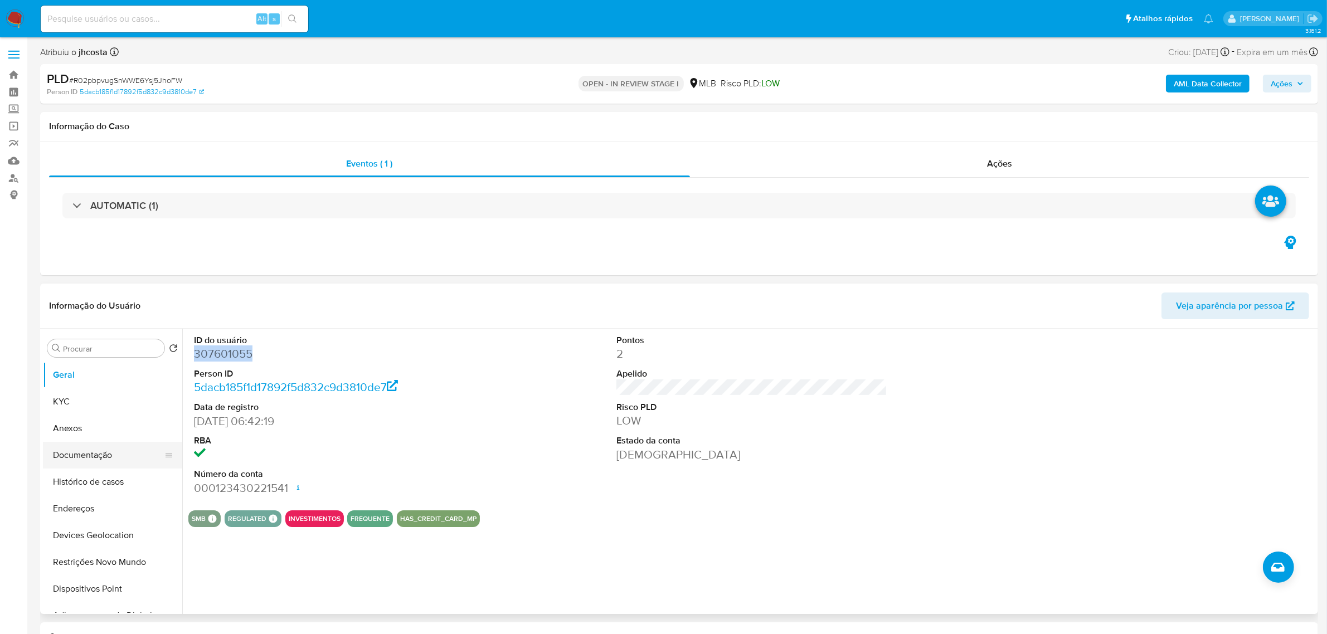
click at [95, 454] on button "Documentação" at bounding box center [108, 455] width 130 height 27
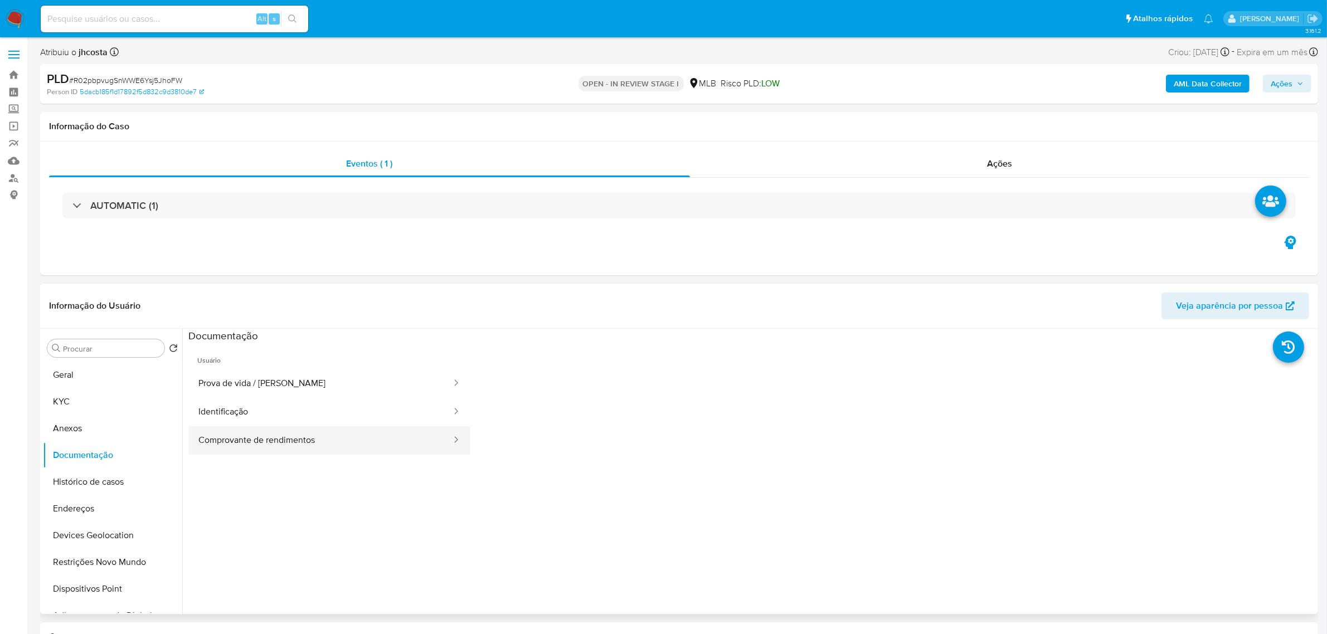
click at [360, 442] on button "Comprovante de rendimentos" at bounding box center [320, 440] width 264 height 28
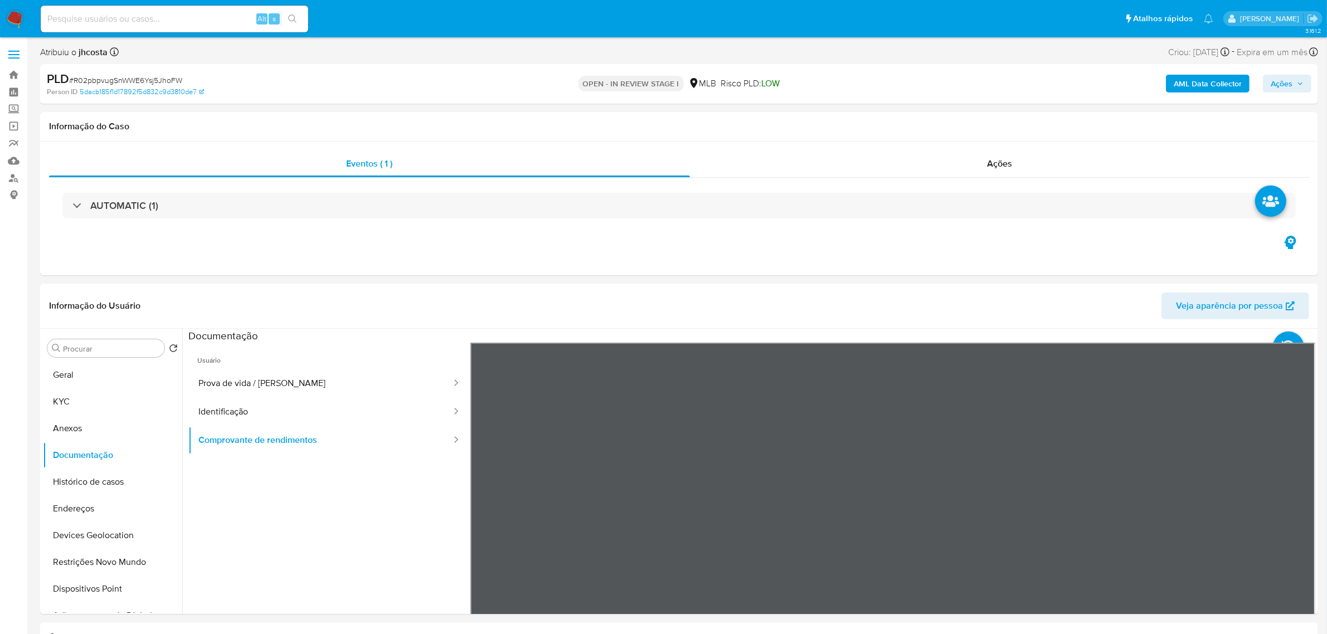
click at [722, 319] on div "Informação do Usuário Veja aparência por pessoa Procurar Retornar ao pedido pad…" at bounding box center [679, 449] width 1278 height 331
click at [48, 414] on button "KYC" at bounding box center [108, 402] width 130 height 27
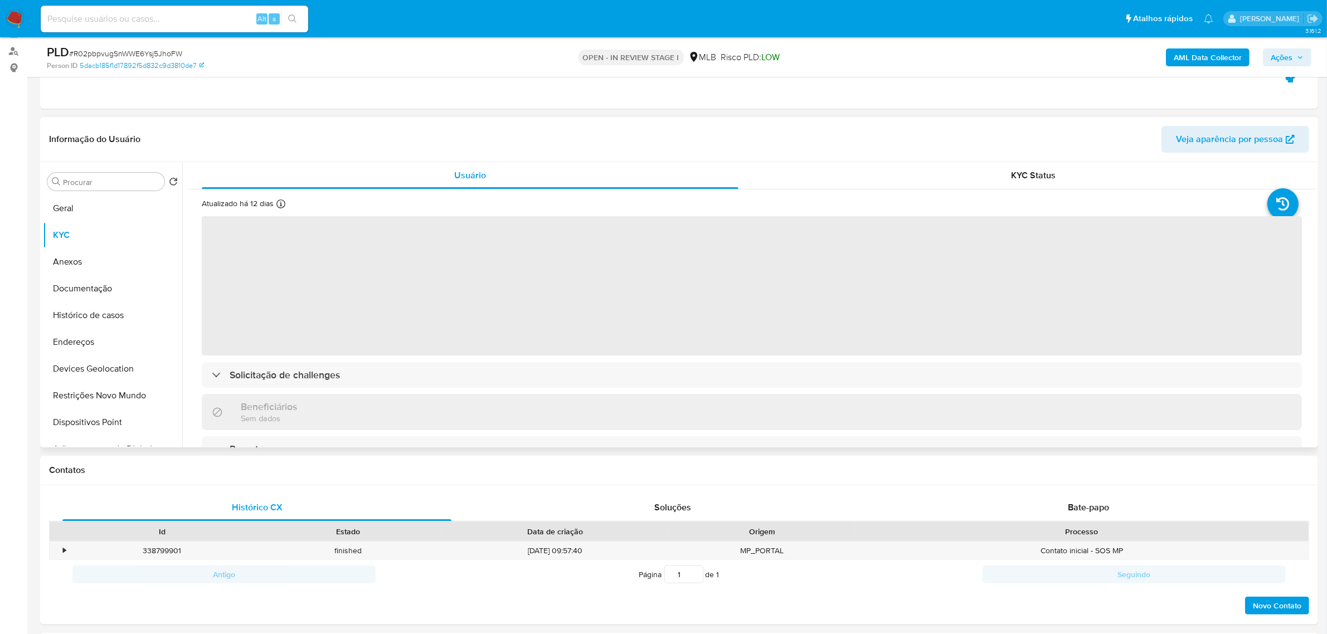
scroll to position [139, 0]
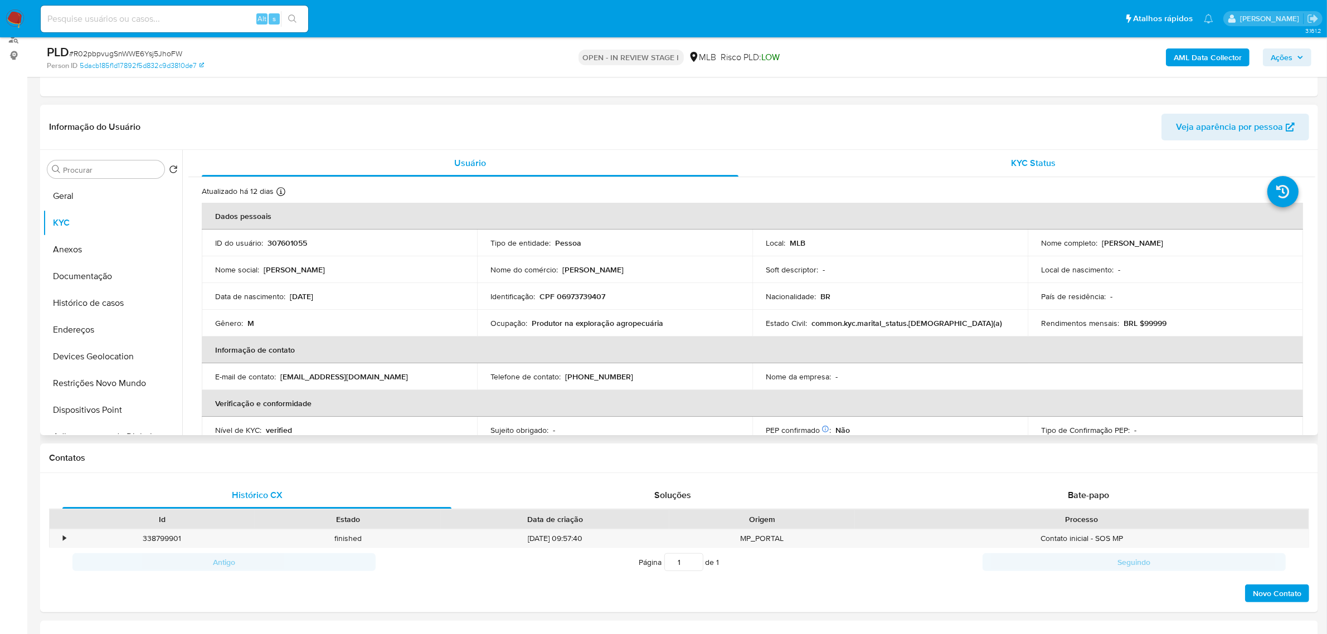
click at [1062, 162] on div "KYC Status" at bounding box center [1033, 163] width 537 height 27
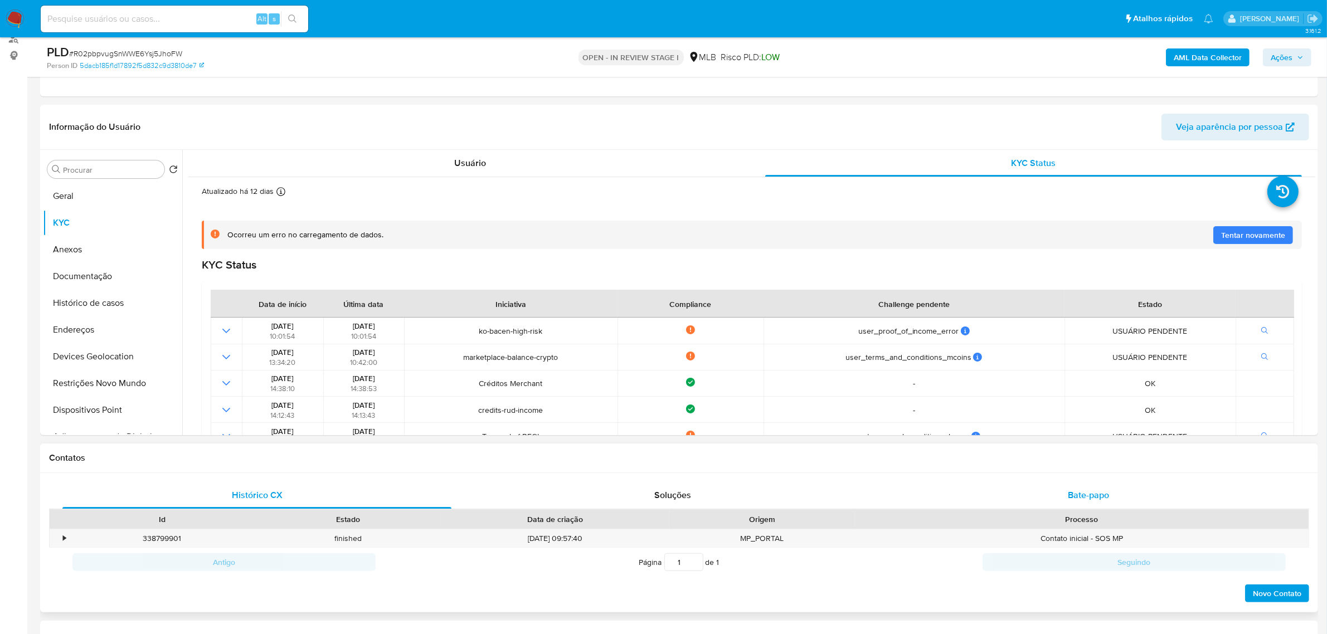
click at [1098, 496] on span "Bate-papo" at bounding box center [1088, 495] width 41 height 13
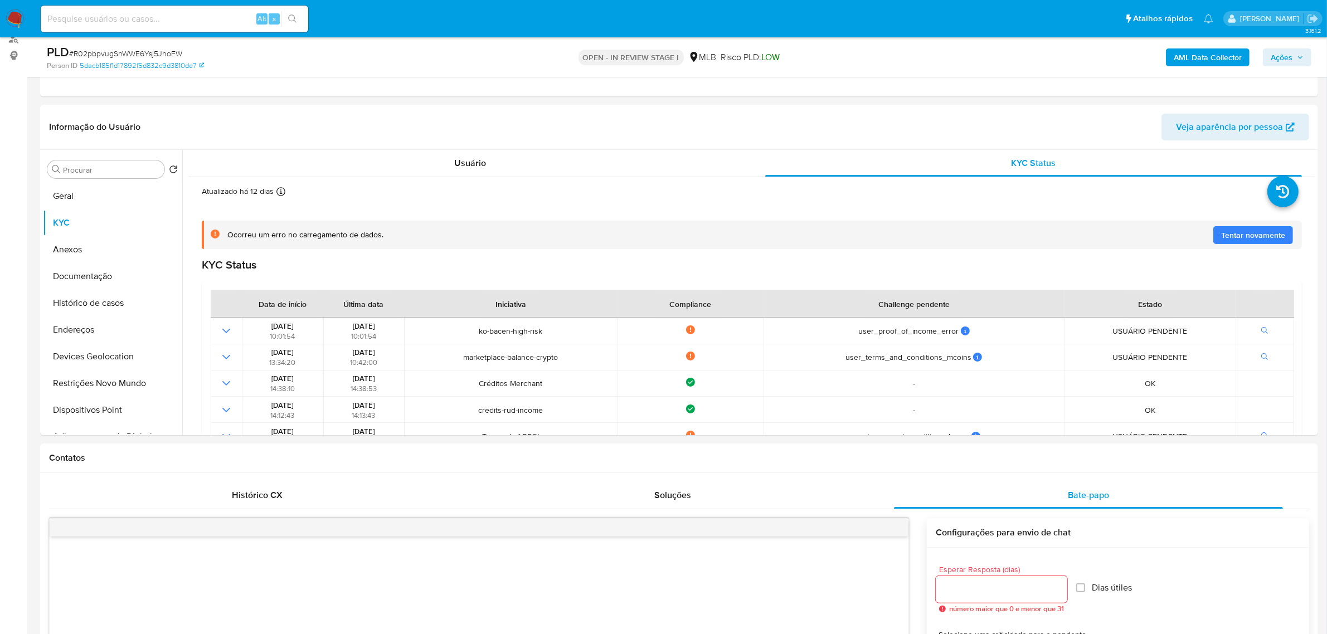
drag, startPoint x: 62, startPoint y: 195, endPoint x: 235, endPoint y: 39, distance: 232.4
click at [62, 195] on button "Geral" at bounding box center [112, 196] width 139 height 27
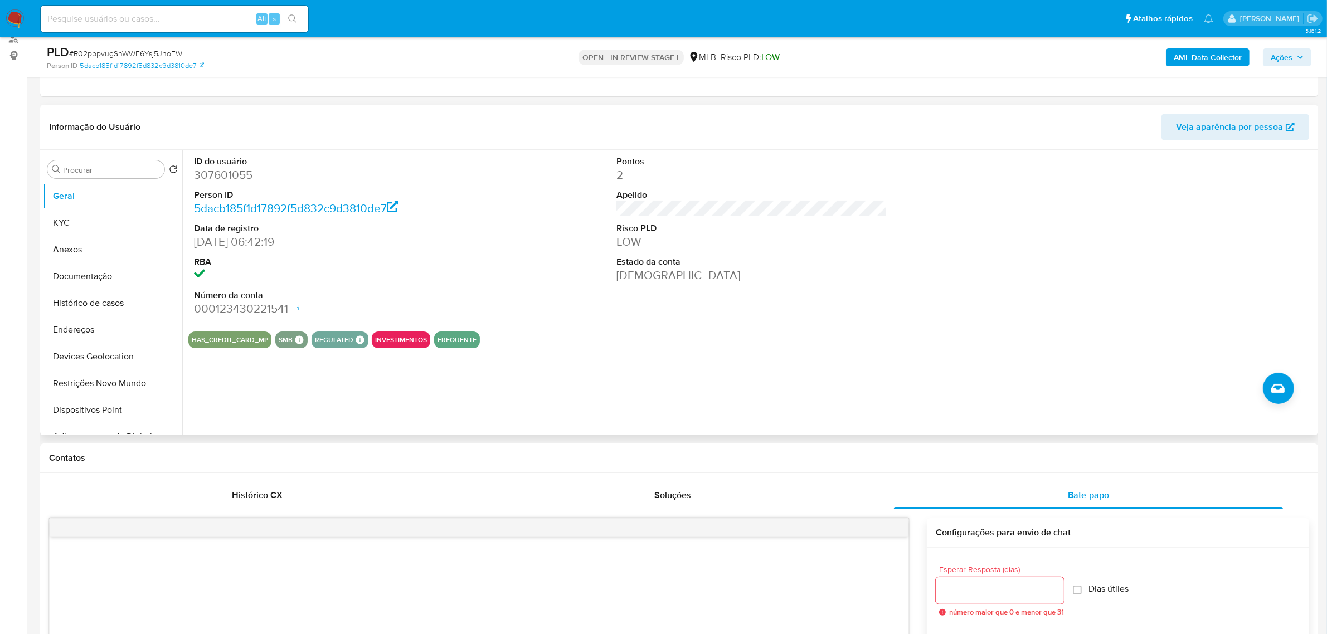
click at [535, 298] on div "ID do usuário 307601055 Person ID 5dacb185f1d17892f5d832c9d3810de7 Data de regi…" at bounding box center [751, 236] width 1127 height 173
click at [61, 218] on button "KYC" at bounding box center [108, 223] width 130 height 27
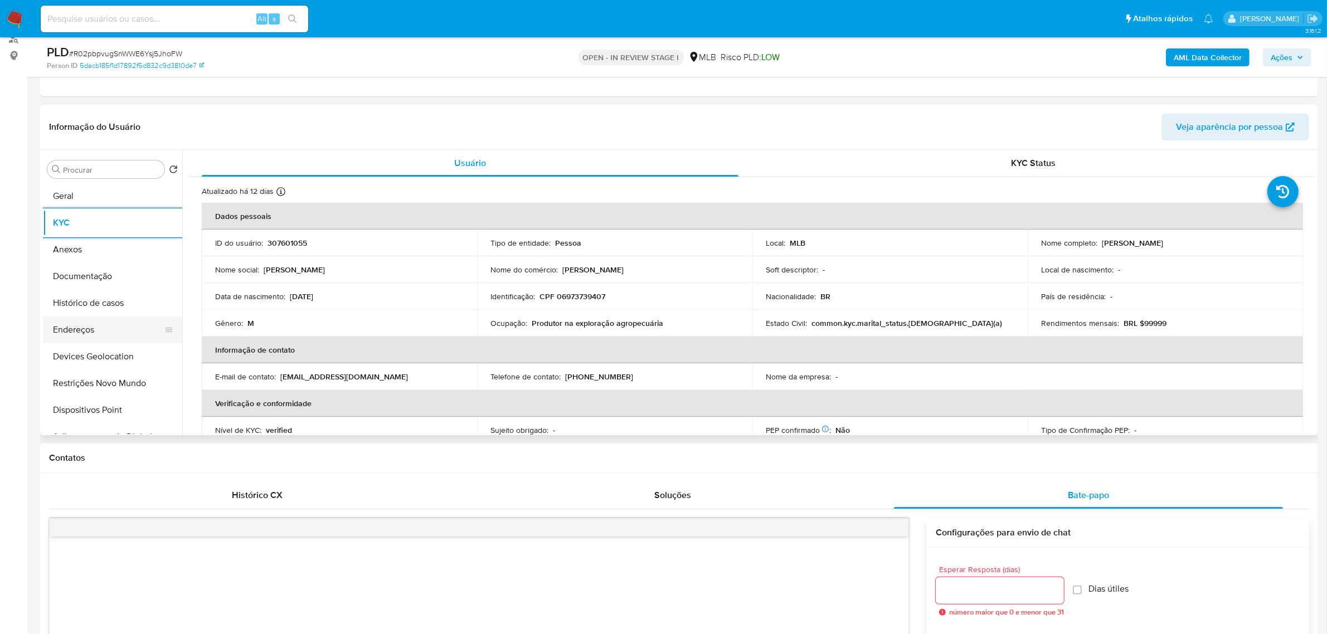
click at [87, 334] on button "Endereços" at bounding box center [108, 330] width 130 height 27
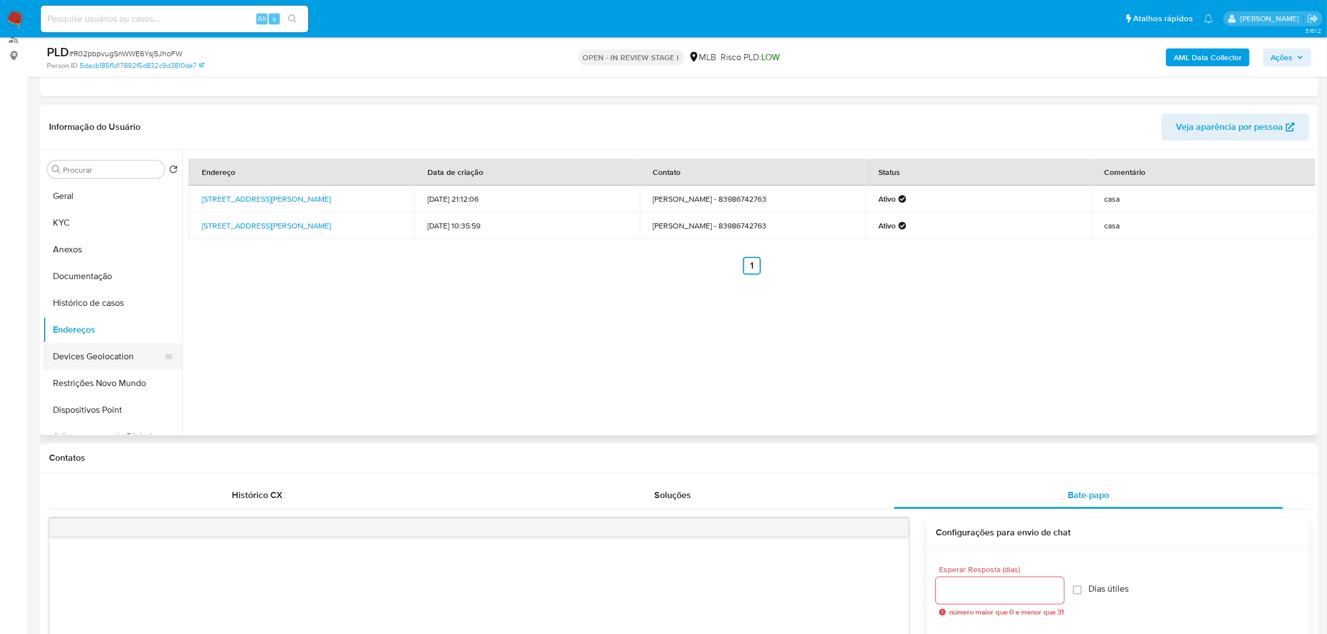
click at [132, 362] on button "Devices Geolocation" at bounding box center [108, 356] width 130 height 27
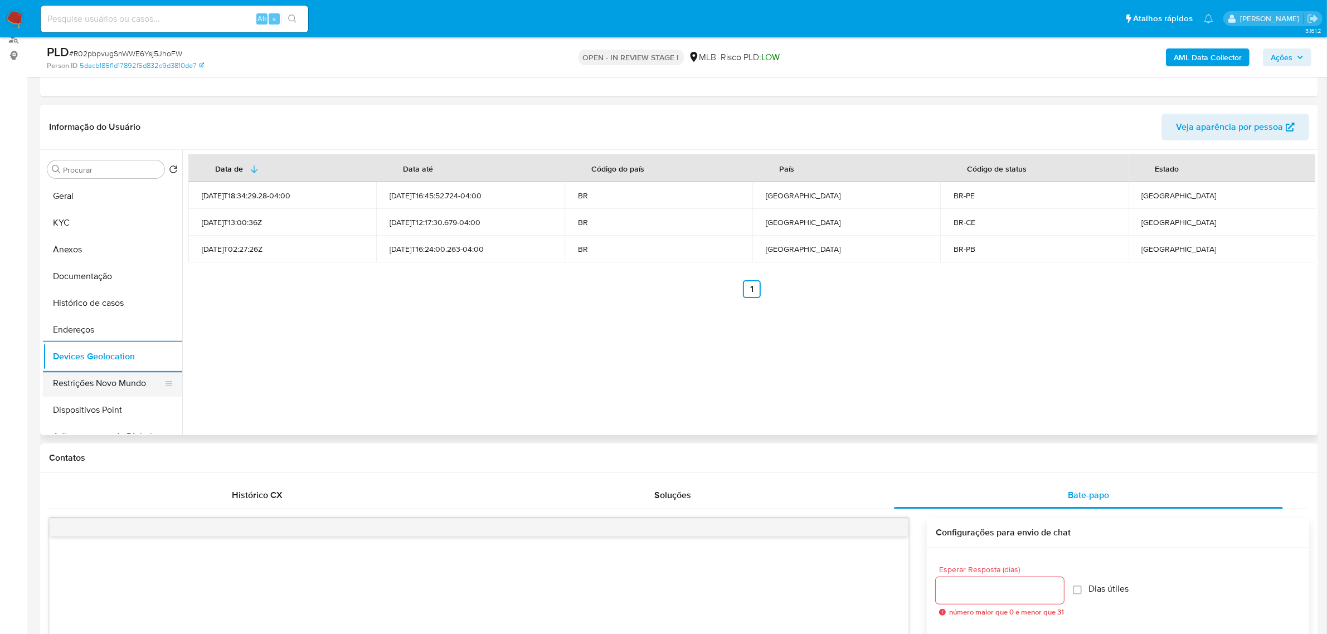
click at [69, 381] on button "Restrições Novo Mundo" at bounding box center [108, 383] width 130 height 27
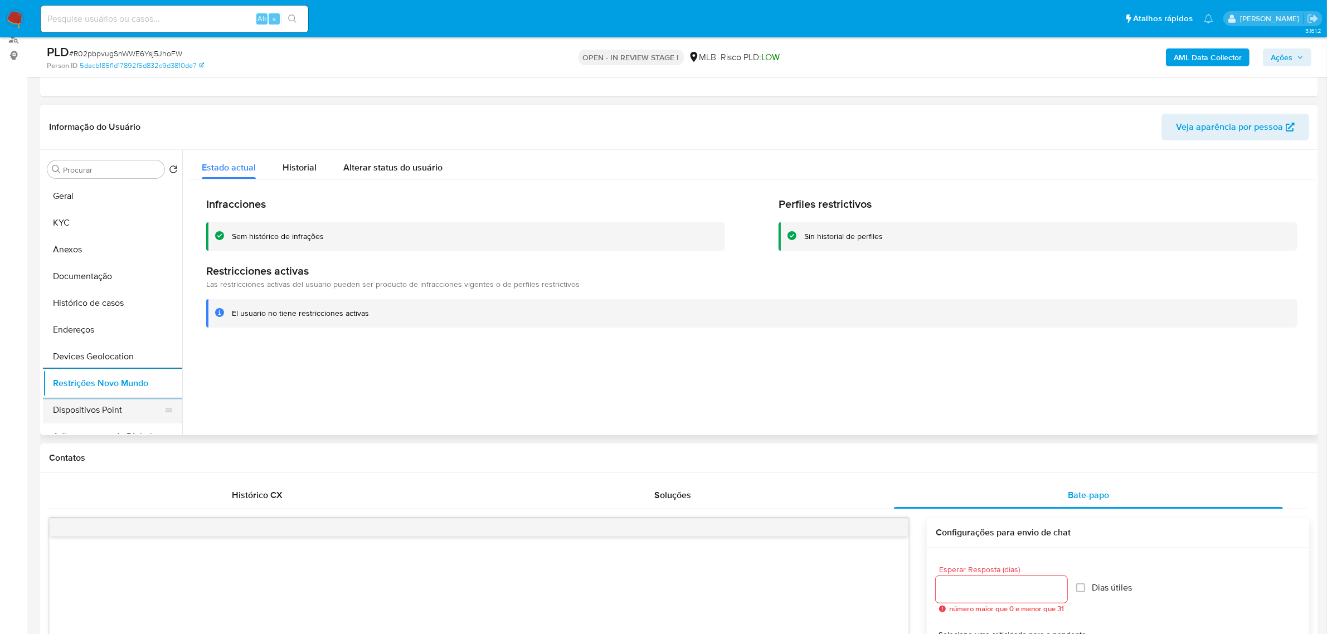
click at [104, 402] on button "Dispositivos Point" at bounding box center [108, 410] width 130 height 27
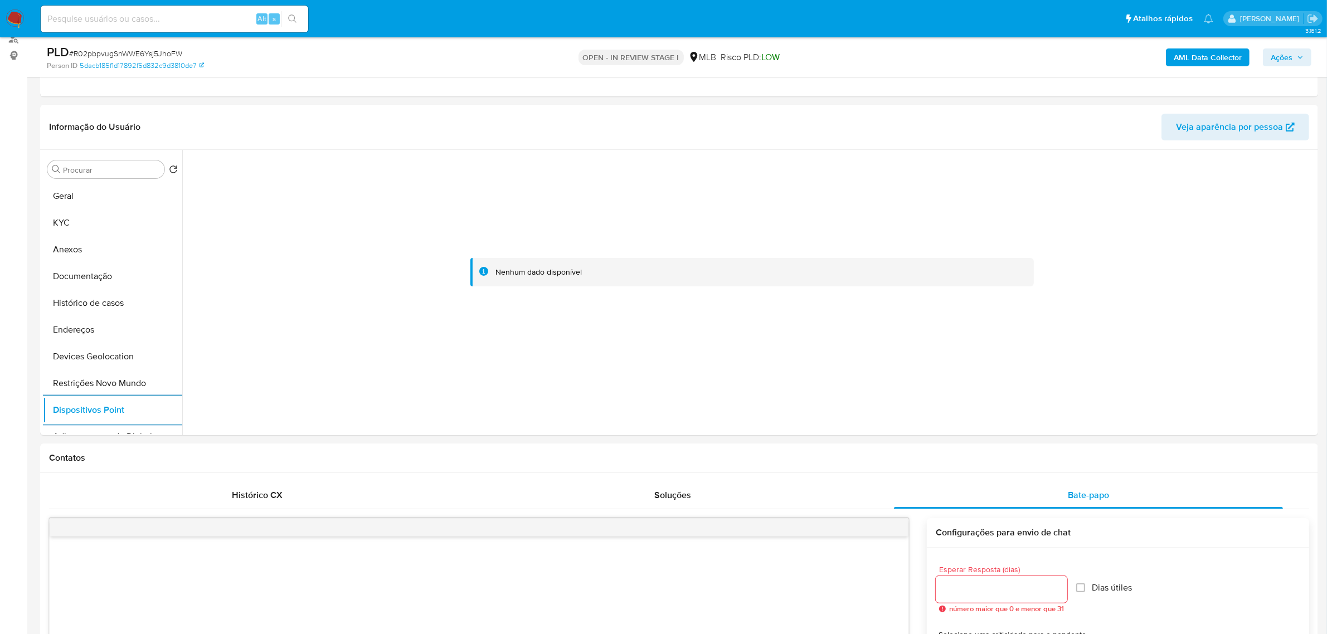
click at [1211, 52] on b "AML Data Collector" at bounding box center [1208, 57] width 68 height 18
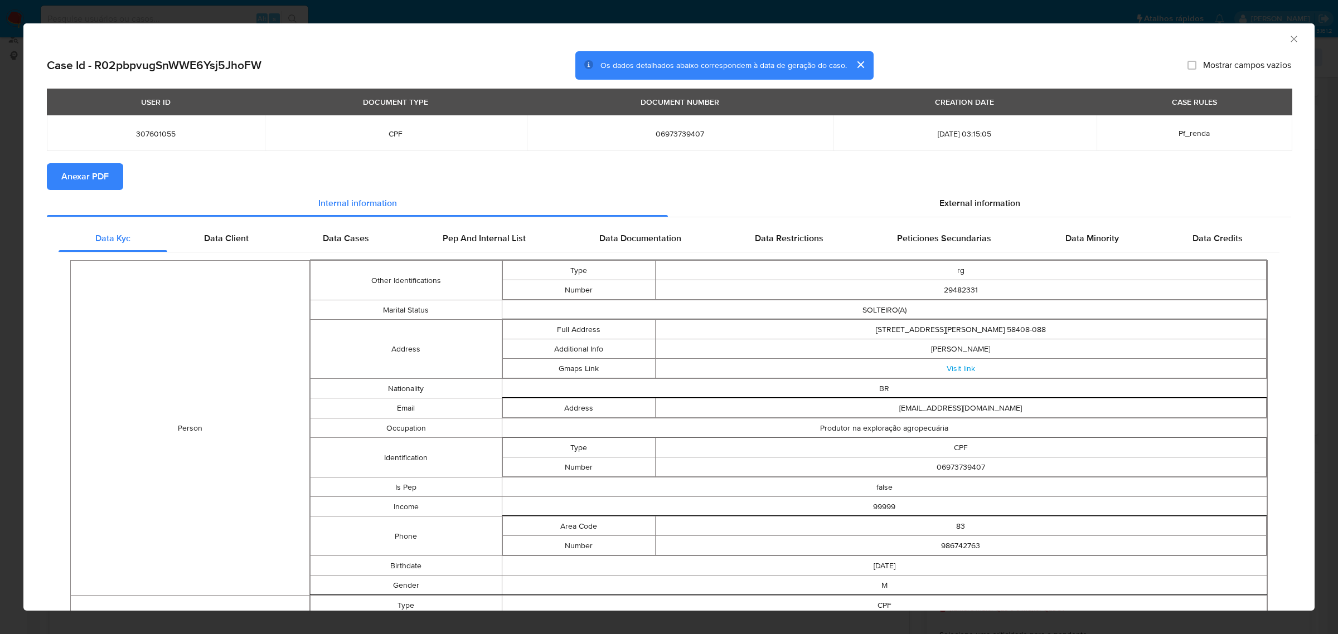
click at [96, 173] on span "Anexar PDF" at bounding box center [84, 176] width 47 height 25
click at [1023, 193] on div "External information" at bounding box center [979, 205] width 623 height 27
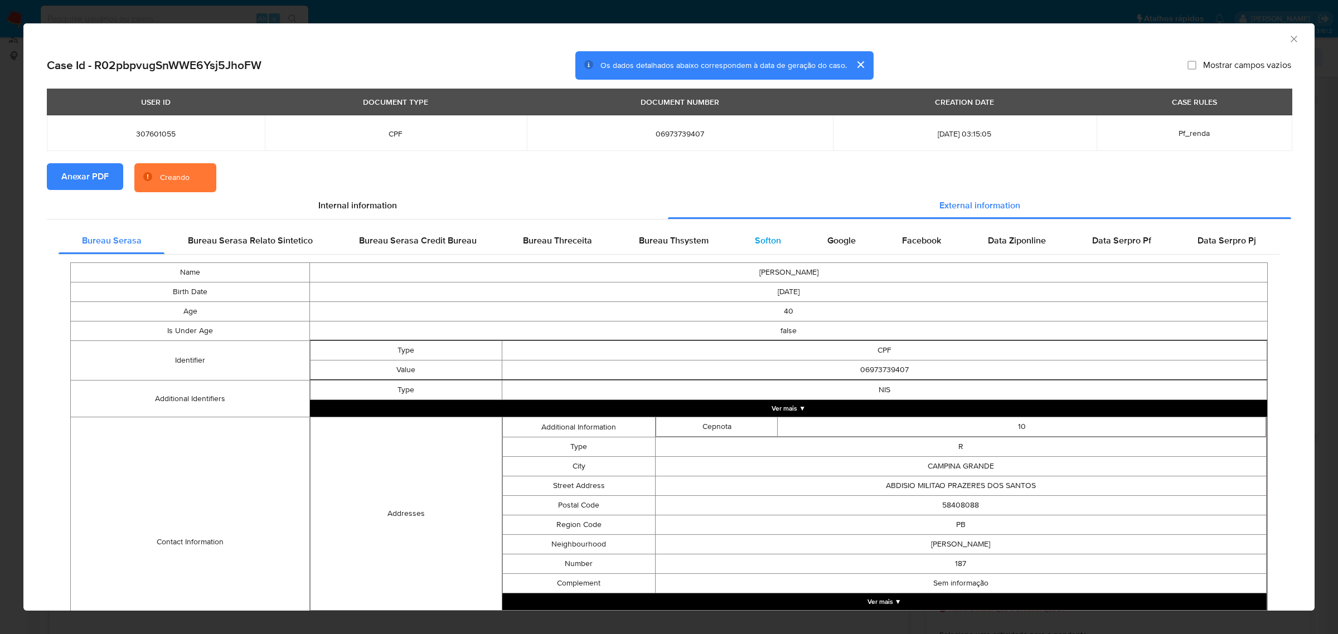
click at [755, 239] on span "Softon" at bounding box center [768, 240] width 26 height 13
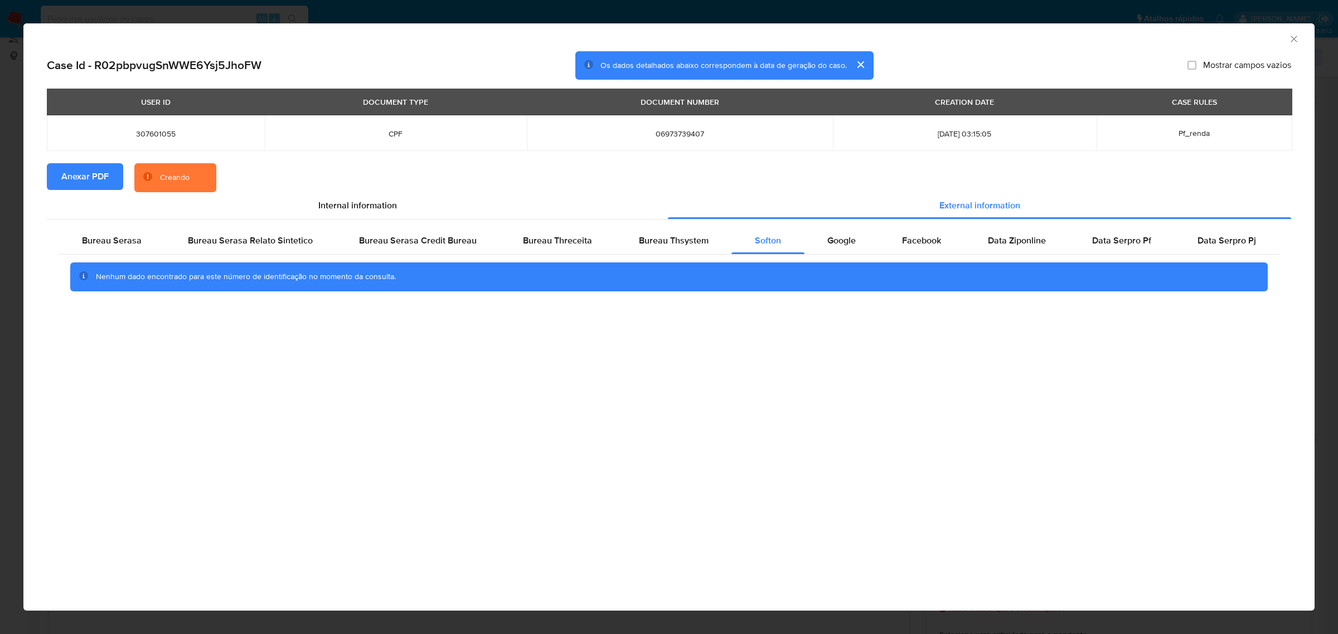
click at [949, 7] on div "AML Data Collector Case Id - R02pbpvugSnWWE6Ysj5JhoFW Os dados detalhados abaix…" at bounding box center [669, 317] width 1338 height 634
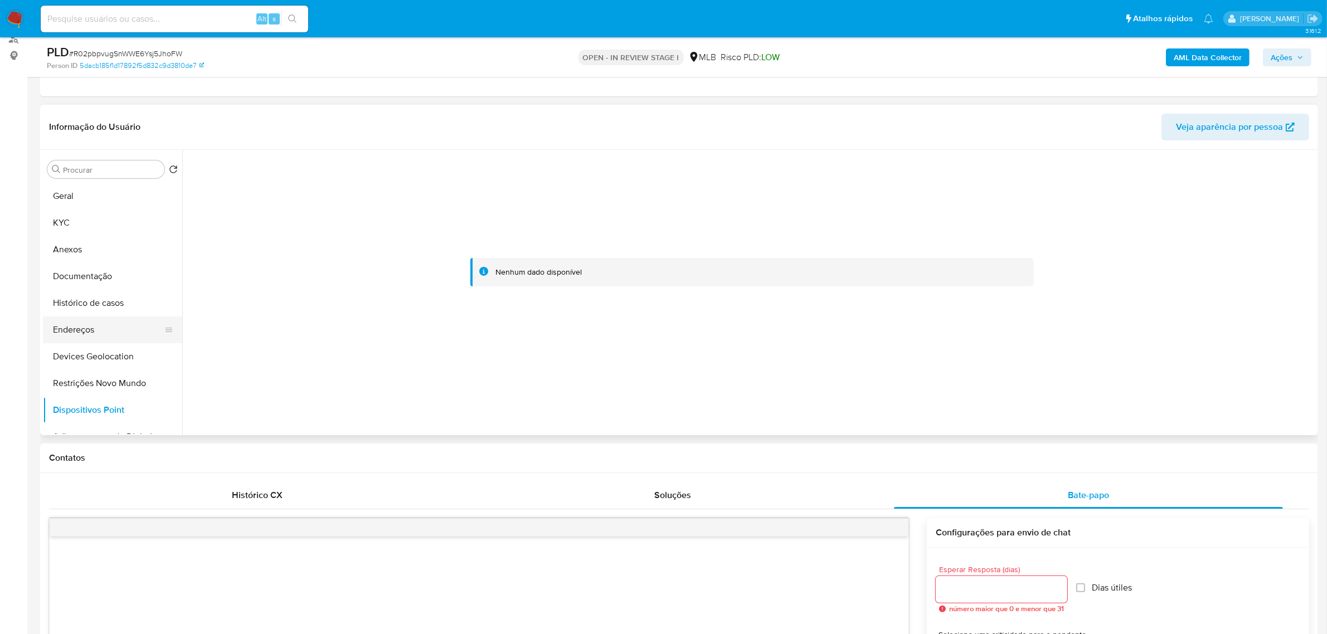
click at [89, 338] on button "Endereços" at bounding box center [108, 330] width 130 height 27
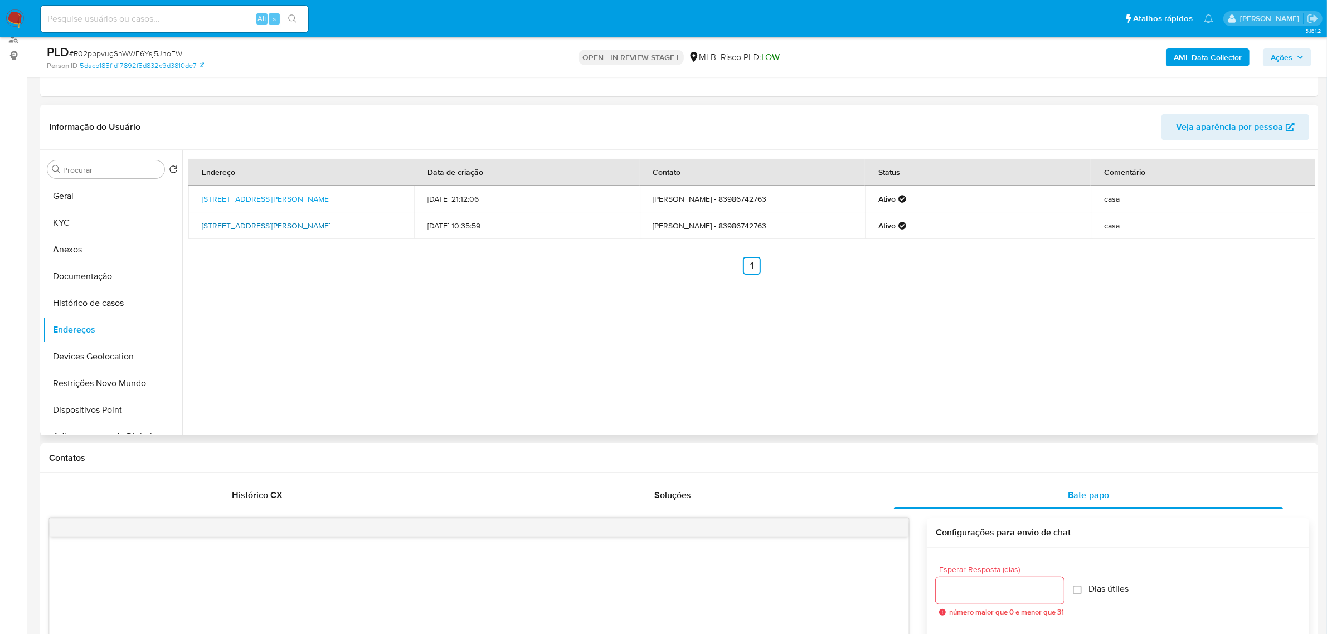
drag, startPoint x: 198, startPoint y: 219, endPoint x: 297, endPoint y: 232, distance: 99.0
click at [297, 232] on td "Rua Abdísio Militão Prazeres Dos Santos 189, Campina Grande, Paraíba, 58408088,…" at bounding box center [301, 225] width 226 height 27
copy link "Rua Abdísio Militão Prazeres Dos Santos 189, Campina Grande, Paraíba, 58408088"
click at [292, 231] on link "Rua Abdísio Militão Prazeres Dos Santos 189, Campina Grande, Paraíba, 58408088,…" at bounding box center [266, 225] width 129 height 11
click at [86, 217] on button "KYC" at bounding box center [108, 223] width 130 height 27
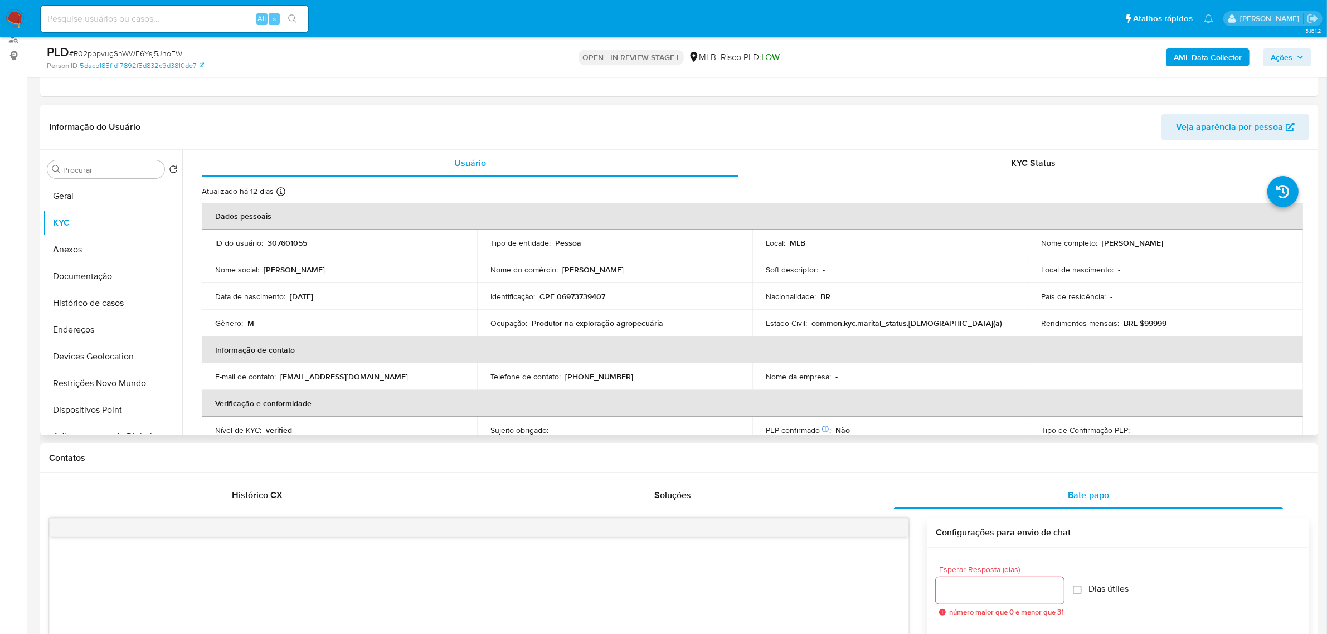
click at [577, 294] on p "CPF 06973739407" at bounding box center [573, 297] width 66 height 10
copy p "06973739407"
click at [94, 242] on button "Anexos" at bounding box center [108, 249] width 130 height 27
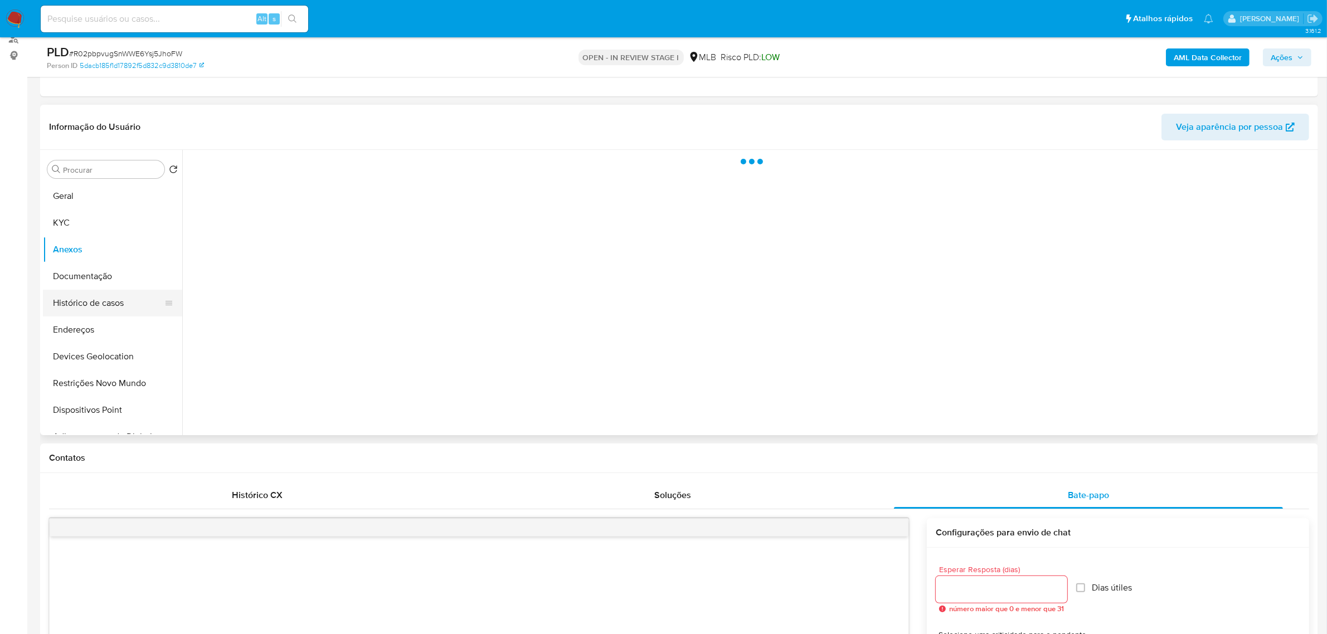
click at [90, 290] on button "Histórico de casos" at bounding box center [108, 303] width 130 height 27
click at [88, 284] on button "Documentação" at bounding box center [108, 276] width 130 height 27
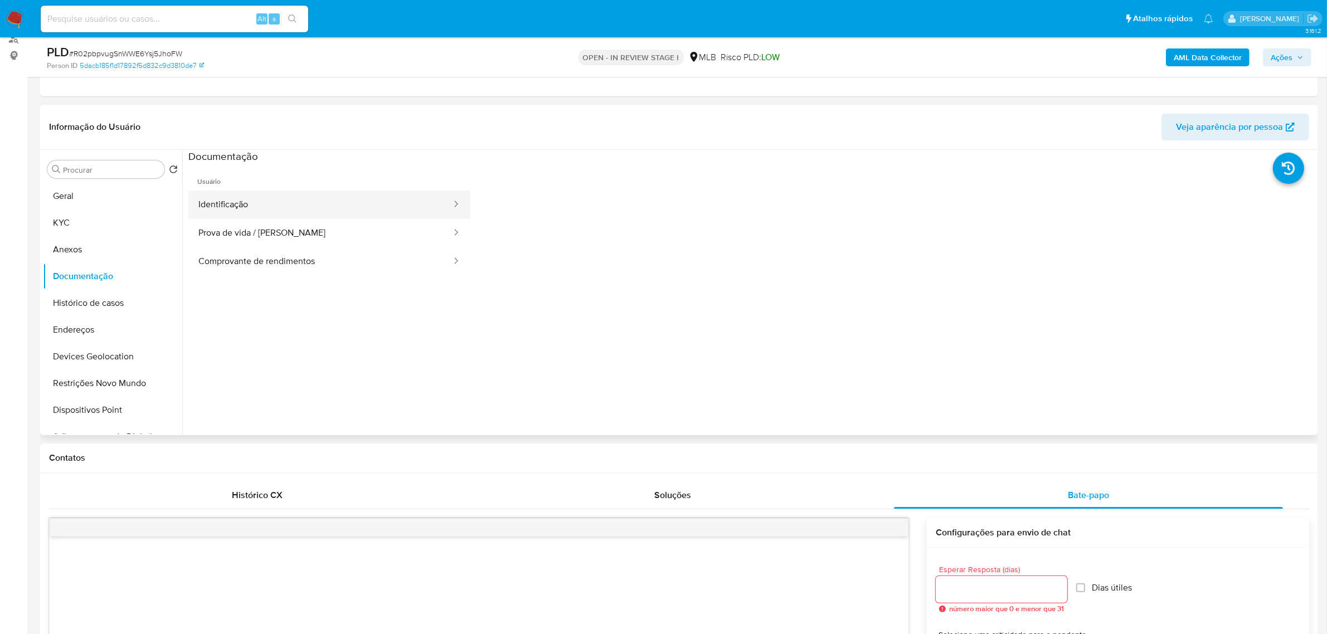
click at [292, 201] on button "Identificação" at bounding box center [320, 205] width 264 height 28
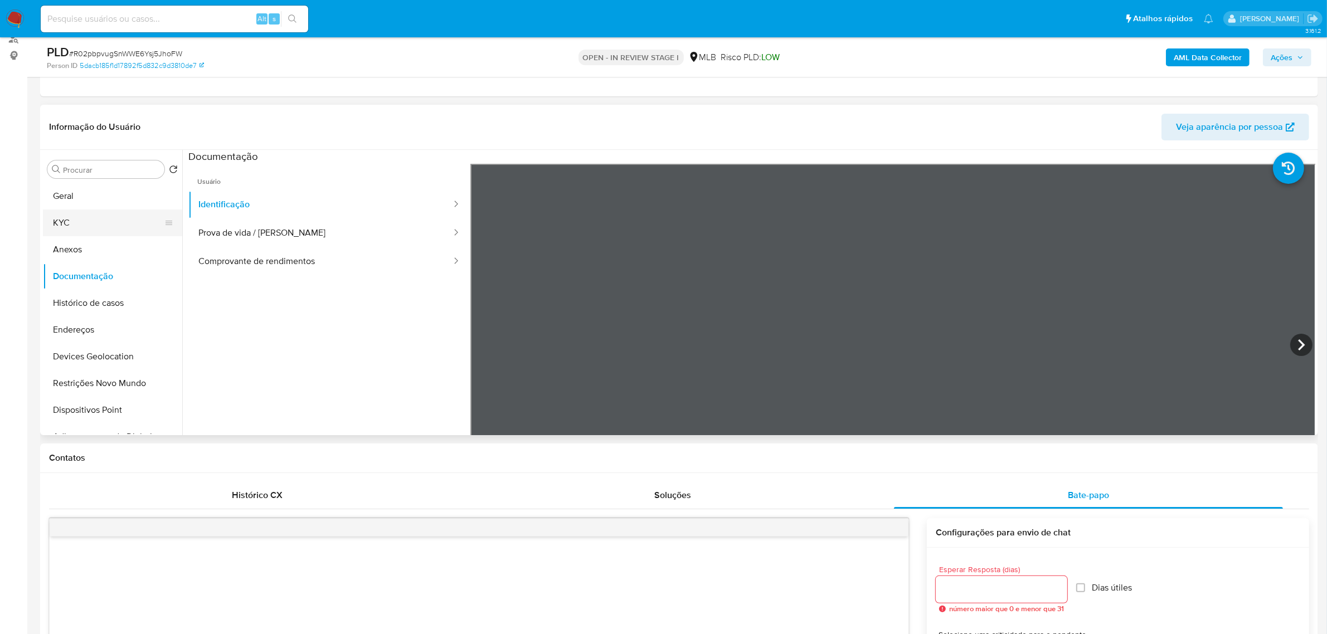
click at [68, 221] on button "KYC" at bounding box center [108, 223] width 130 height 27
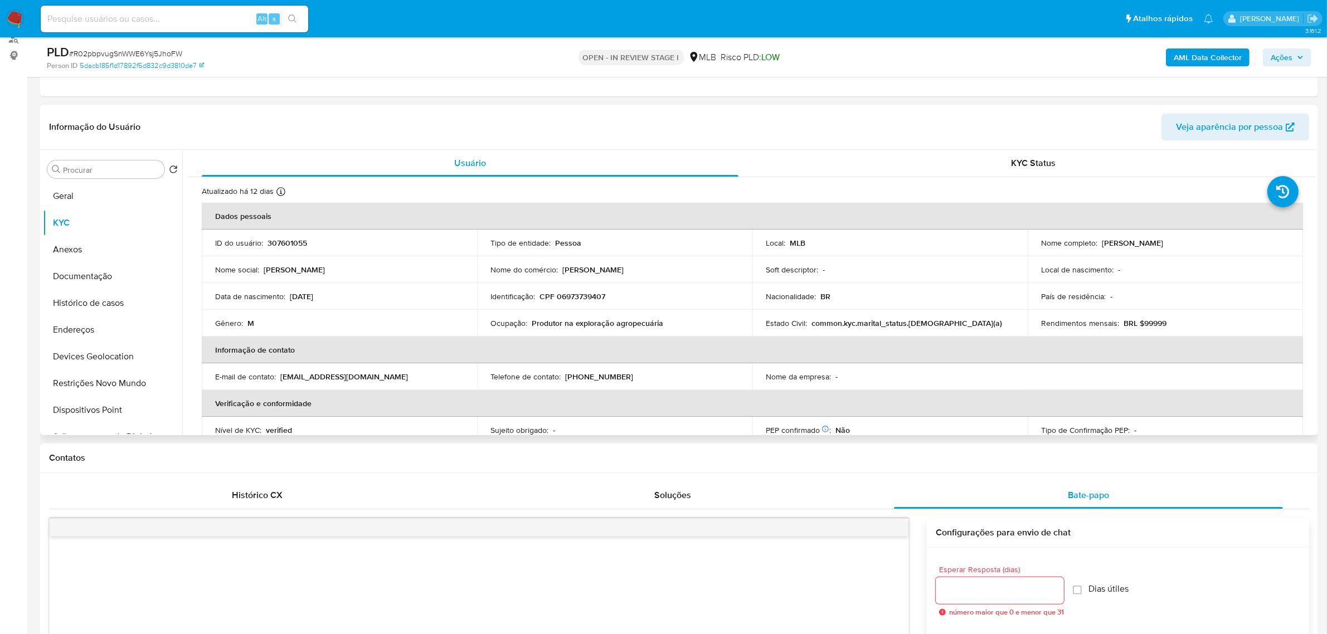
click at [598, 302] on td "Identificação : CPF 06973739407" at bounding box center [614, 296] width 275 height 27
click at [595, 299] on p "CPF 06973739407" at bounding box center [573, 297] width 66 height 10
copy p "06973739407"
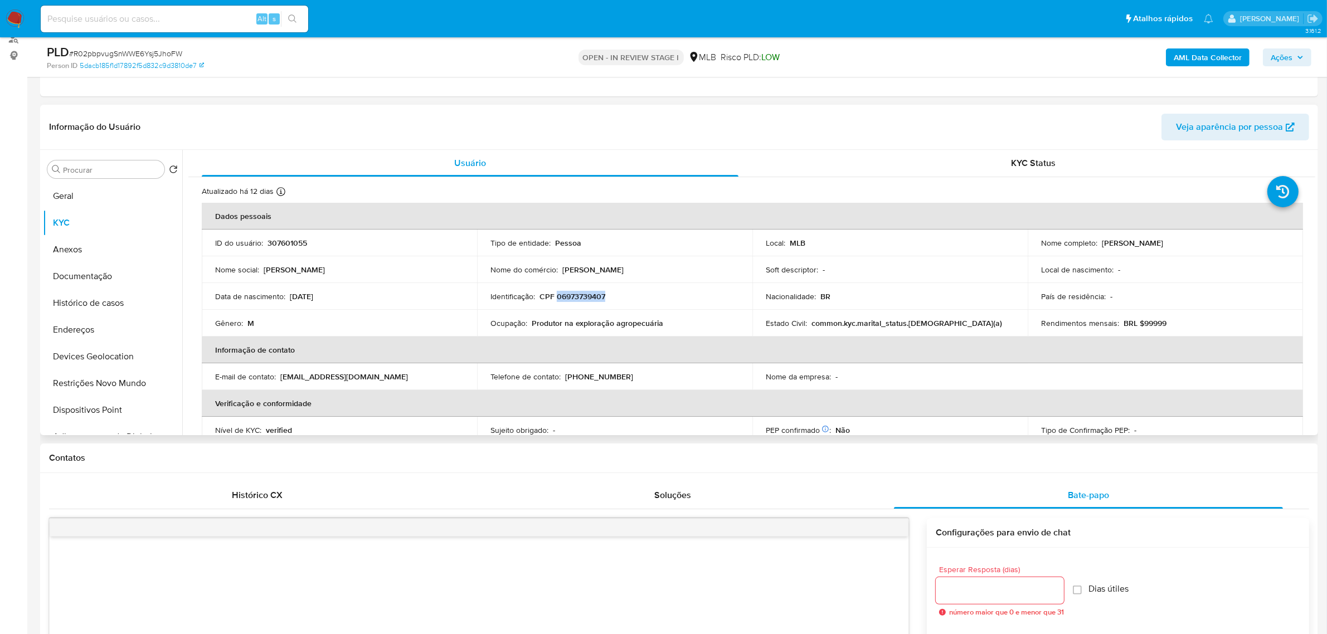
drag, startPoint x: 1099, startPoint y: 244, endPoint x: 1222, endPoint y: 240, distance: 122.7
click at [1222, 240] on div "Nome completo : Jose Marcone Barbosa Anastacio" at bounding box center [1165, 243] width 249 height 10
copy p "Jose Marcone Barbosa Anastacio"
click at [110, 385] on button "Restrições Novo Mundo" at bounding box center [108, 383] width 130 height 27
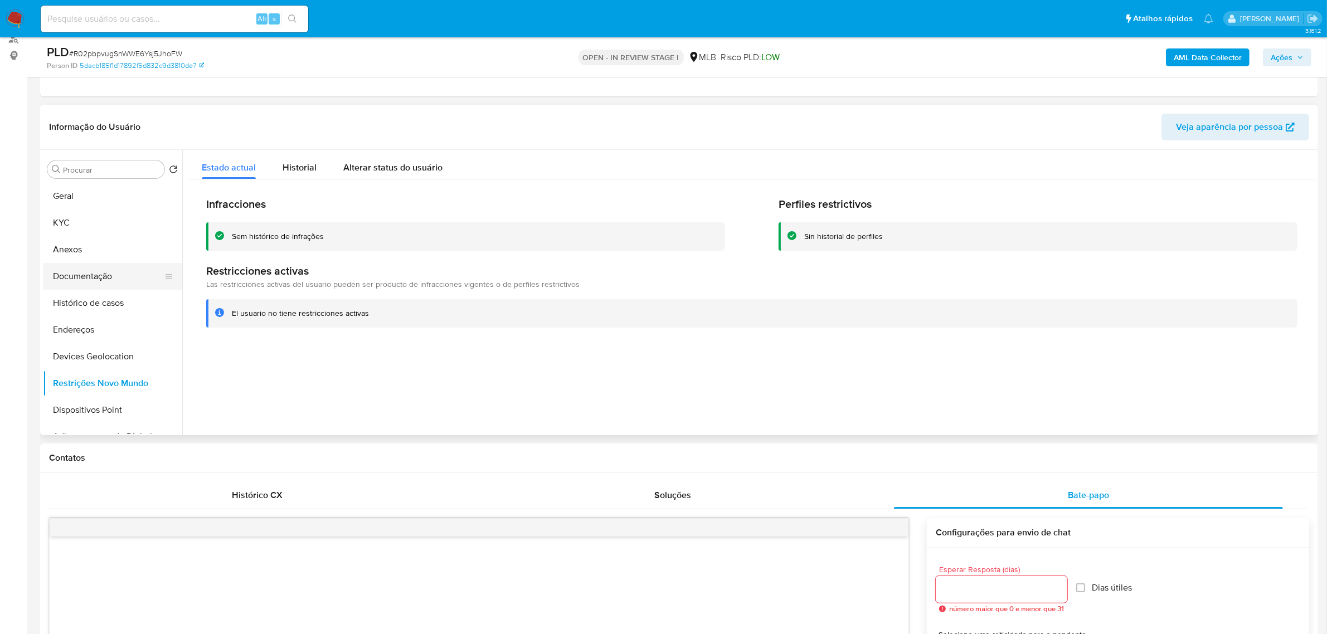
click at [98, 279] on button "Documentação" at bounding box center [108, 276] width 130 height 27
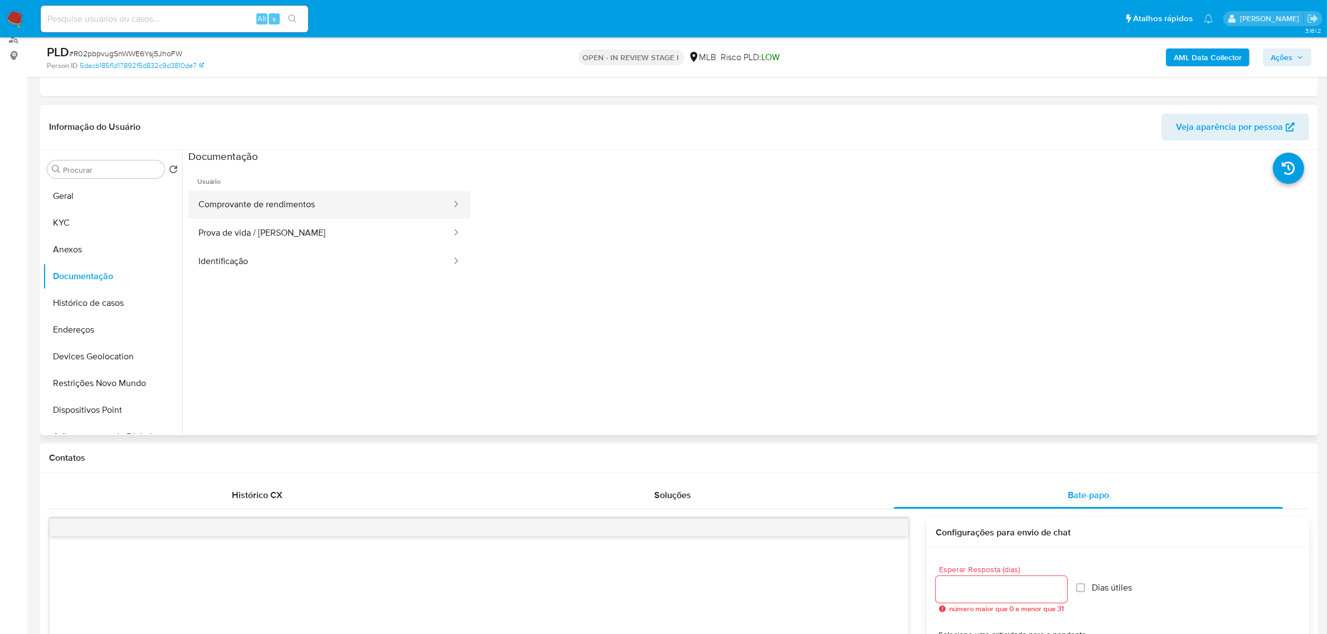
click at [350, 194] on button "Comprovante de rendimentos" at bounding box center [320, 205] width 264 height 28
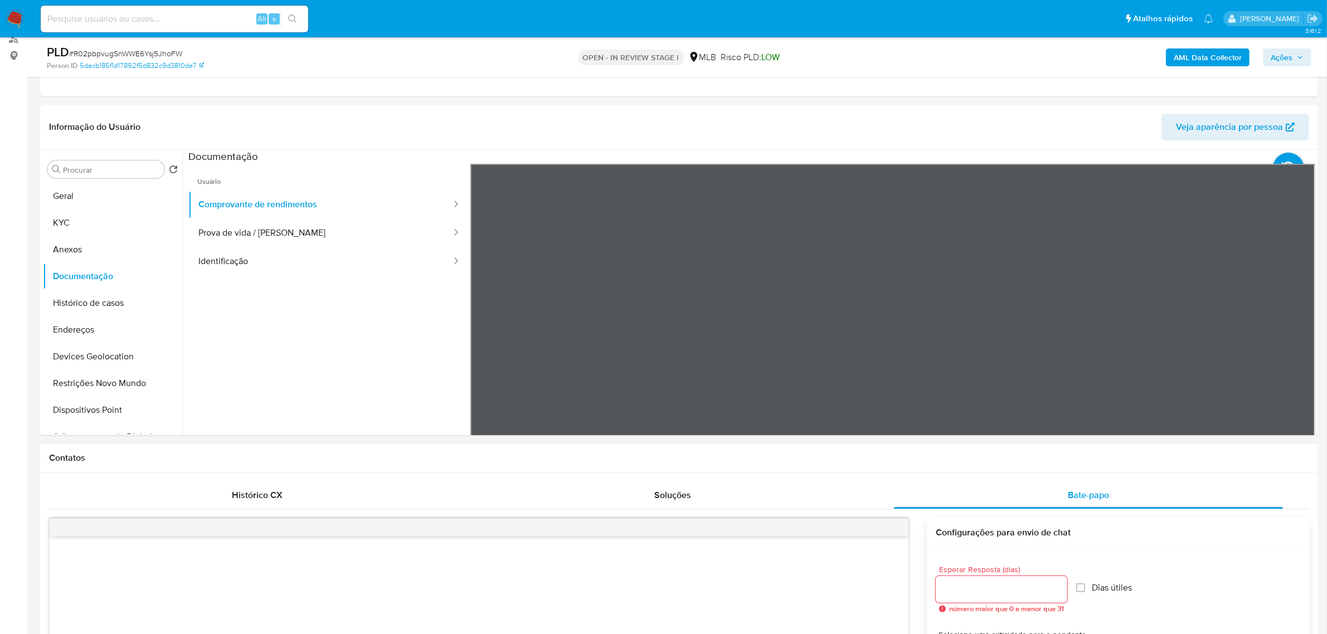
click at [84, 199] on button "Geral" at bounding box center [108, 196] width 130 height 27
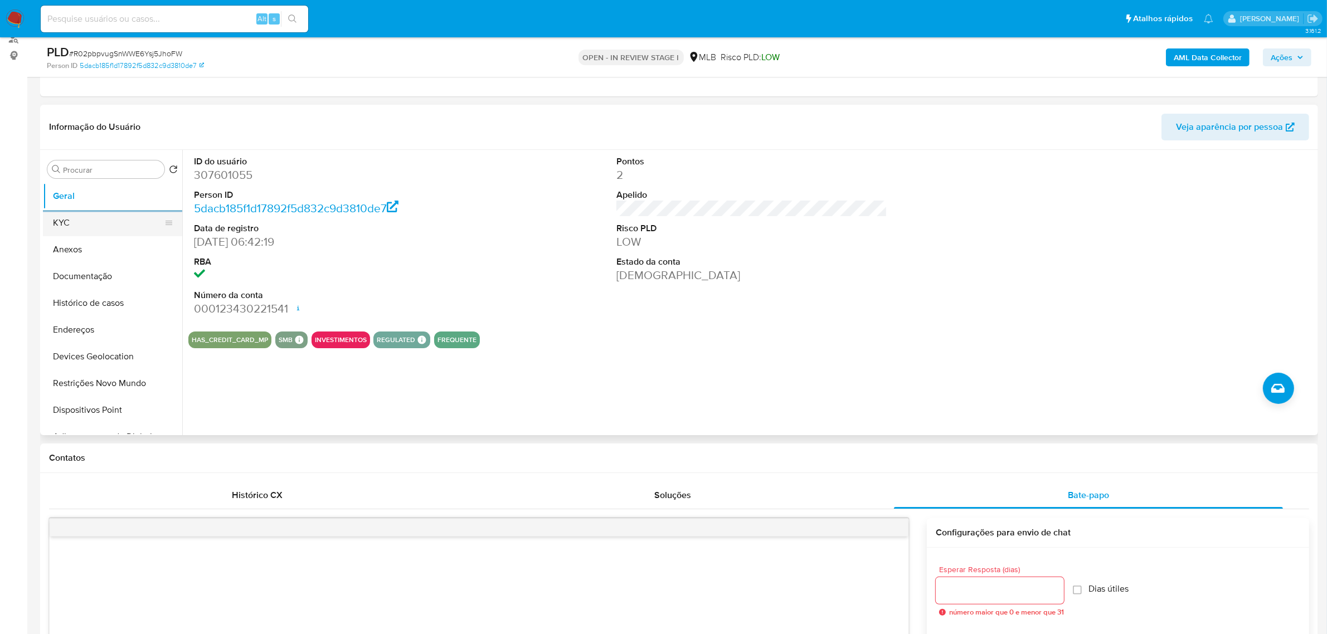
click at [104, 229] on button "KYC" at bounding box center [108, 223] width 130 height 27
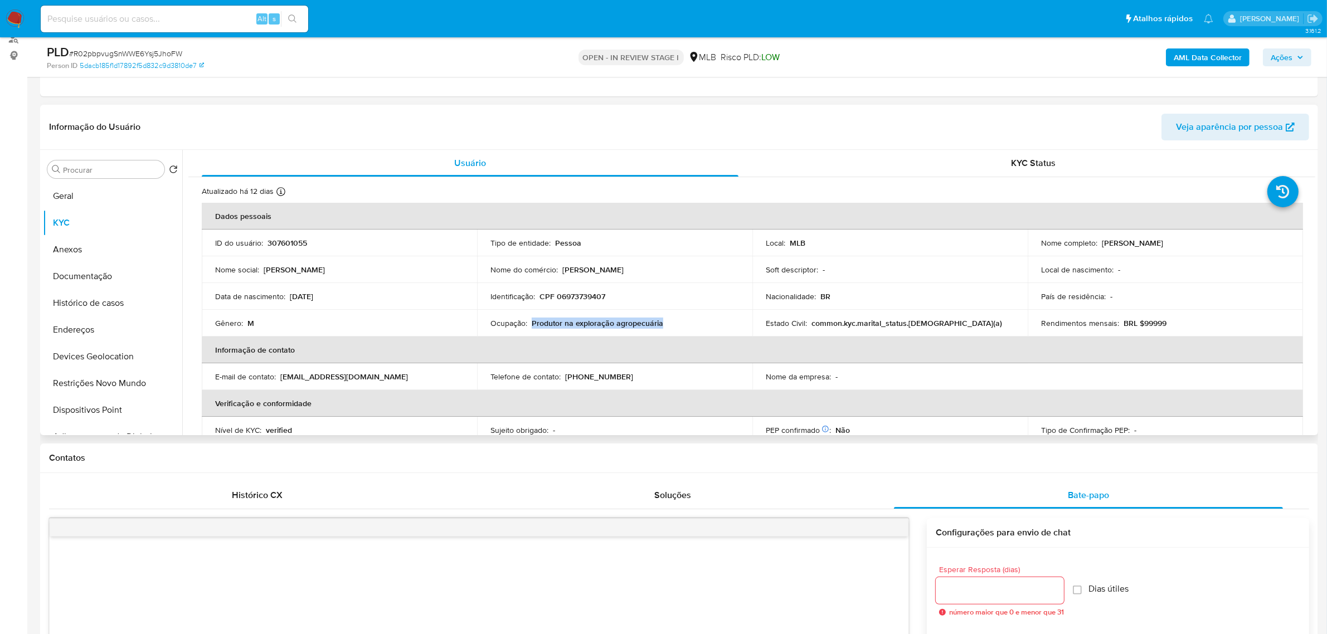
drag, startPoint x: 531, startPoint y: 322, endPoint x: 686, endPoint y: 328, distance: 155.6
click at [686, 328] on div "Ocupação : Produtor na exploração agropecuária" at bounding box center [615, 323] width 249 height 10
copy p "Produtor na exploração agropecuária"
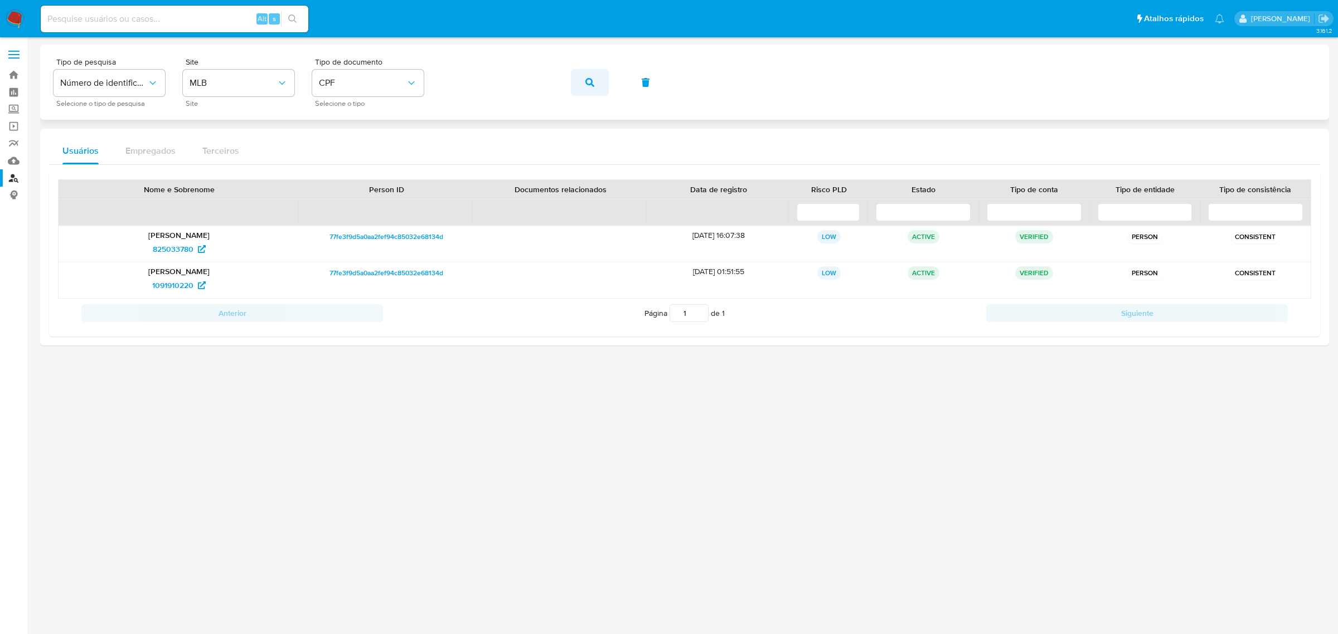
click at [585, 86] on icon "button" at bounding box center [589, 82] width 9 height 9
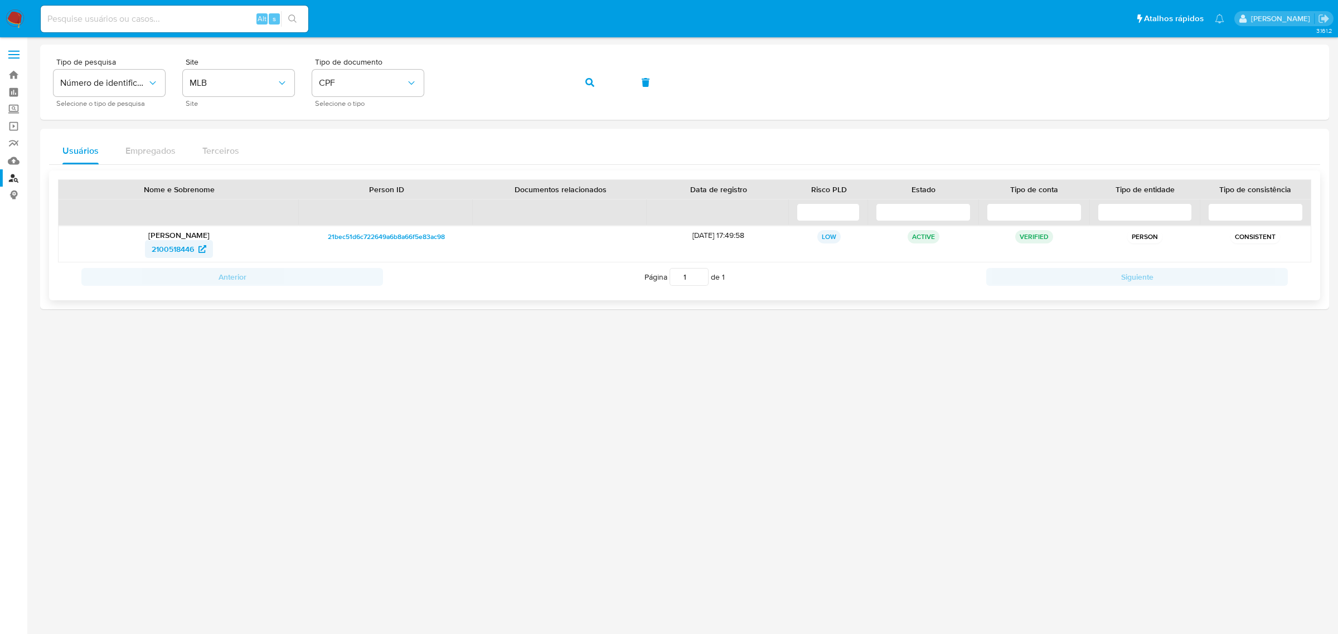
click at [173, 245] on span "2100518446" at bounding box center [173, 249] width 42 height 18
click at [584, 83] on button "button" at bounding box center [590, 82] width 38 height 27
click at [166, 251] on span "1363618619" at bounding box center [173, 249] width 40 height 18
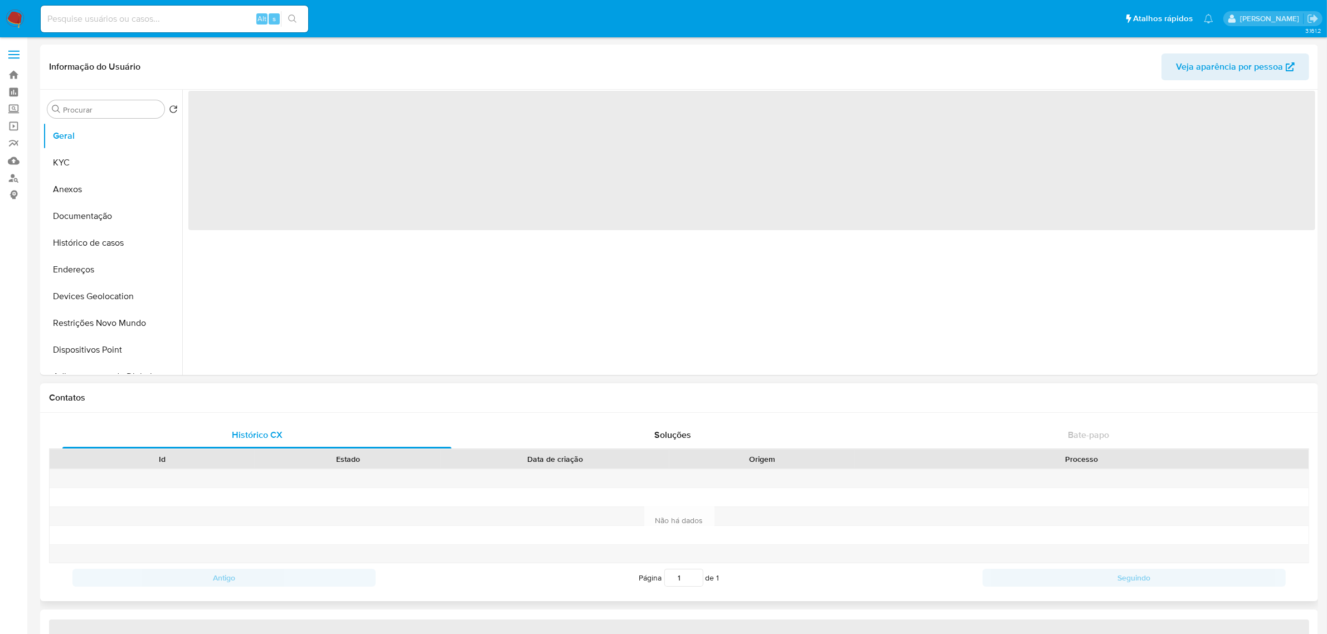
select select "10"
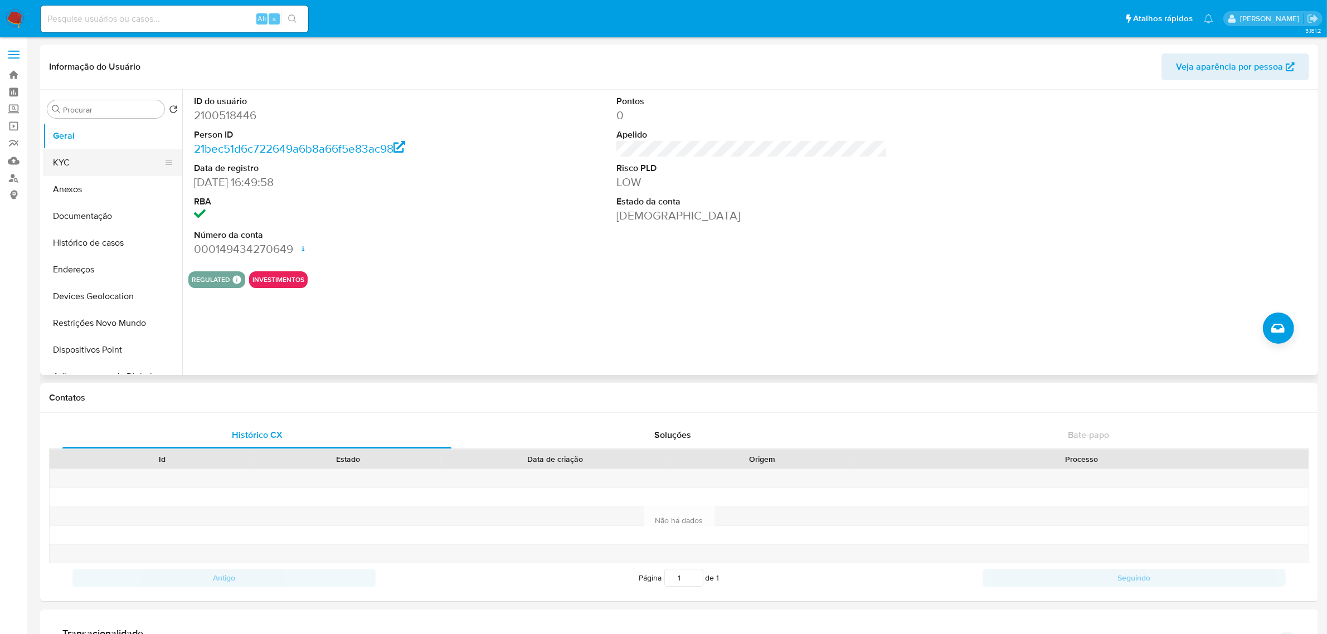
click at [72, 154] on button "KYC" at bounding box center [108, 162] width 130 height 27
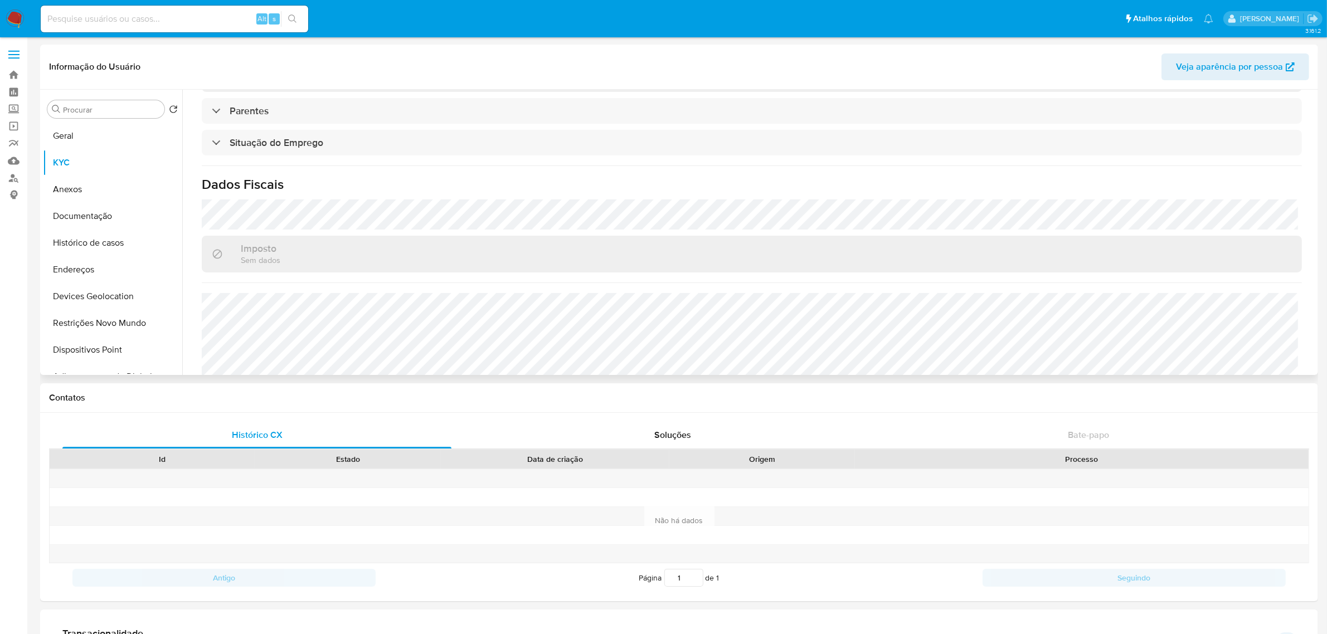
scroll to position [475, 0]
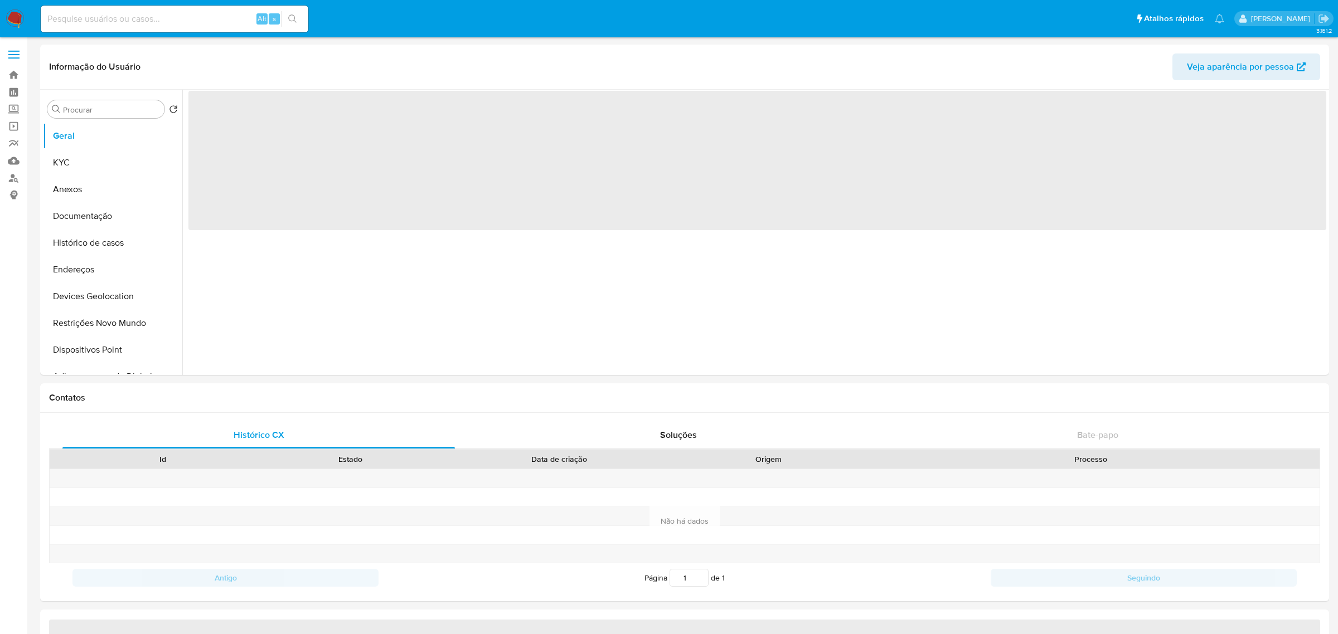
select select "10"
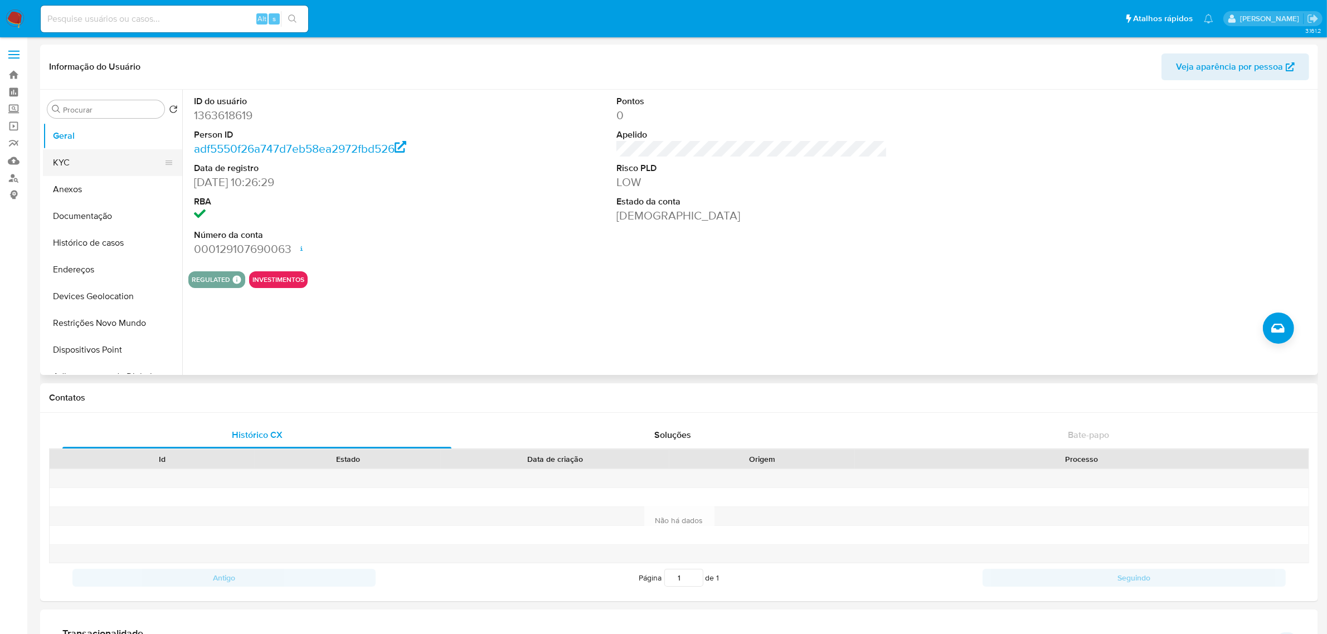
click at [81, 162] on button "KYC" at bounding box center [108, 162] width 130 height 27
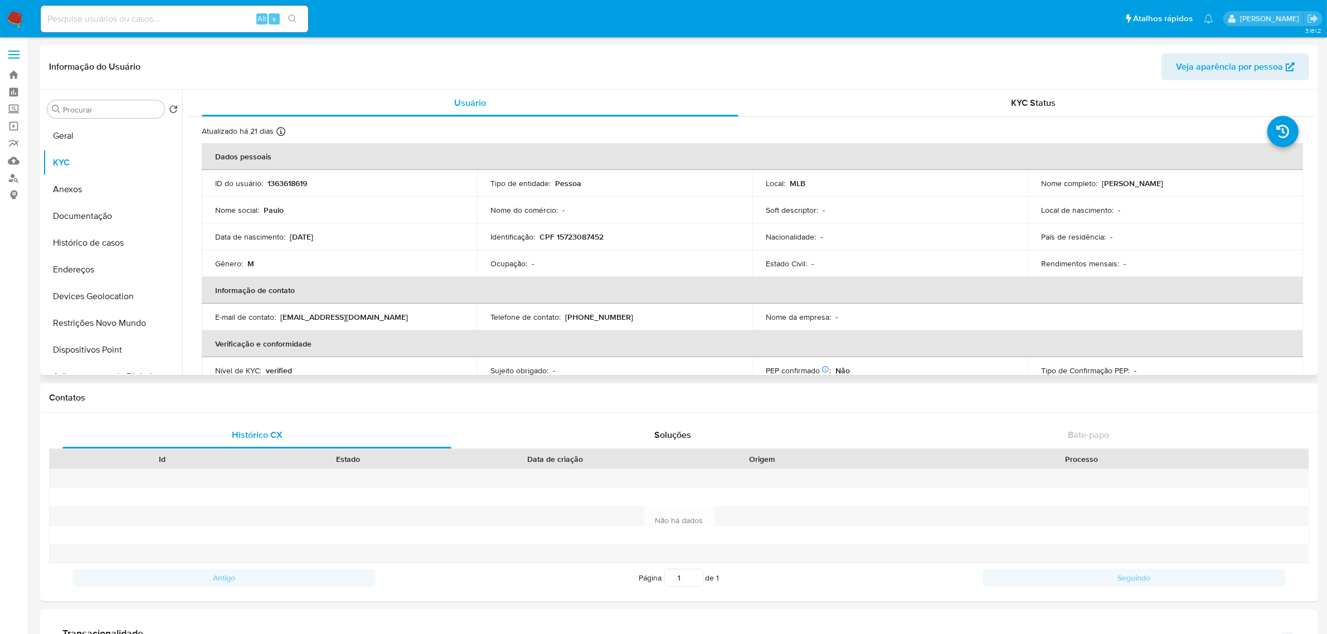
drag, startPoint x: 290, startPoint y: 234, endPoint x: 375, endPoint y: 234, distance: 84.2
click at [375, 234] on div "Data de nascimento : [DEMOGRAPHIC_DATA]" at bounding box center [339, 237] width 249 height 10
copy p "[DATE]"
